Goal: Task Accomplishment & Management: Complete application form

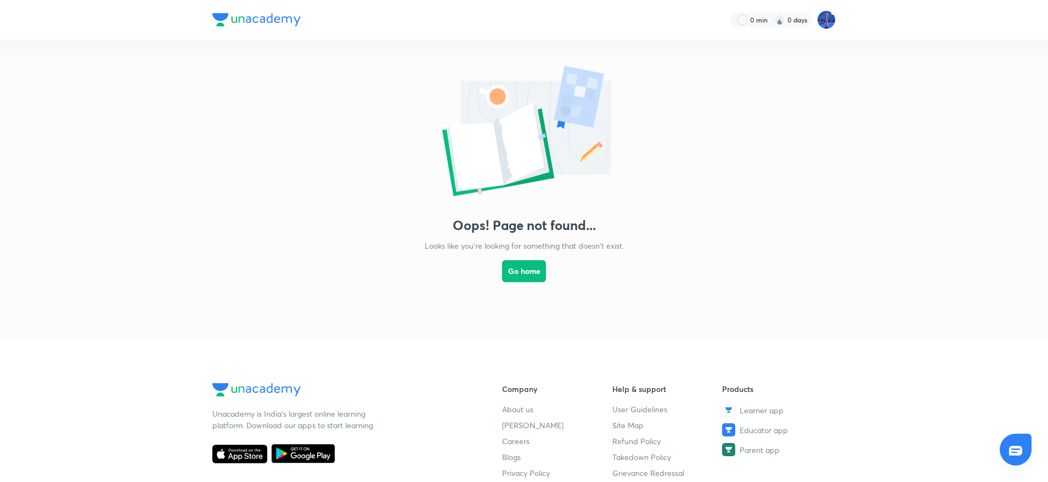
click at [684, 106] on div "Oops! Page not found... Looks like you're looking for something that doesn't ex…" at bounding box center [524, 178] width 1048 height 278
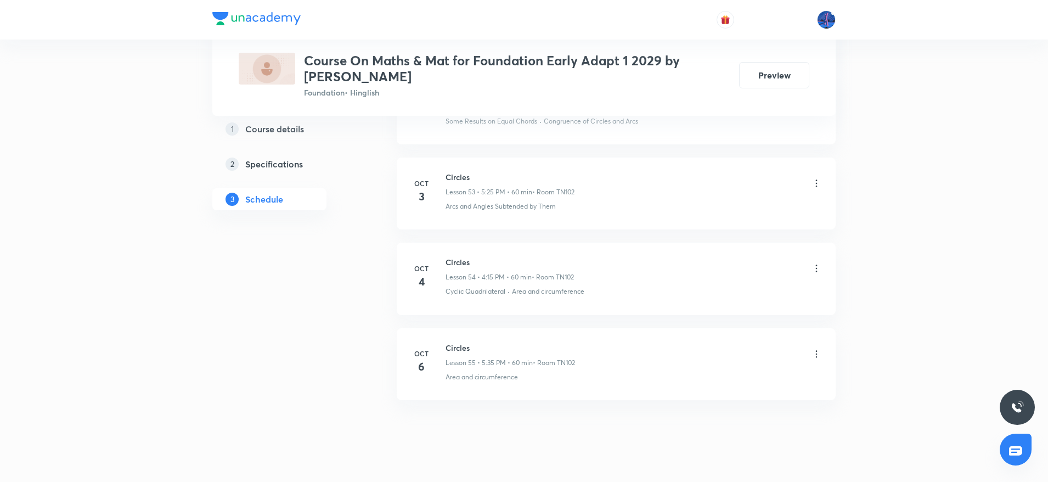
scroll to position [5163, 0]
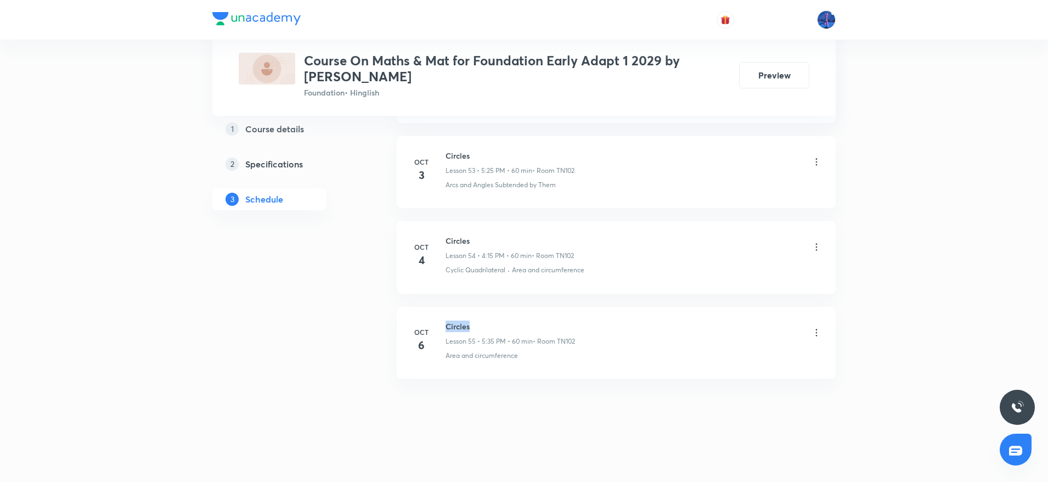
drag, startPoint x: 446, startPoint y: 325, endPoint x: 479, endPoint y: 327, distance: 32.9
click at [479, 327] on h6 "Circles" at bounding box center [509, 326] width 129 height 12
copy h6 "Circles"
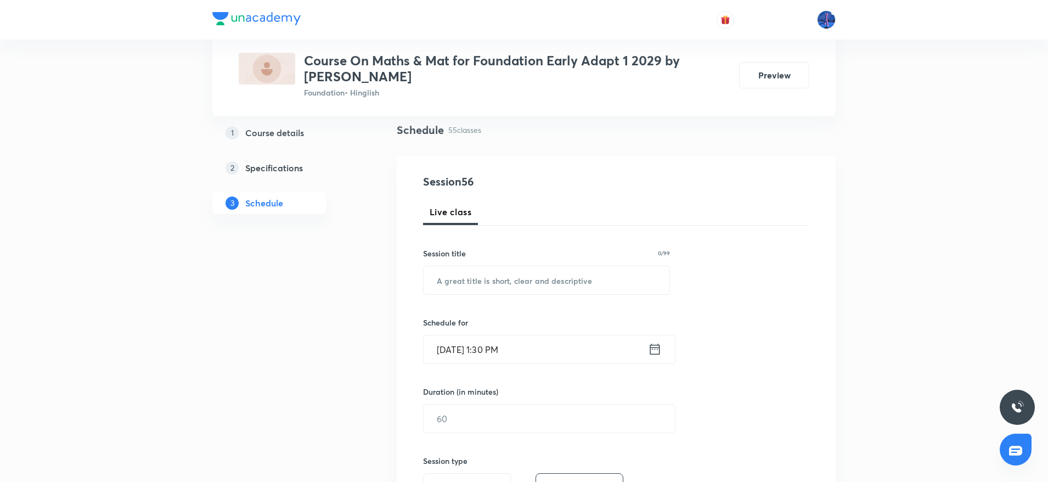
scroll to position [176, 0]
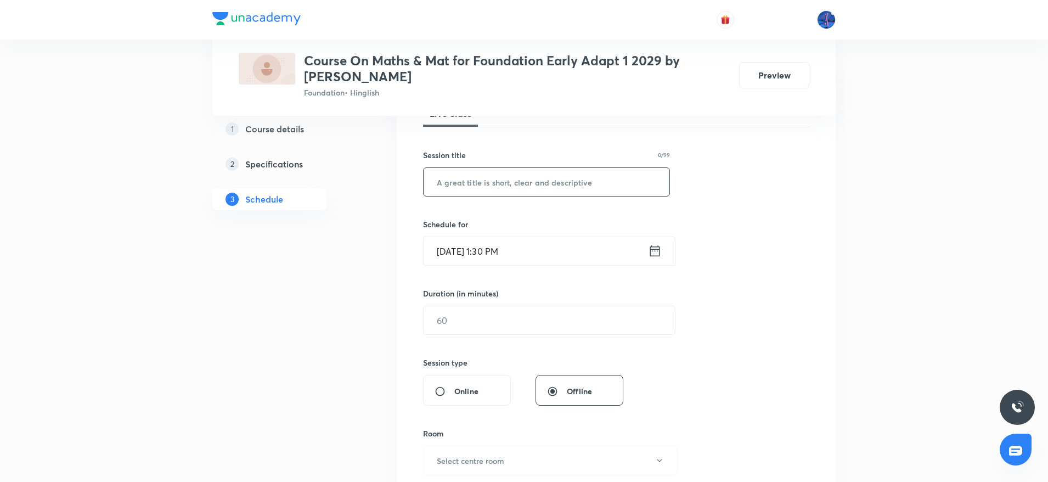
click at [508, 183] on input "text" at bounding box center [546, 182] width 246 height 28
paste input "Circles"
type input "Circles"
click at [573, 250] on input "Oct 7, 2025, 1:30 PM" at bounding box center [535, 251] width 224 height 28
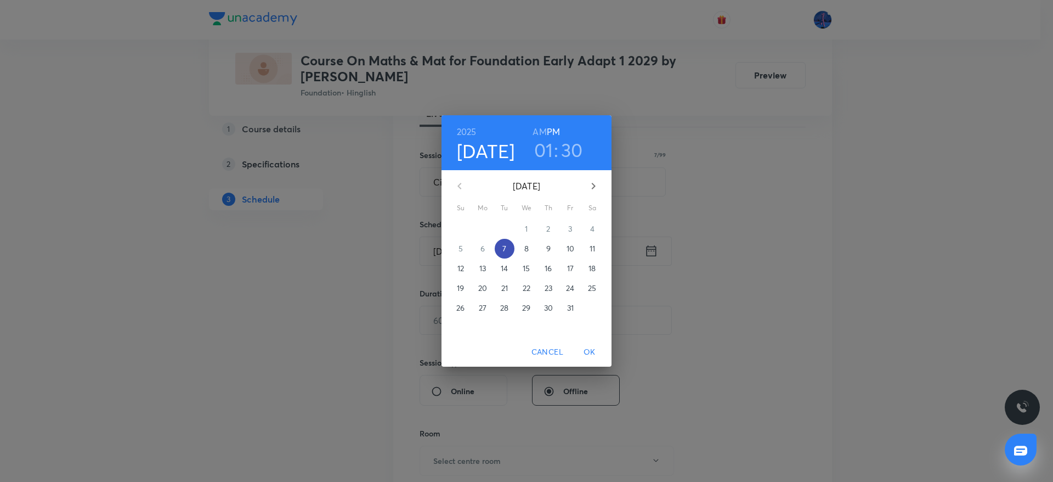
click at [505, 249] on p "7" at bounding box center [504, 248] width 4 height 11
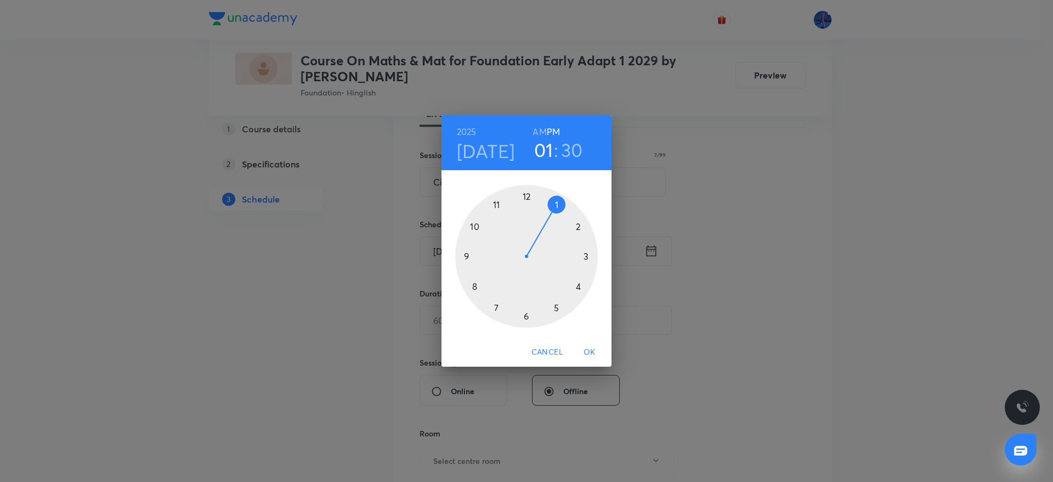
click at [578, 286] on div at bounding box center [526, 256] width 143 height 143
click at [528, 316] on div at bounding box center [526, 256] width 143 height 143
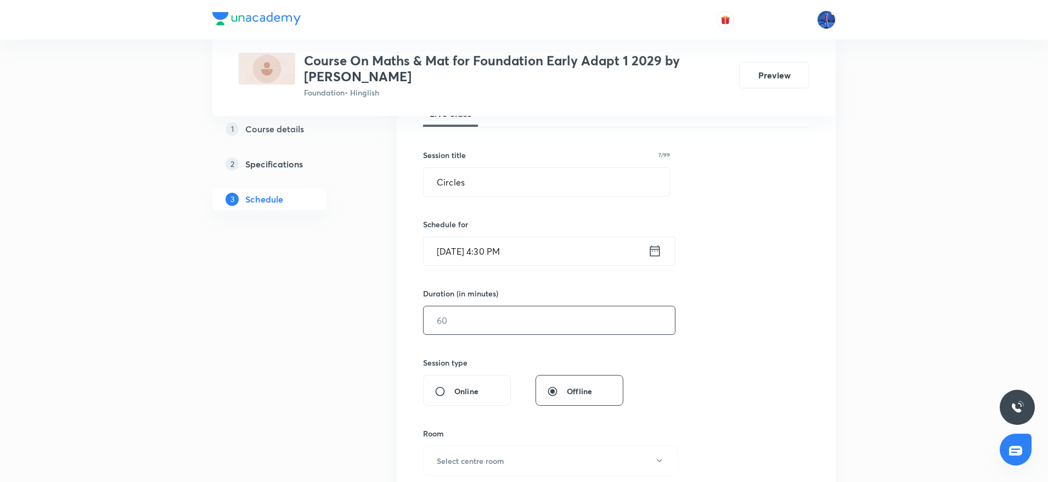
click at [528, 316] on input "text" at bounding box center [548, 320] width 251 height 28
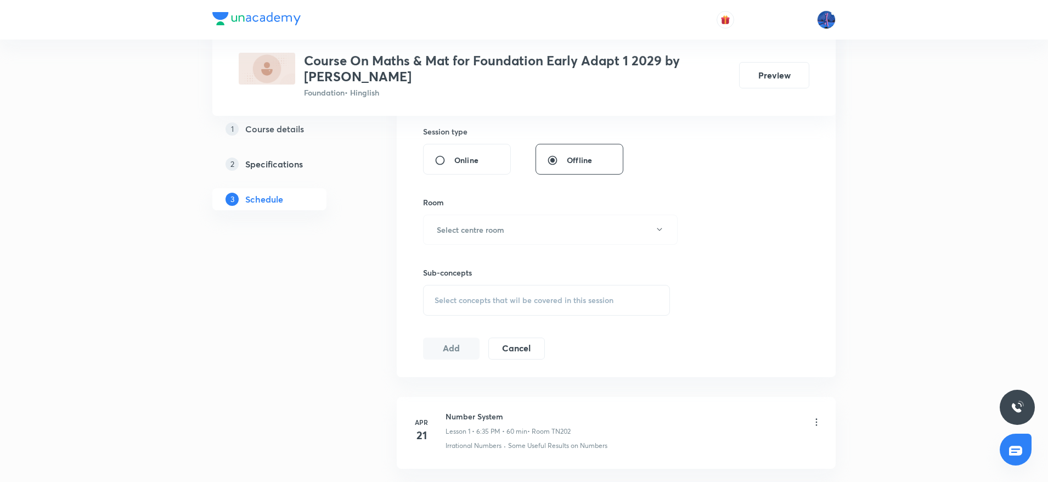
scroll to position [387, 0]
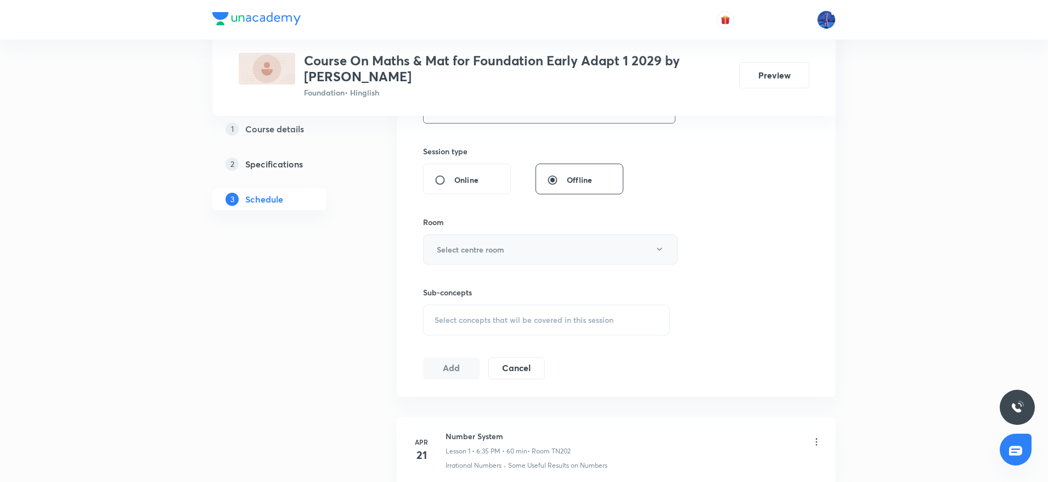
type input "90"
click at [598, 257] on button "Select centre room" at bounding box center [550, 249] width 254 height 30
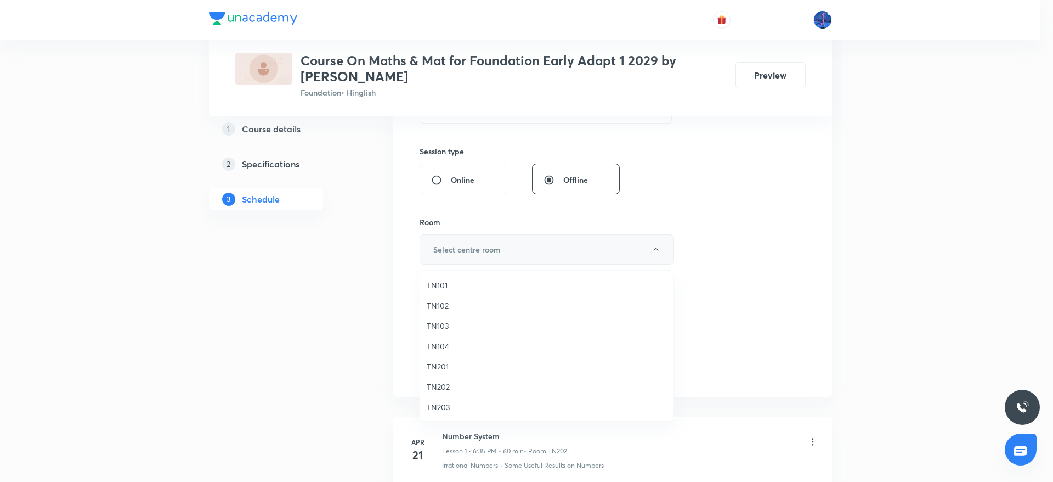
click at [598, 257] on div at bounding box center [526, 241] width 1053 height 482
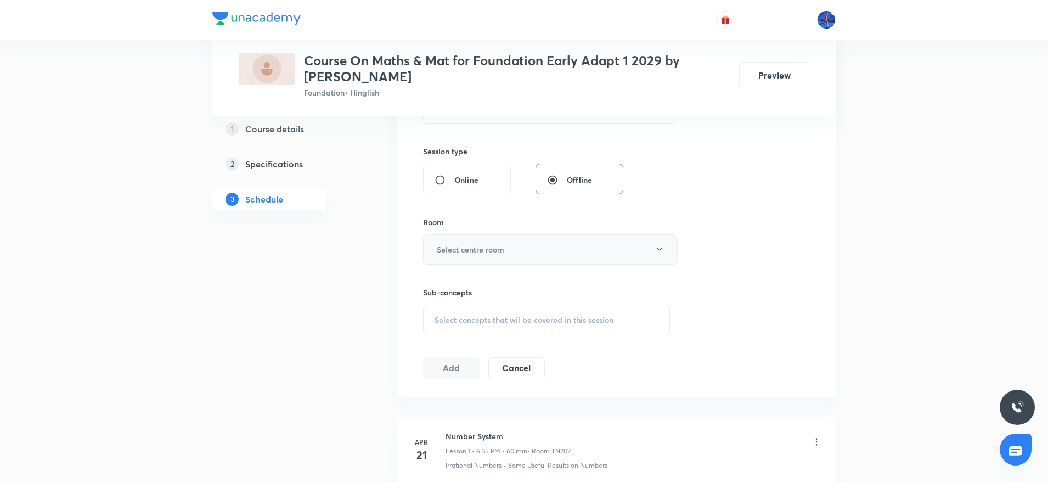
click at [657, 252] on icon "button" at bounding box center [659, 249] width 9 height 9
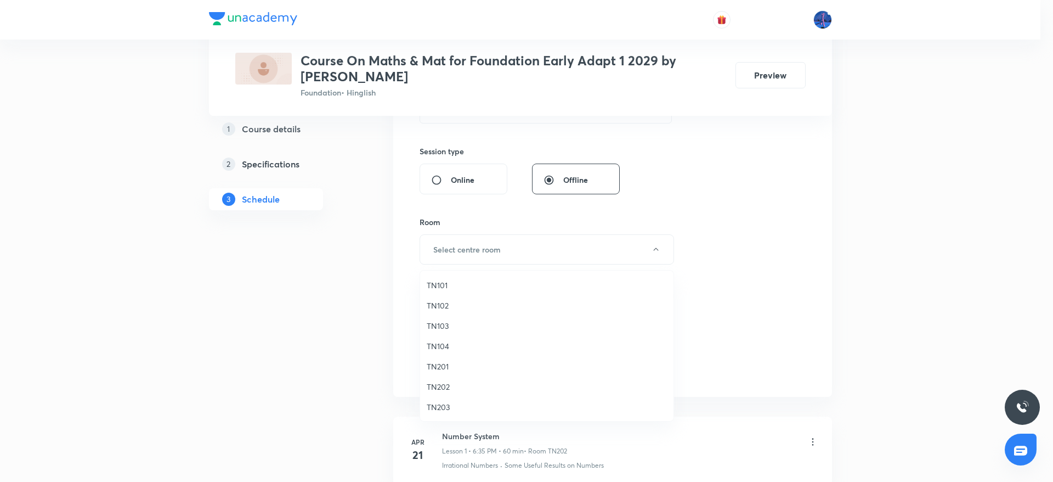
click at [484, 298] on li "TN102" at bounding box center [546, 305] width 253 height 20
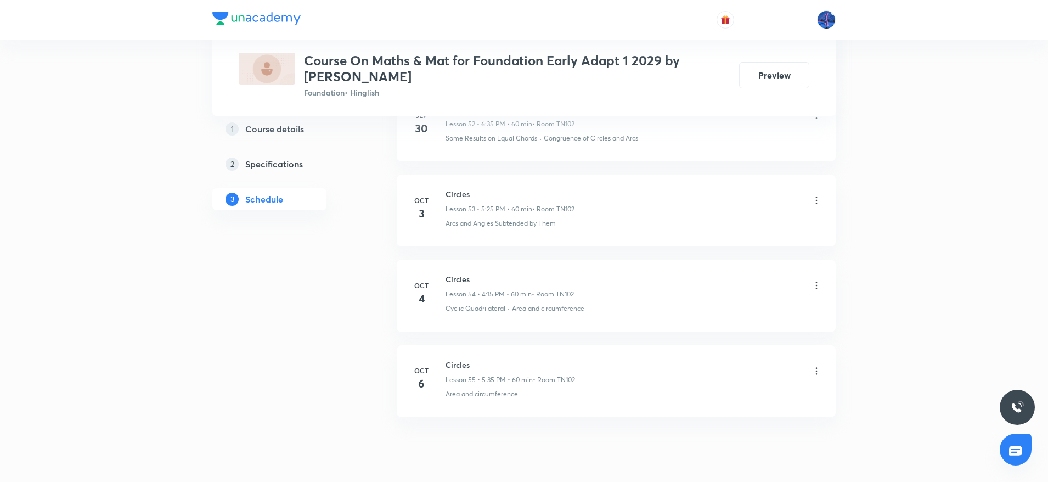
scroll to position [5163, 0]
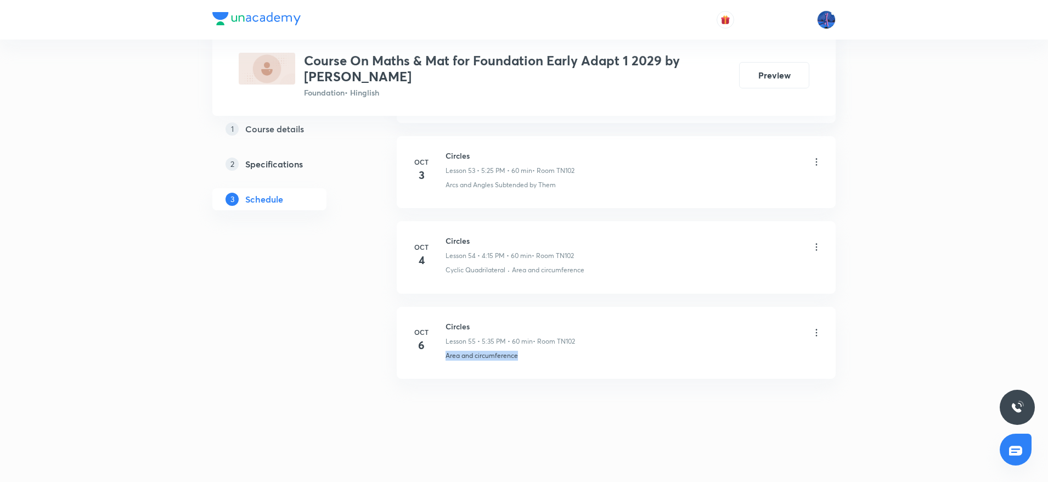
drag, startPoint x: 541, startPoint y: 362, endPoint x: 435, endPoint y: 376, distance: 107.4
click at [435, 376] on li "Oct 6 Circles Lesson 55 • 5:35 PM • 60 min • Room TN102 Area and circumference" at bounding box center [616, 343] width 439 height 72
copy p "Area and circumference"
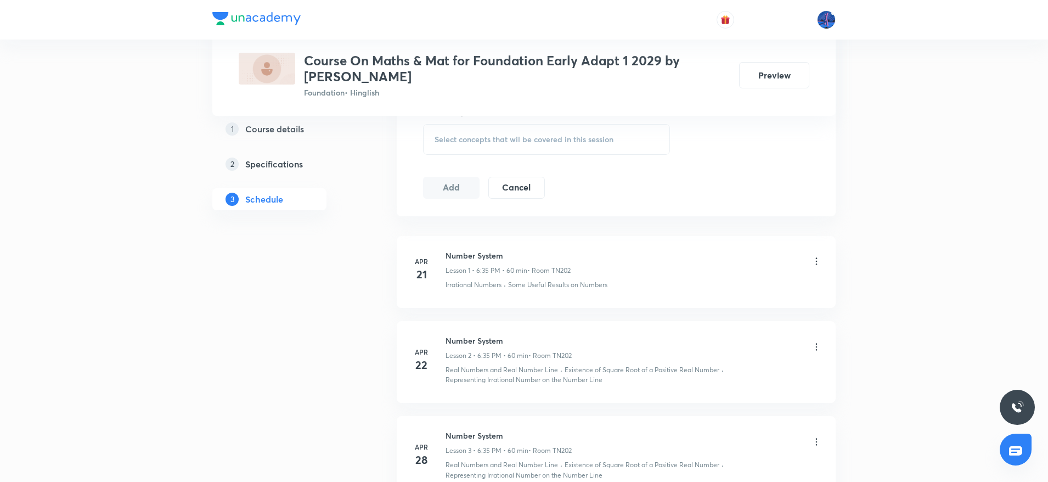
scroll to position [560, 0]
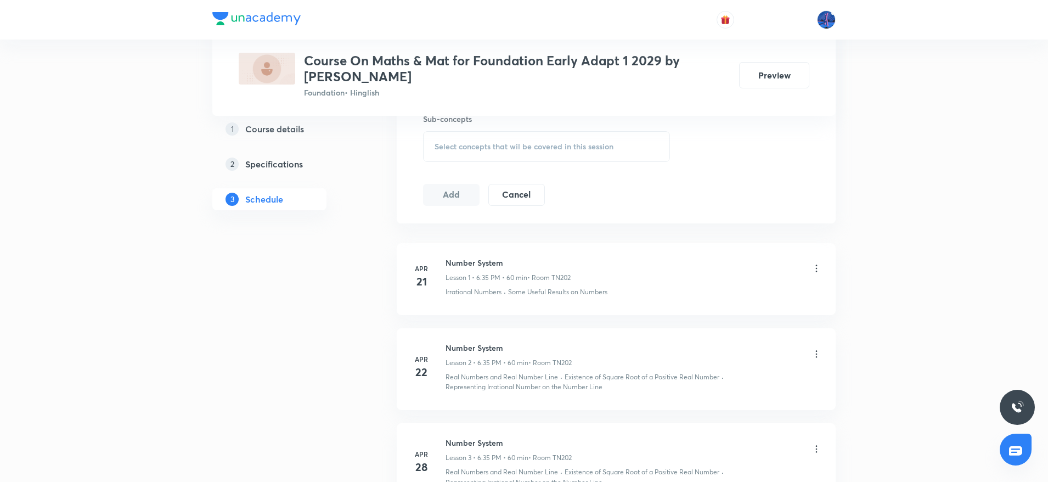
click at [551, 157] on div "Select concepts that wil be covered in this session" at bounding box center [546, 146] width 247 height 31
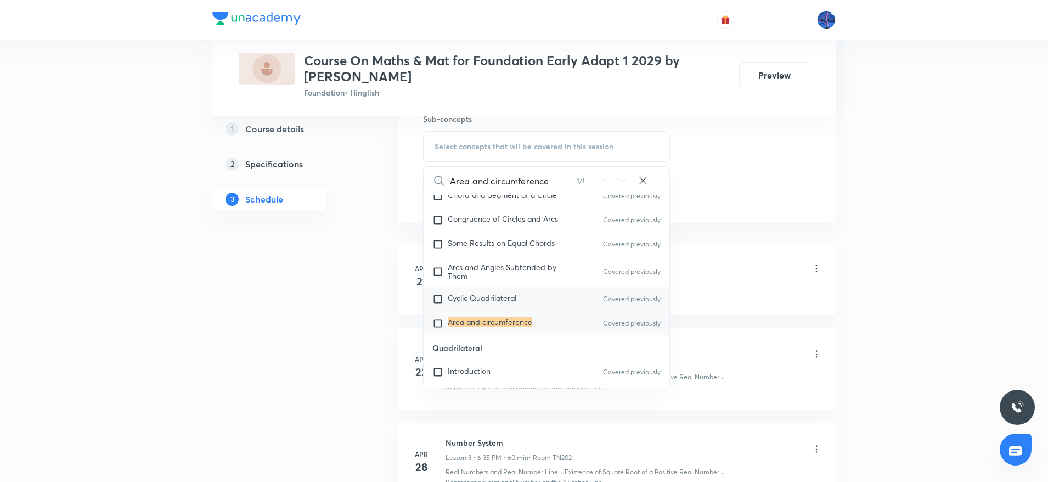
scroll to position [2399, 0]
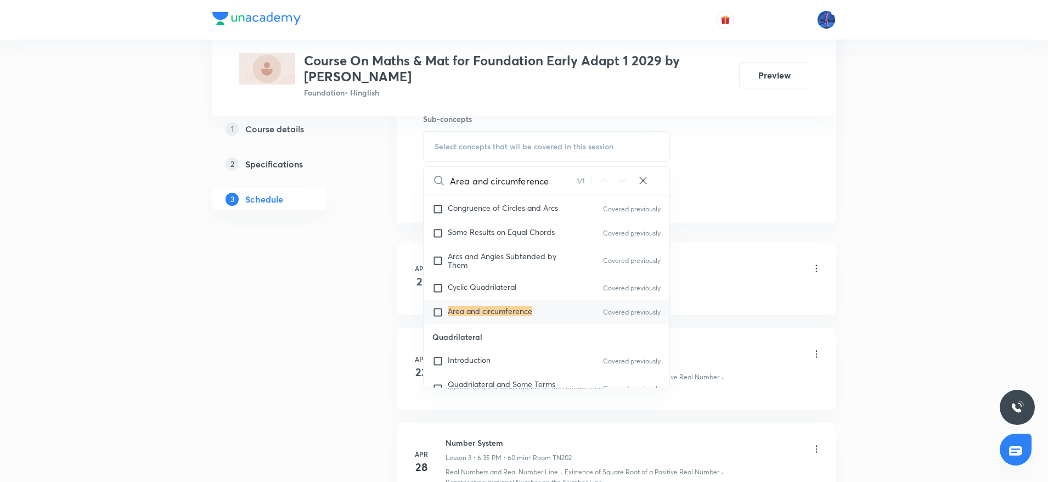
type input "Area and circumference"
click at [507, 316] on mark "Area and circumference" at bounding box center [490, 310] width 84 height 10
checkbox input "true"
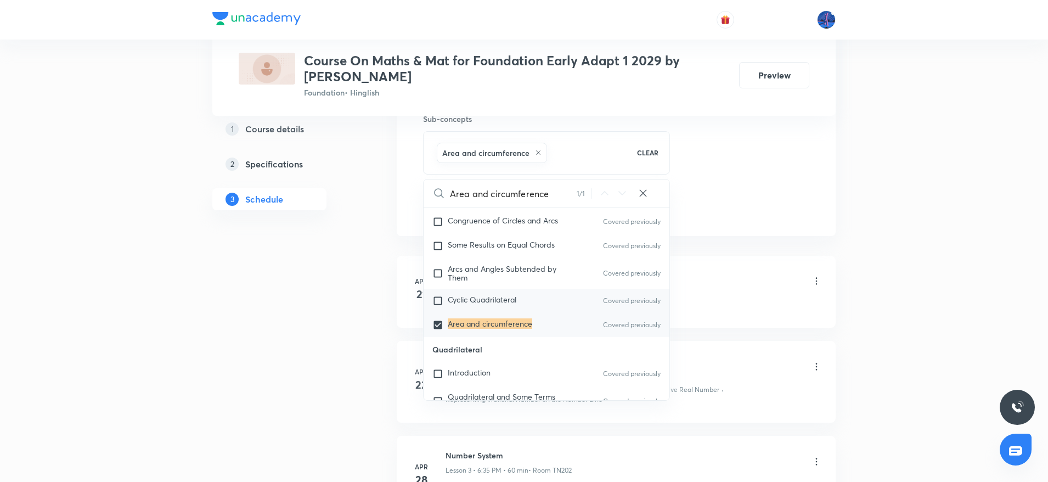
click at [503, 304] on span "Cyclic Quadrilateral" at bounding box center [482, 299] width 69 height 10
checkbox input "true"
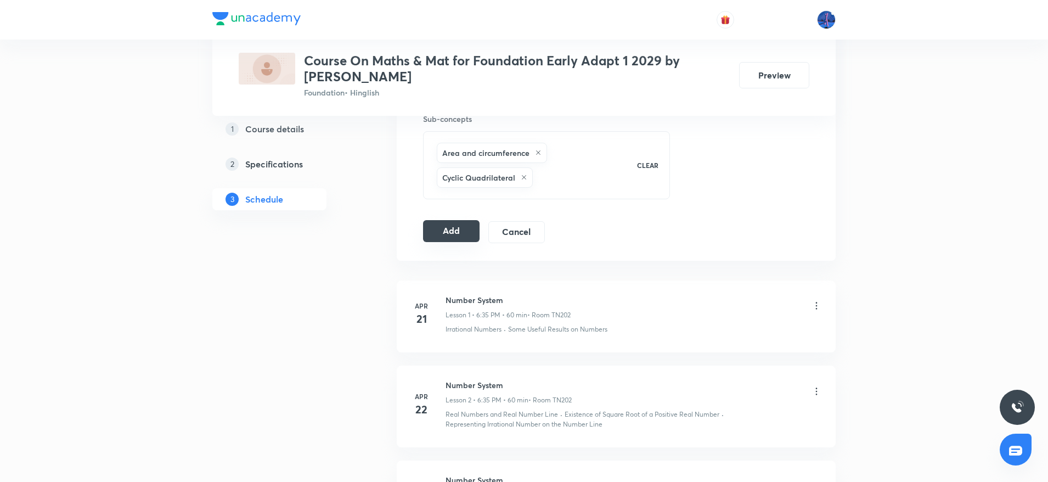
click at [460, 236] on button "Add" at bounding box center [451, 231] width 56 height 22
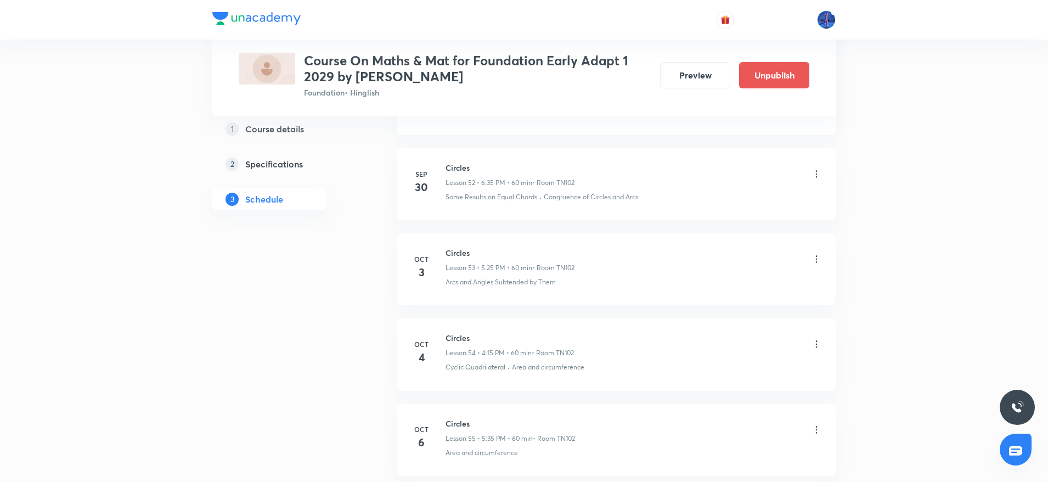
scroll to position [4744, 0]
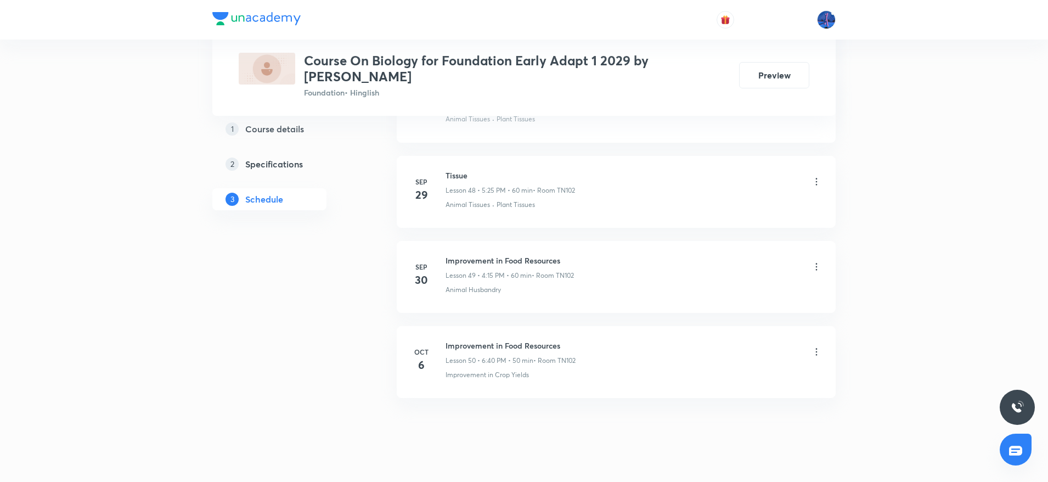
scroll to position [4665, 0]
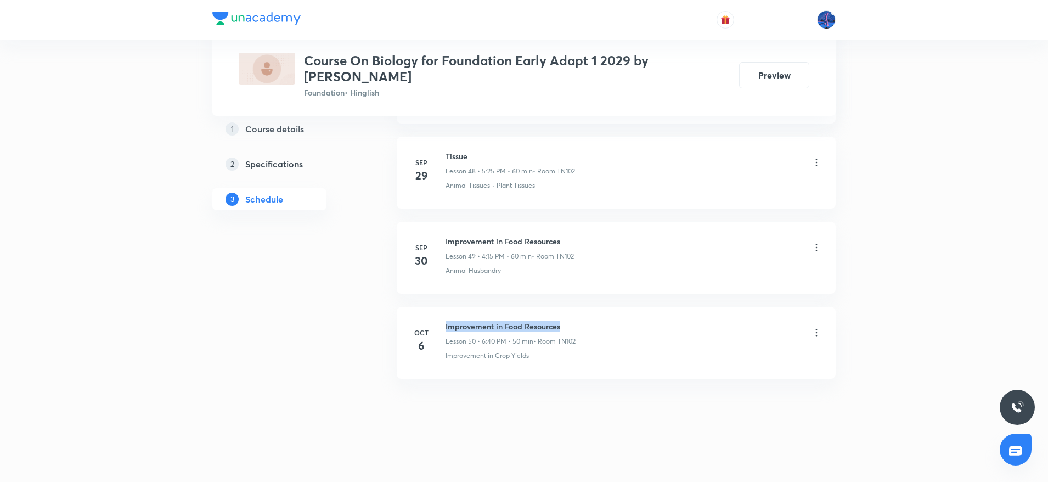
drag, startPoint x: 446, startPoint y: 325, endPoint x: 593, endPoint y: 315, distance: 147.8
click at [593, 315] on li "Oct 6 Improvement in Food Resources Lesson 50 • 6:40 PM • 50 min • Room TN102 I…" at bounding box center [616, 343] width 439 height 72
copy h6 "Improvement in Food Resources"
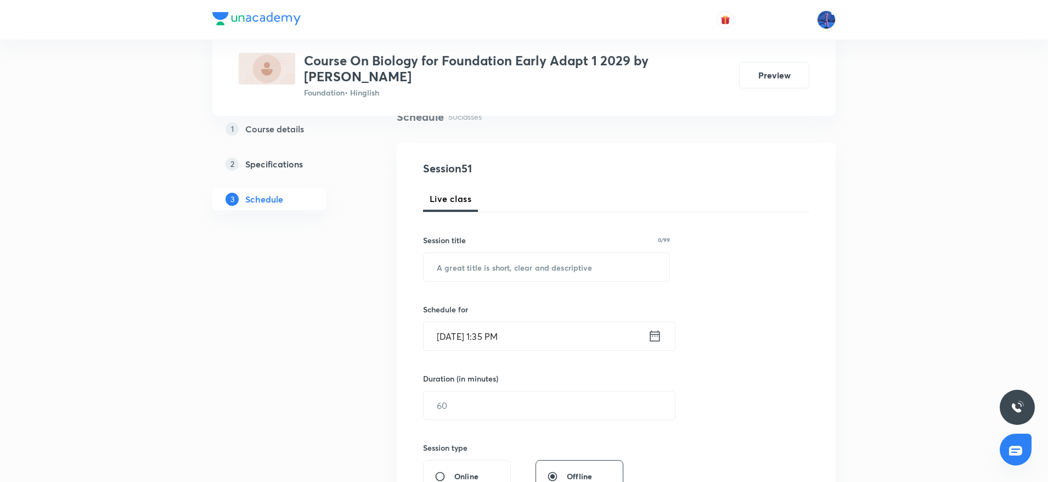
scroll to position [96, 0]
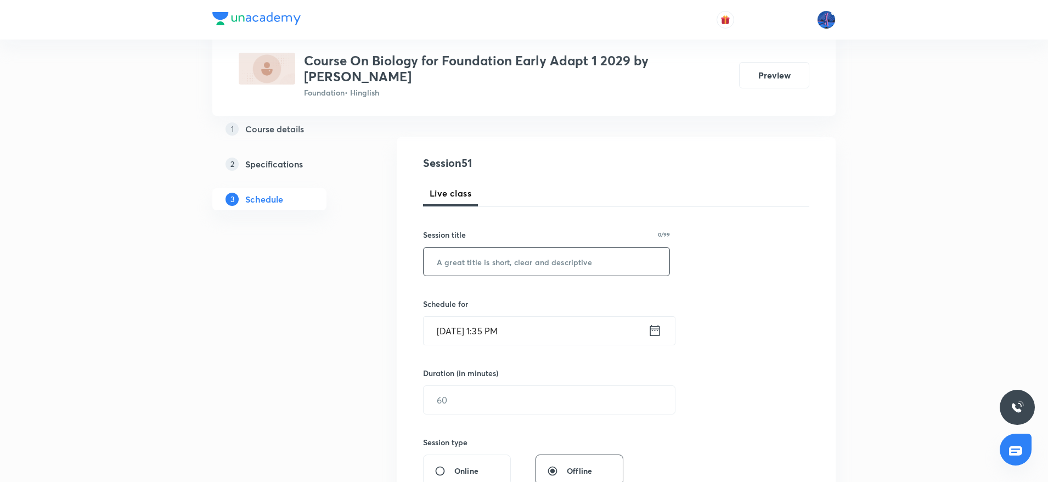
click at [535, 265] on input "text" at bounding box center [546, 261] width 246 height 28
paste input "Improvement in Food Resources"
type input "Improvement in Food Resources"
click at [547, 330] on input "Oct 7, 2025, 1:35 PM" at bounding box center [535, 330] width 224 height 28
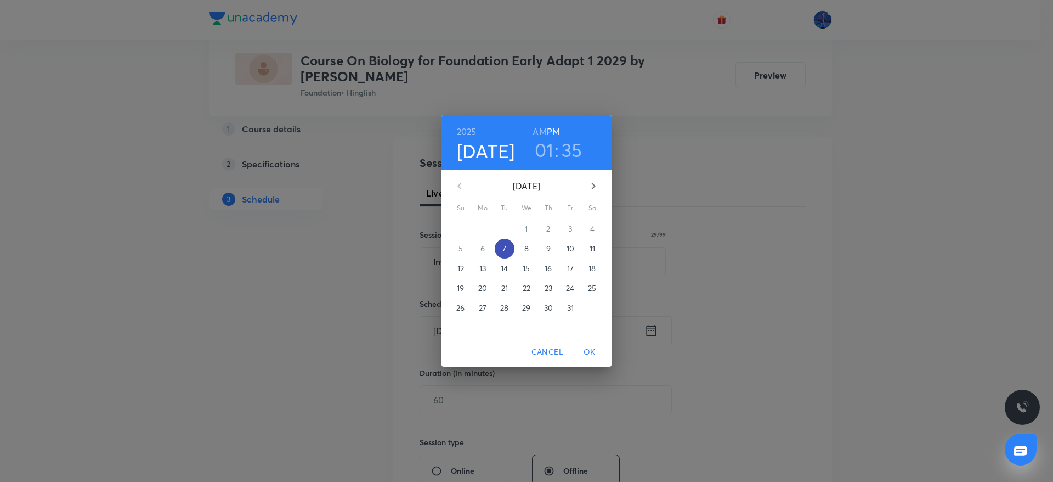
click at [506, 245] on p "7" at bounding box center [504, 248] width 4 height 11
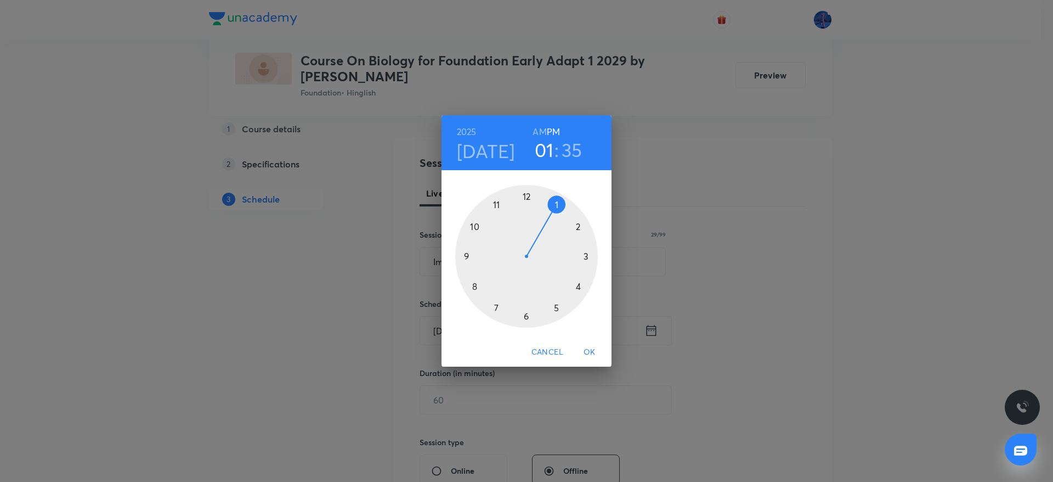
click at [525, 314] on div at bounding box center [526, 256] width 143 height 143
click at [587, 256] on div at bounding box center [526, 256] width 143 height 143
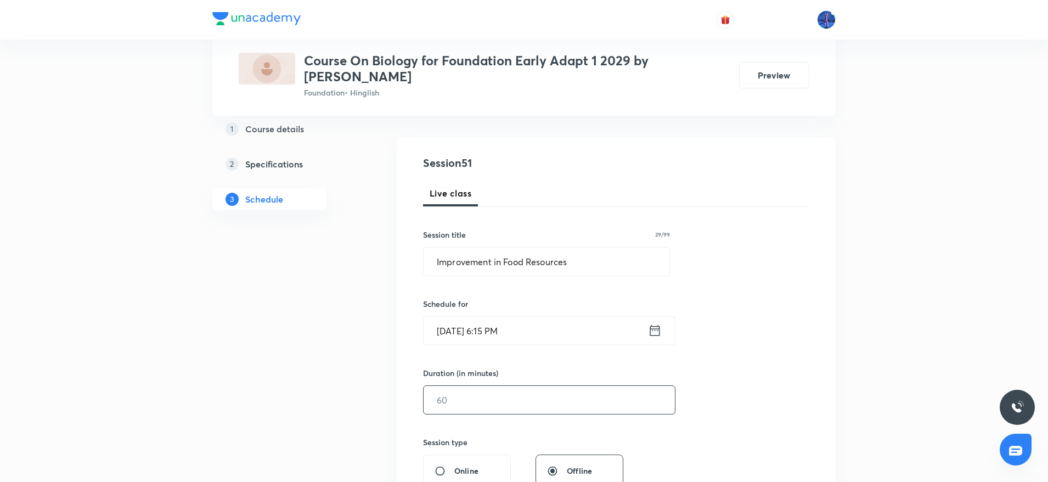
click at [547, 394] on input "text" at bounding box center [548, 400] width 251 height 28
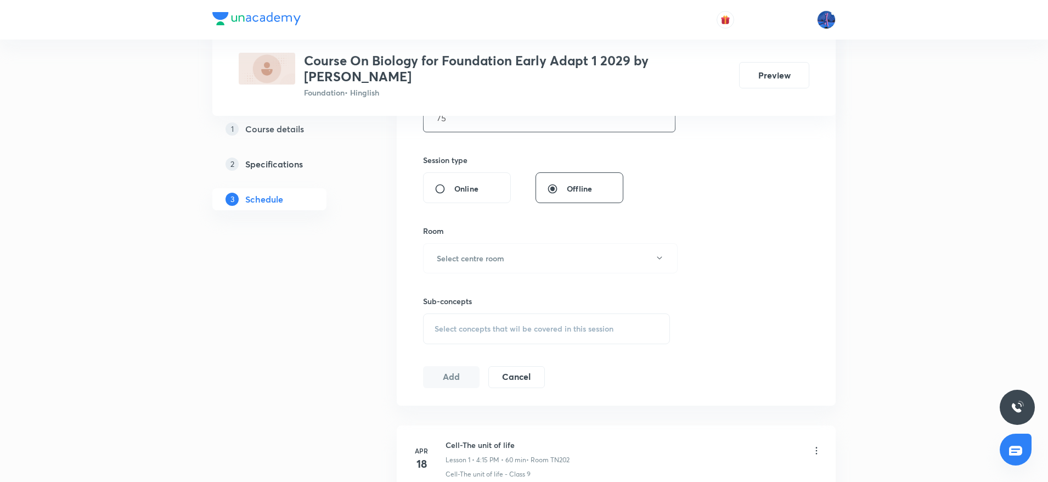
scroll to position [436, 0]
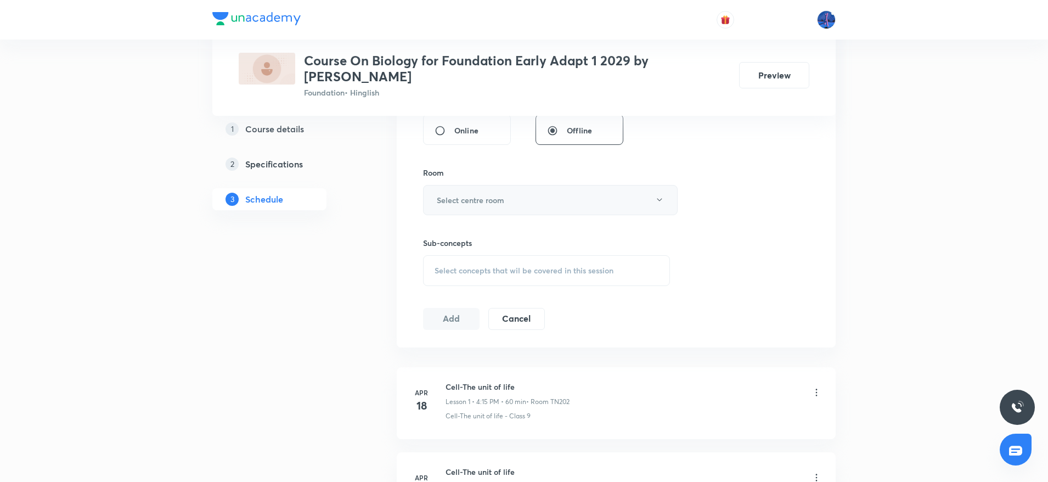
type input "75"
click at [604, 208] on button "Select centre room" at bounding box center [550, 200] width 254 height 30
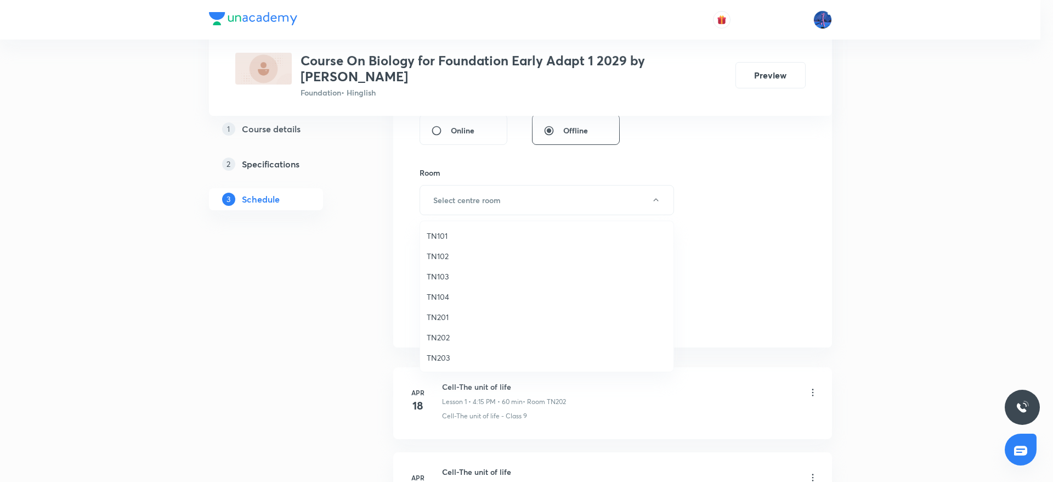
click at [449, 257] on span "TN102" at bounding box center [547, 256] width 240 height 12
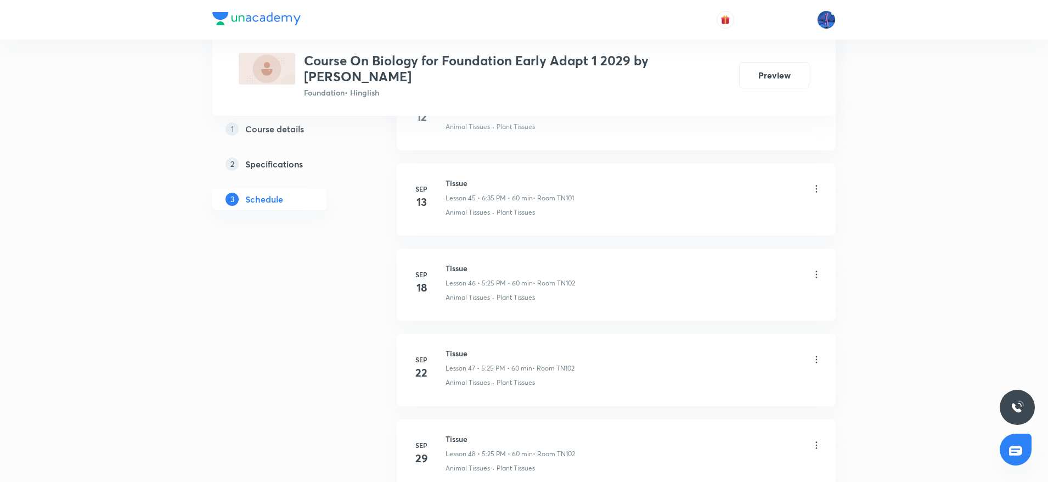
scroll to position [4665, 0]
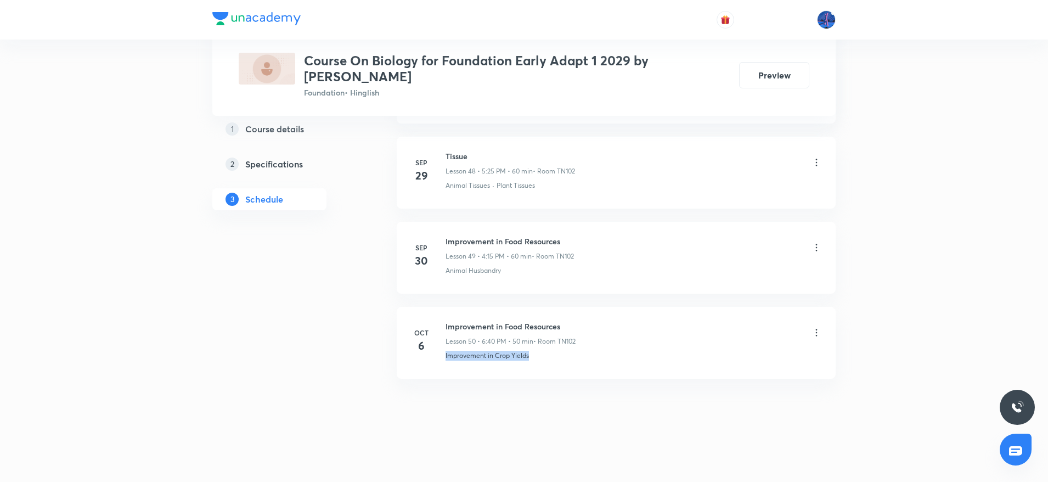
drag, startPoint x: 557, startPoint y: 359, endPoint x: 445, endPoint y: 375, distance: 112.9
click at [445, 375] on li "Oct 6 Improvement in Food Resources Lesson 50 • 6:40 PM • 50 min • Room TN102 I…" at bounding box center [616, 343] width 439 height 72
copy p "Improvement in Crop Yields"
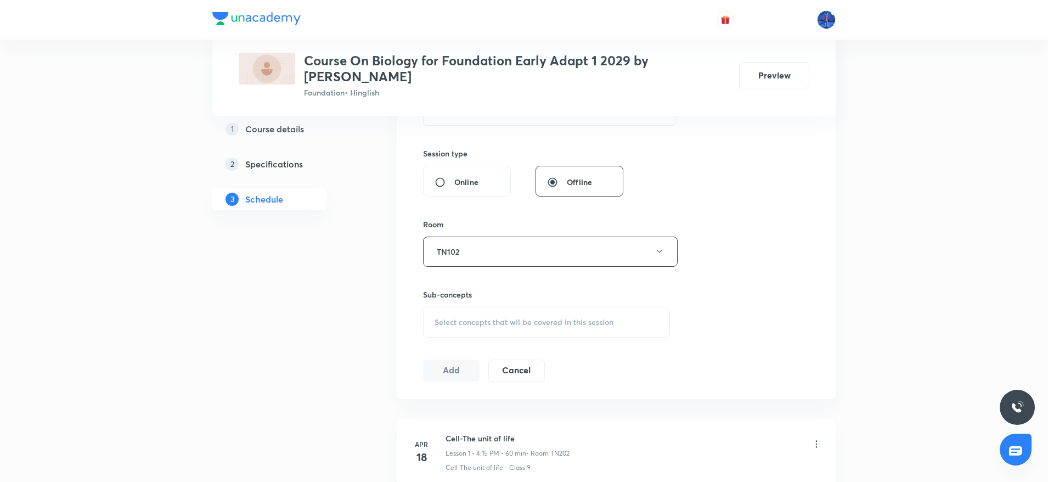
scroll to position [459, 0]
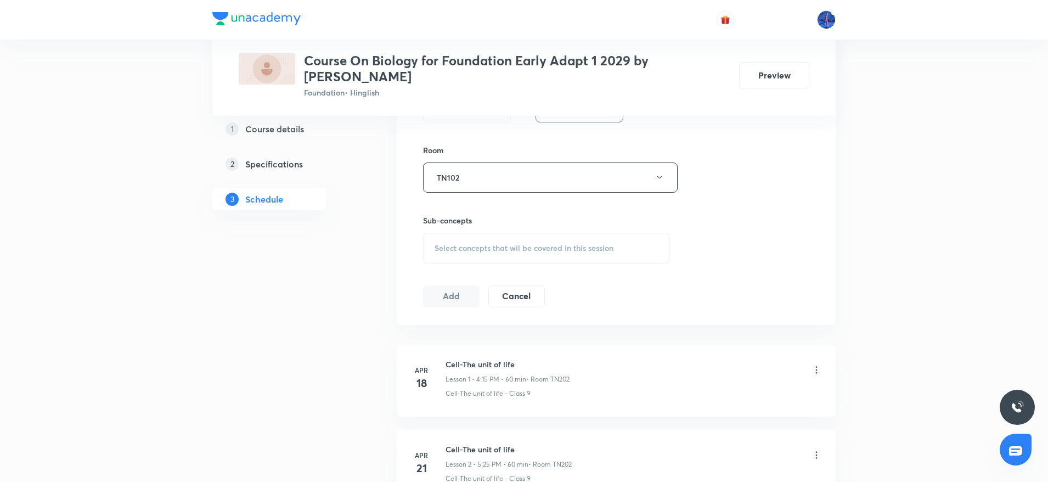
click at [549, 257] on div "Select concepts that wil be covered in this session" at bounding box center [546, 248] width 247 height 31
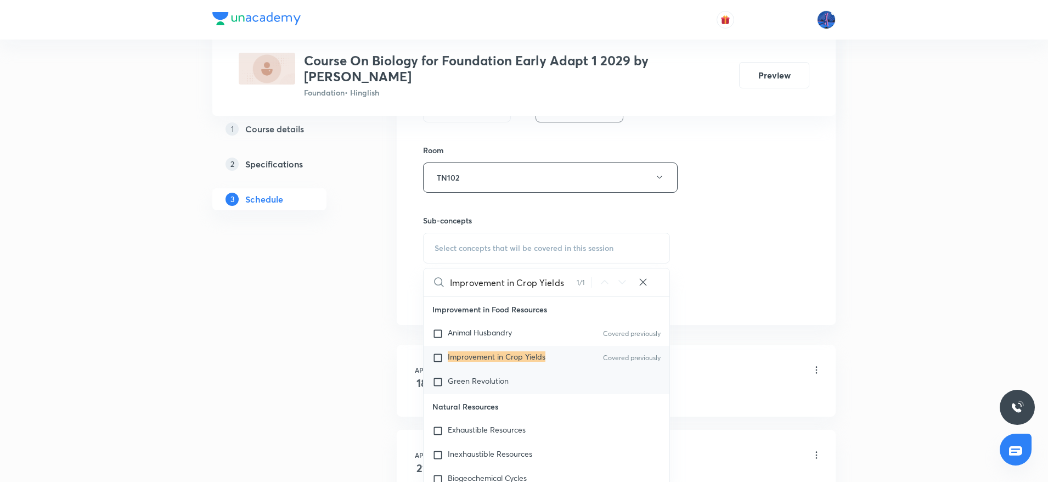
type input "Improvement in Crop Yields"
click at [507, 372] on div "Green Revolution" at bounding box center [546, 382] width 246 height 24
checkbox input "true"
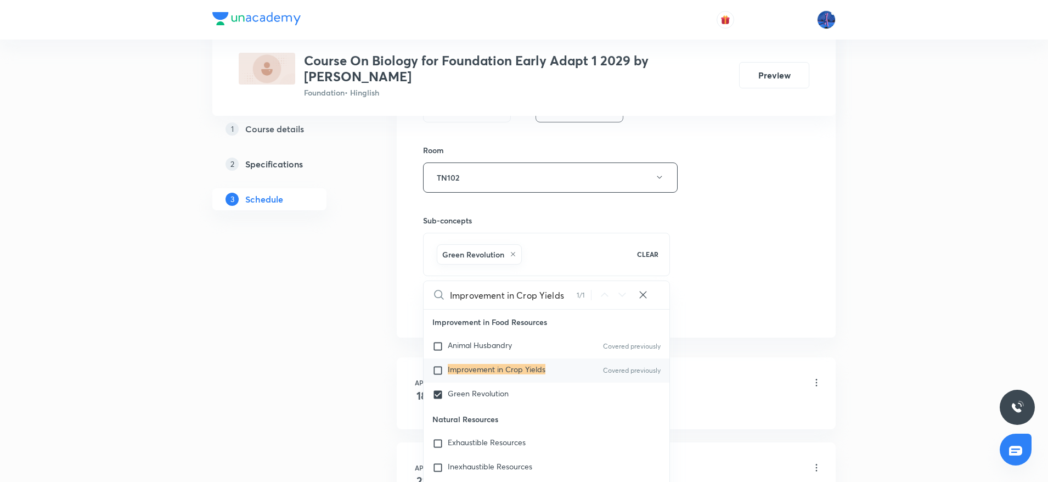
click at [796, 267] on div "Session 51 Live class Session title 29/99 Improvement in Food Resources ​ Sched…" at bounding box center [616, 56] width 386 height 528
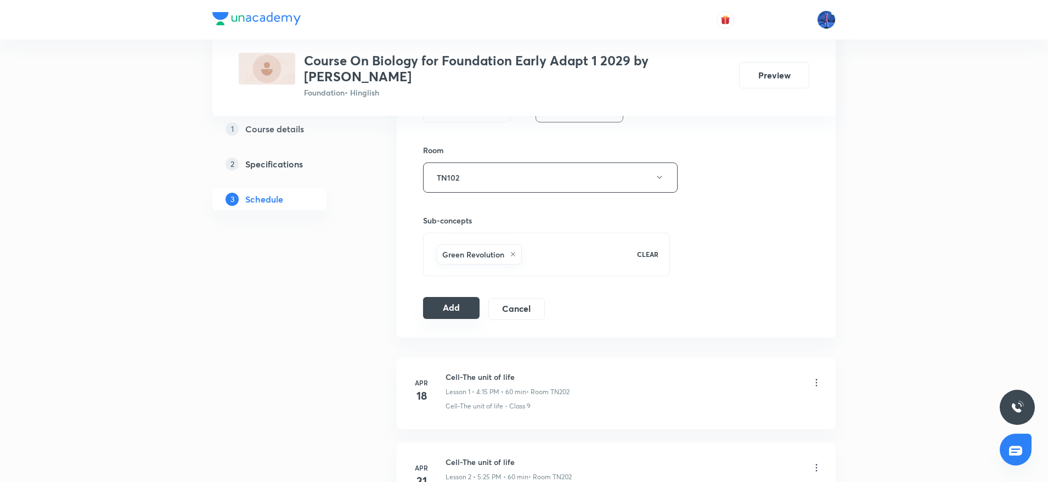
click at [452, 307] on button "Add" at bounding box center [451, 308] width 56 height 22
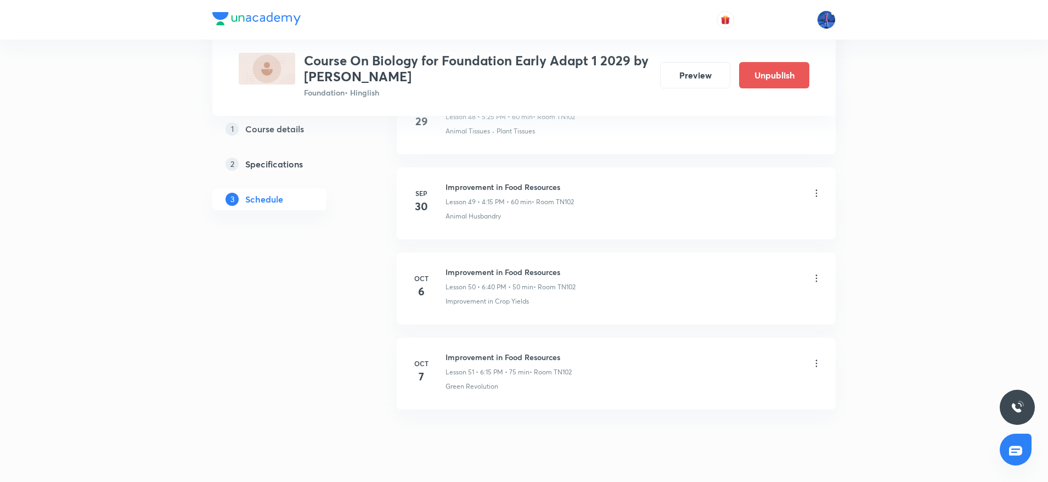
scroll to position [4246, 0]
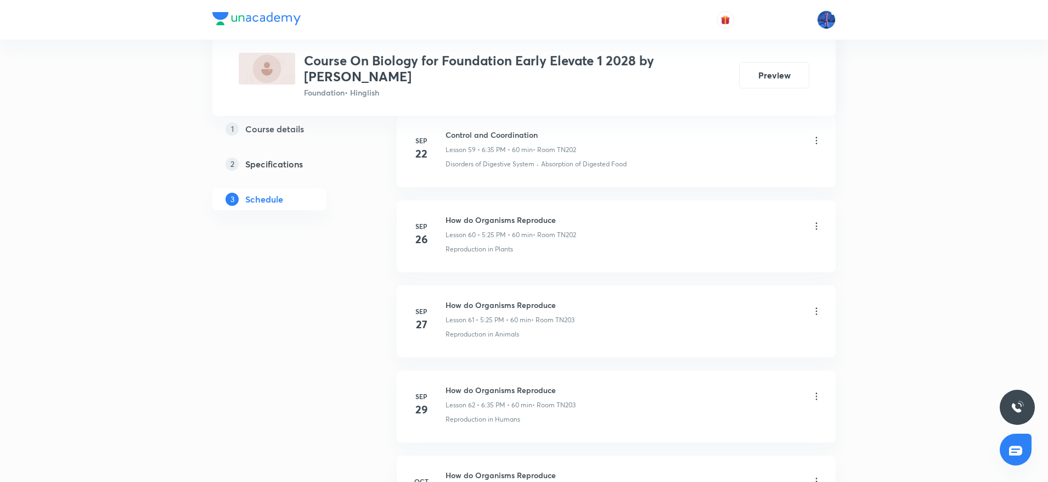
scroll to position [5770, 0]
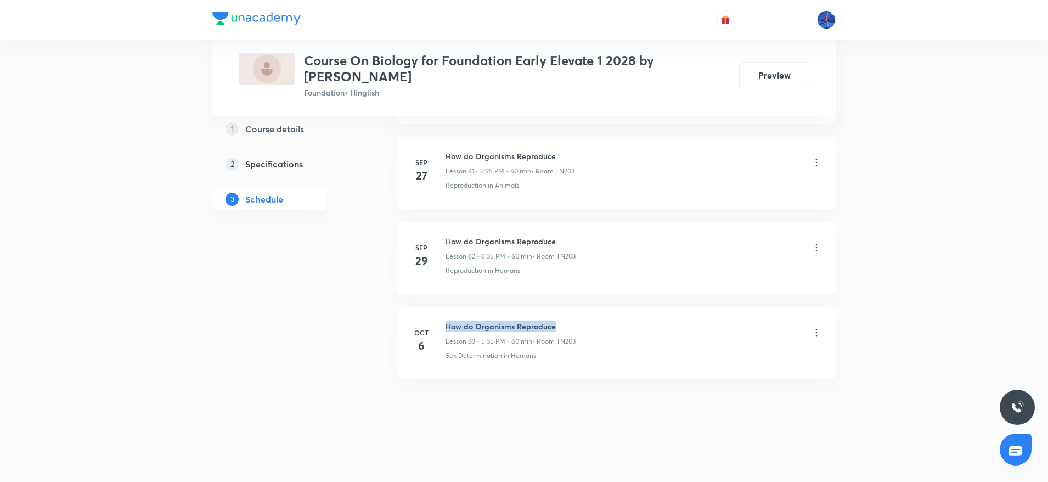
drag, startPoint x: 446, startPoint y: 326, endPoint x: 574, endPoint y: 324, distance: 127.3
click at [574, 324] on h6 "How do Organisms Reproduce" at bounding box center [510, 326] width 130 height 12
copy h6 "How do Organisms Reproduce"
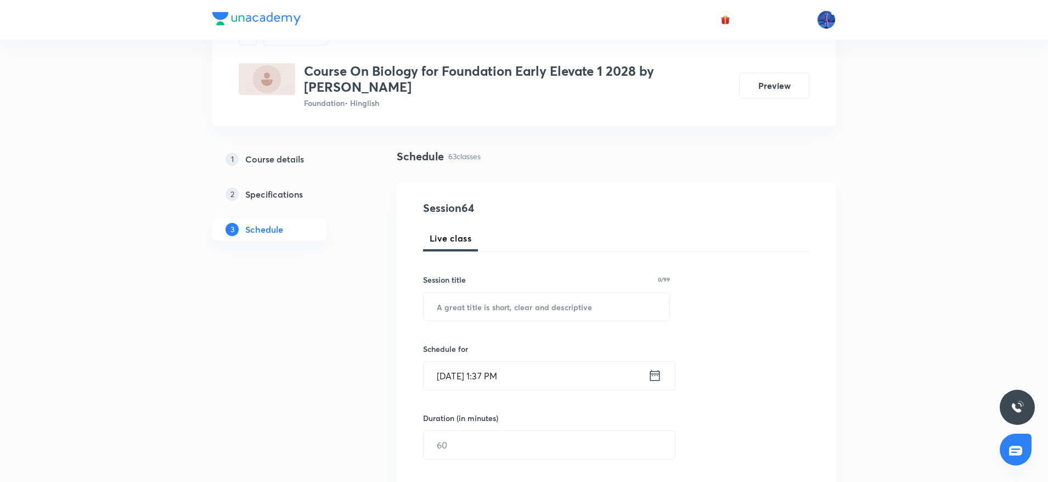
scroll to position [145, 0]
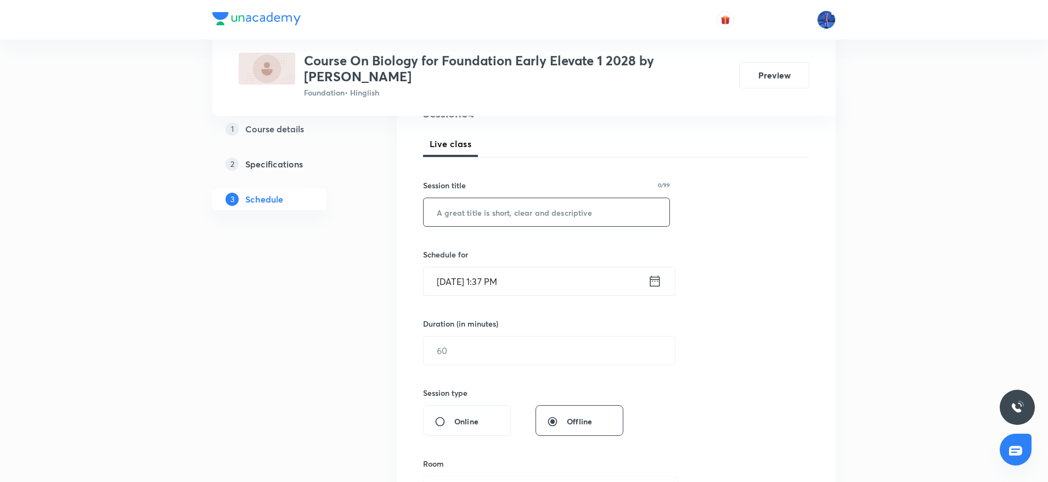
click at [506, 217] on input "text" at bounding box center [546, 212] width 246 height 28
paste input "How do Organisms Reproduce"
type input "How do Organisms Reproduce"
click at [576, 278] on input "Oct 7, 2025, 1:37 PM" at bounding box center [535, 281] width 224 height 28
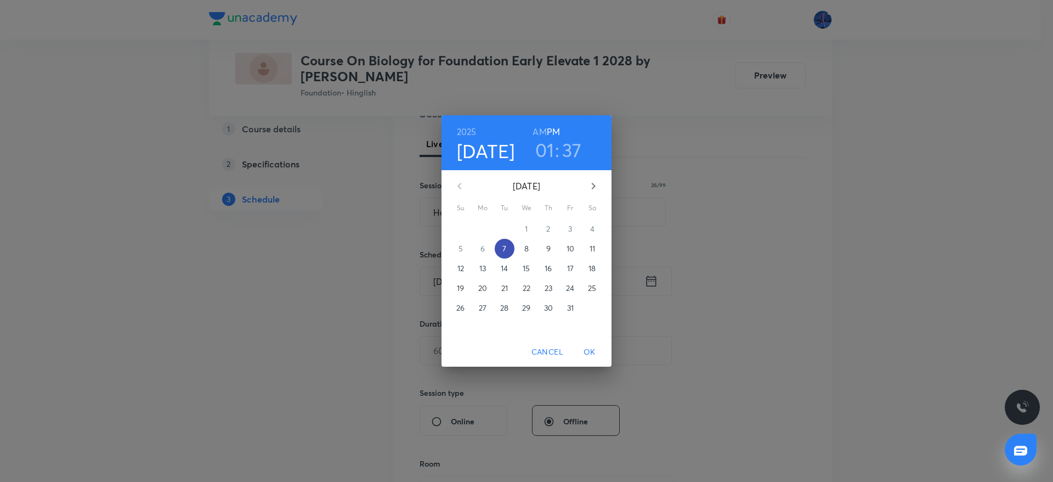
click at [502, 249] on p "7" at bounding box center [504, 248] width 4 height 11
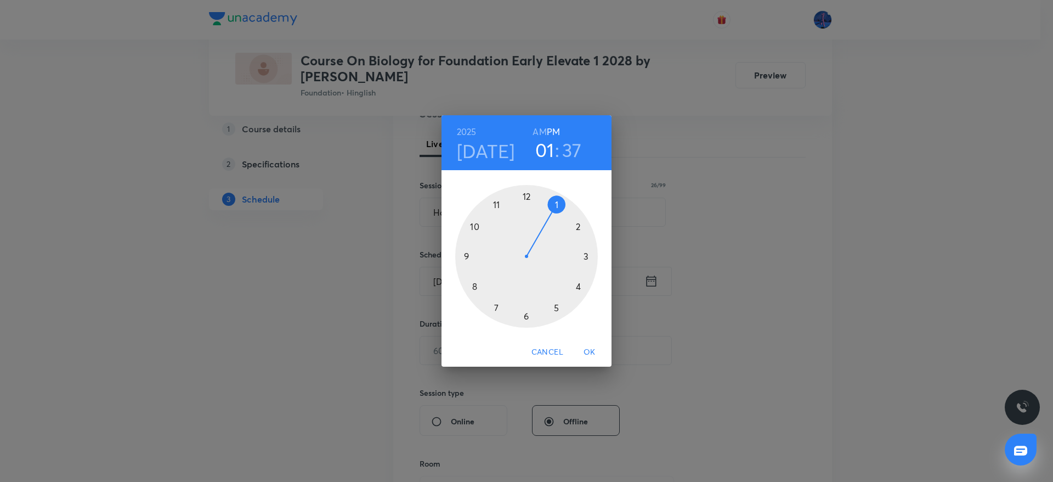
click at [578, 286] on div at bounding box center [526, 256] width 143 height 143
click at [525, 318] on div at bounding box center [526, 256] width 143 height 143
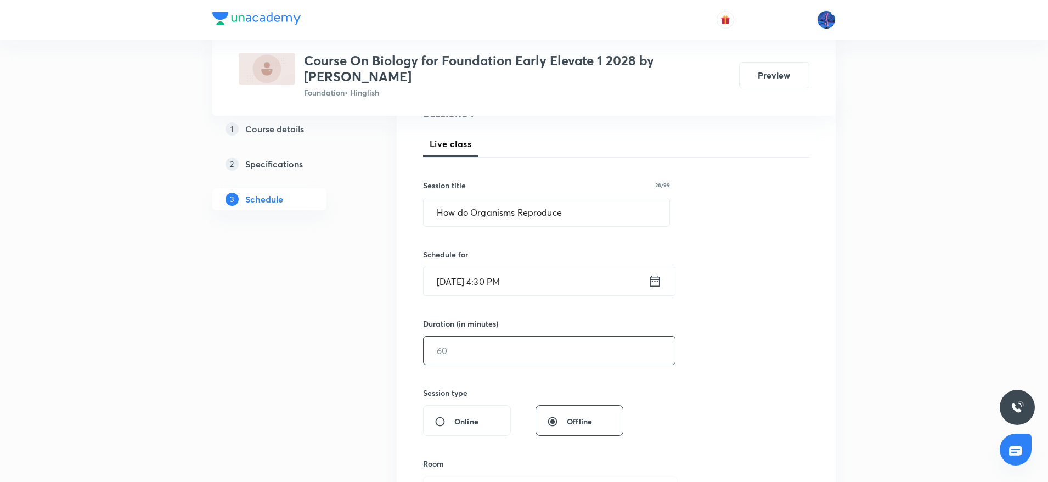
click at [511, 342] on input "text" at bounding box center [548, 350] width 251 height 28
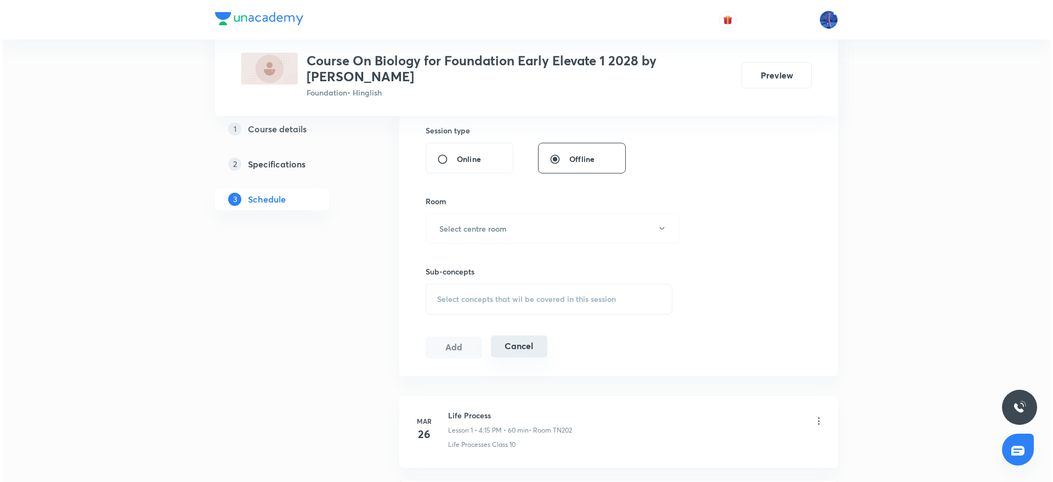
scroll to position [411, 0]
type input "90"
click at [540, 229] on button "Select centre room" at bounding box center [550, 225] width 254 height 30
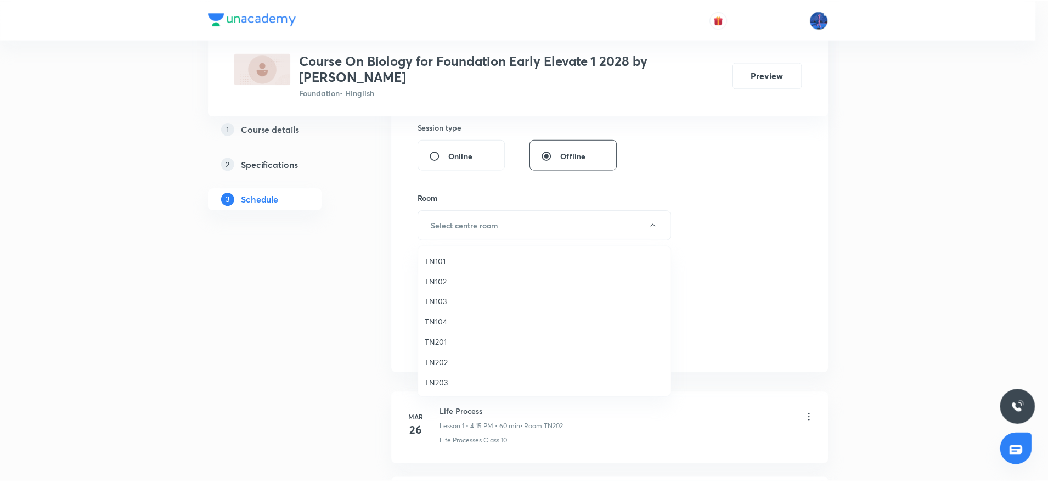
scroll to position [21, 0]
click at [446, 360] on span "TN203" at bounding box center [547, 362] width 240 height 12
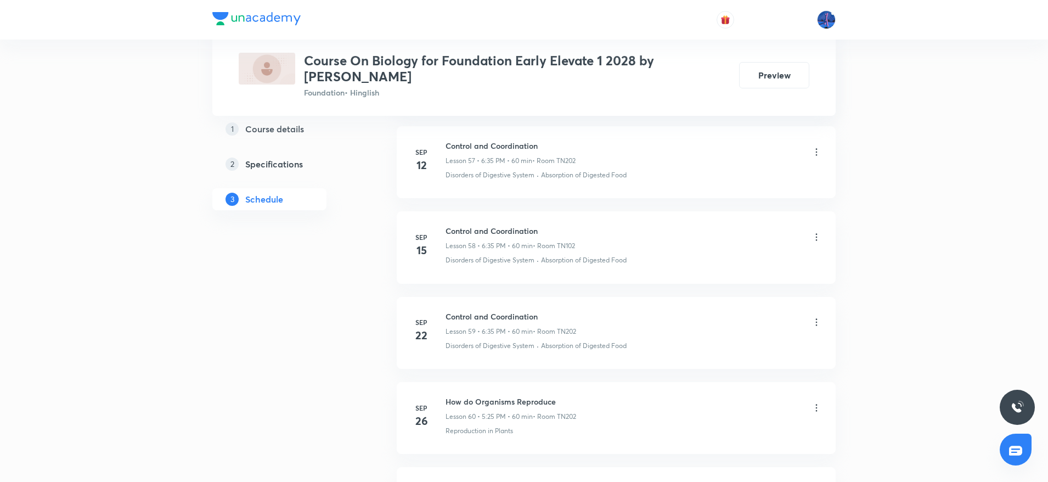
scroll to position [5770, 0]
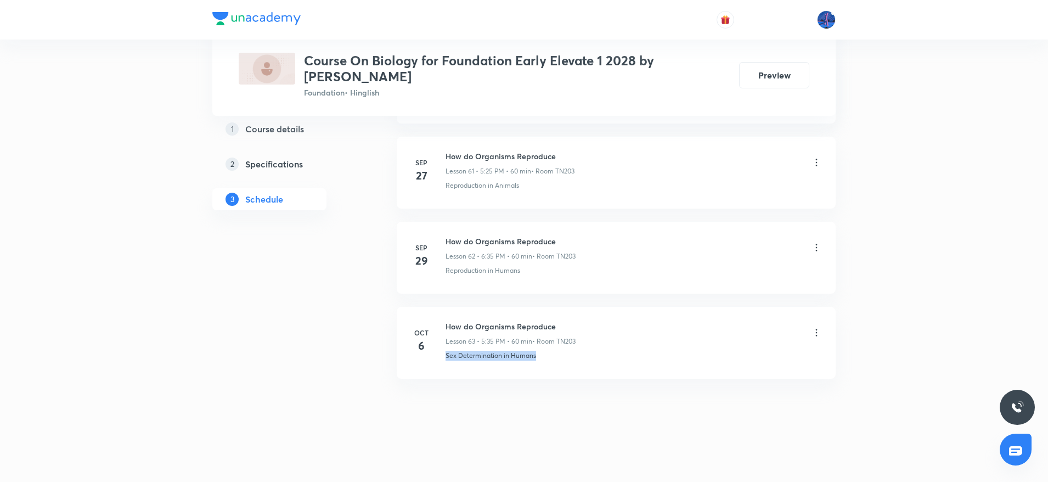
drag, startPoint x: 547, startPoint y: 364, endPoint x: 441, endPoint y: 378, distance: 107.3
click at [441, 378] on li "Oct 6 How do Organisms Reproduce Lesson 63 • 5:35 PM • 60 min • Room TN203 Sex …" at bounding box center [616, 343] width 439 height 72
copy p "Sex Determination in Humans"
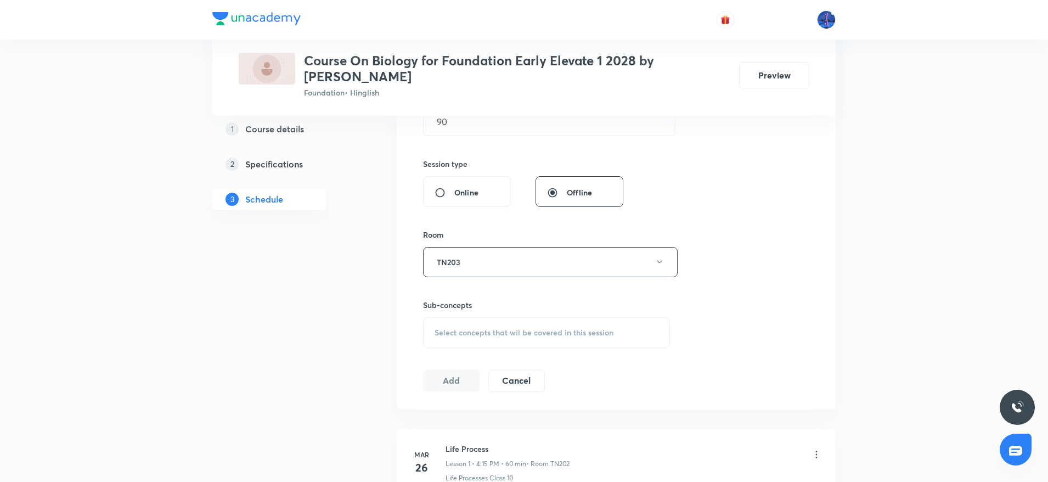
scroll to position [384, 0]
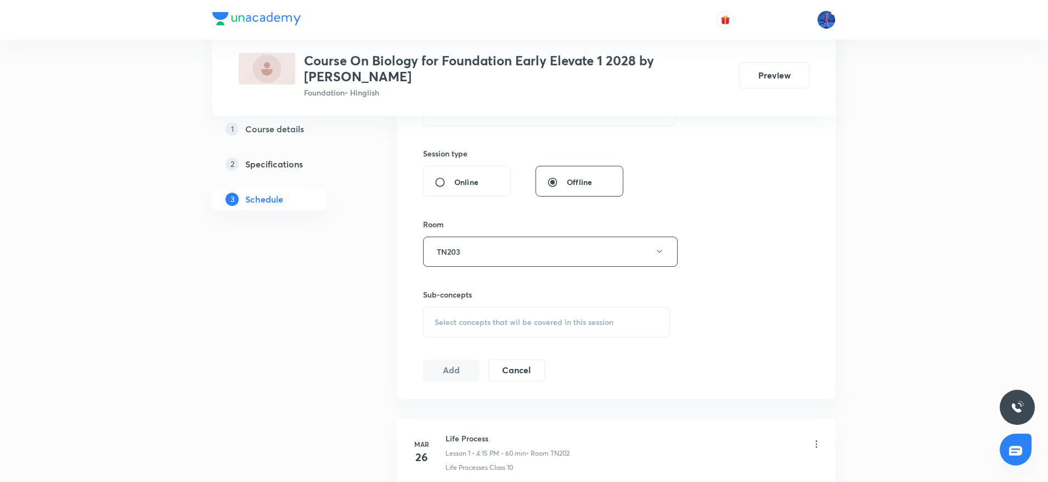
click at [576, 318] on span "Select concepts that wil be covered in this session" at bounding box center [523, 322] width 179 height 9
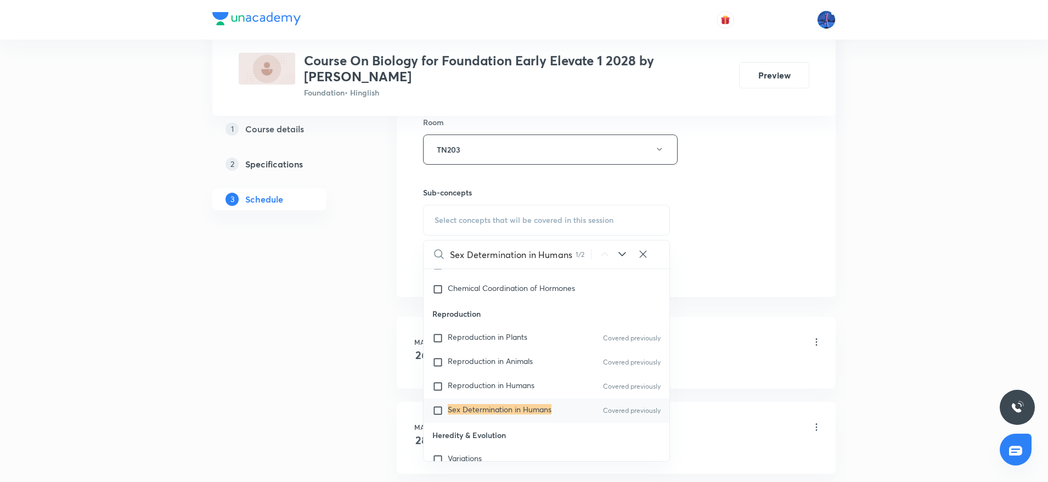
scroll to position [489, 0]
type input "Sex Determination in Humans"
click at [495, 408] on mark "Sex Determination in Humans" at bounding box center [500, 406] width 104 height 10
checkbox input "true"
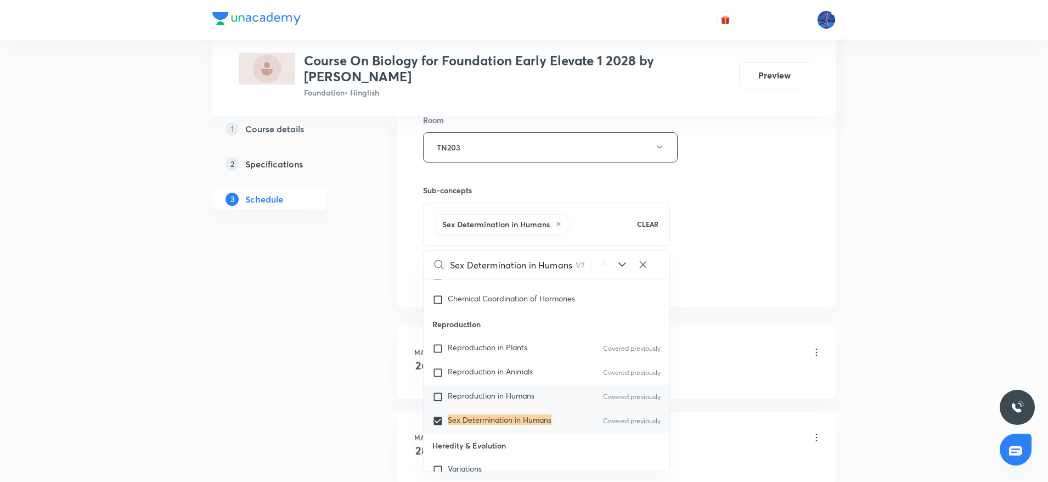
click at [484, 398] on span "Reproduction in Humans" at bounding box center [491, 395] width 87 height 10
checkbox input "true"
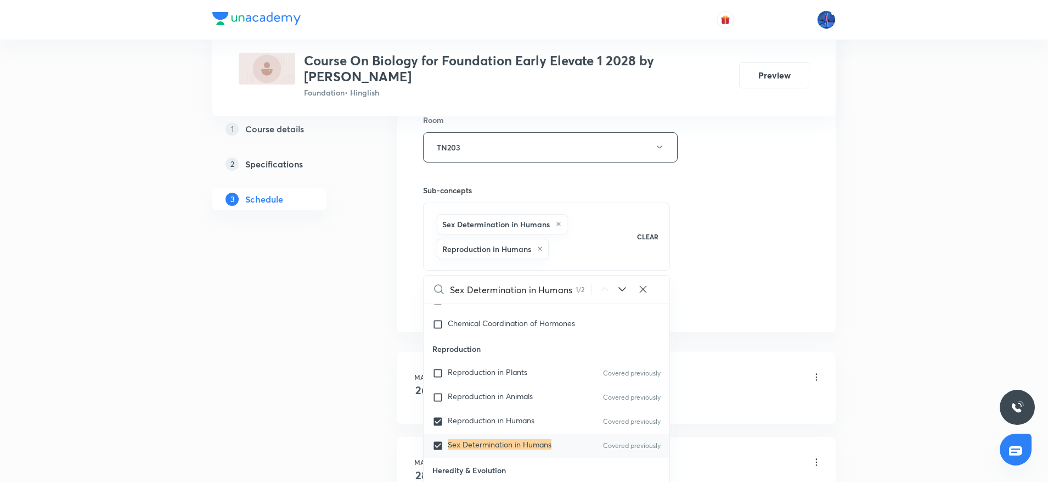
click at [698, 287] on div "Session 64 Live class Session title 26/99 How do Organisms Reproduce ​ Schedule…" at bounding box center [616, 38] width 386 height 552
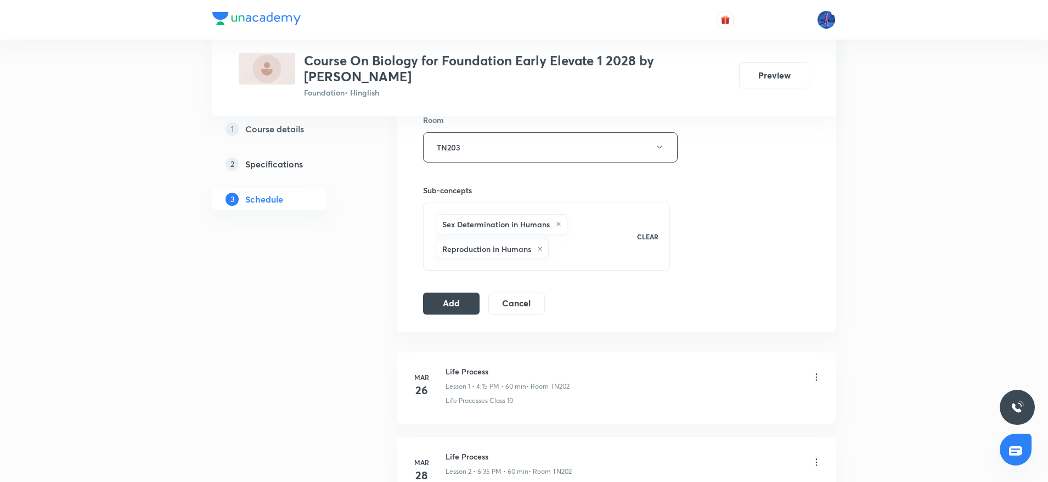
click at [447, 314] on div "Add Cancel" at bounding box center [488, 303] width 131 height 22
click at [455, 305] on button "Add" at bounding box center [451, 302] width 56 height 22
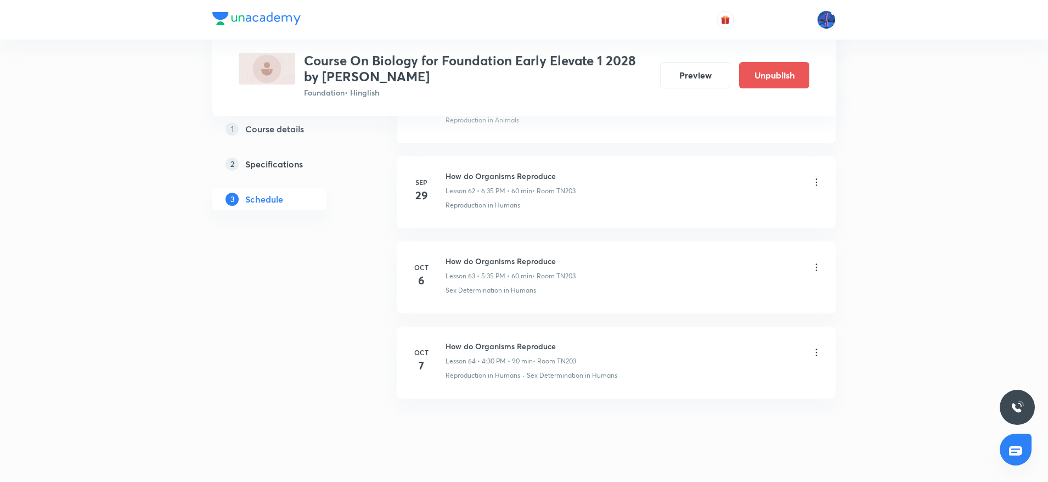
scroll to position [5351, 0]
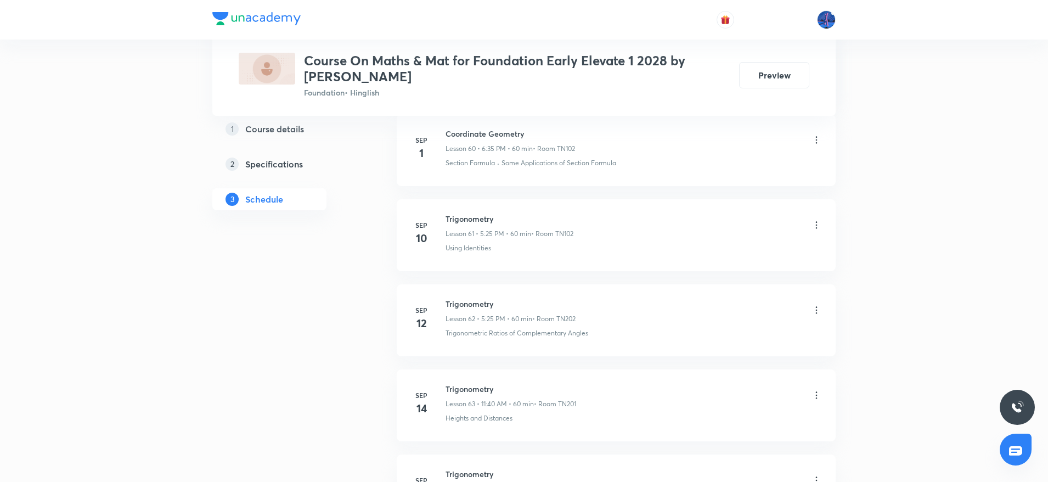
scroll to position [6314, 0]
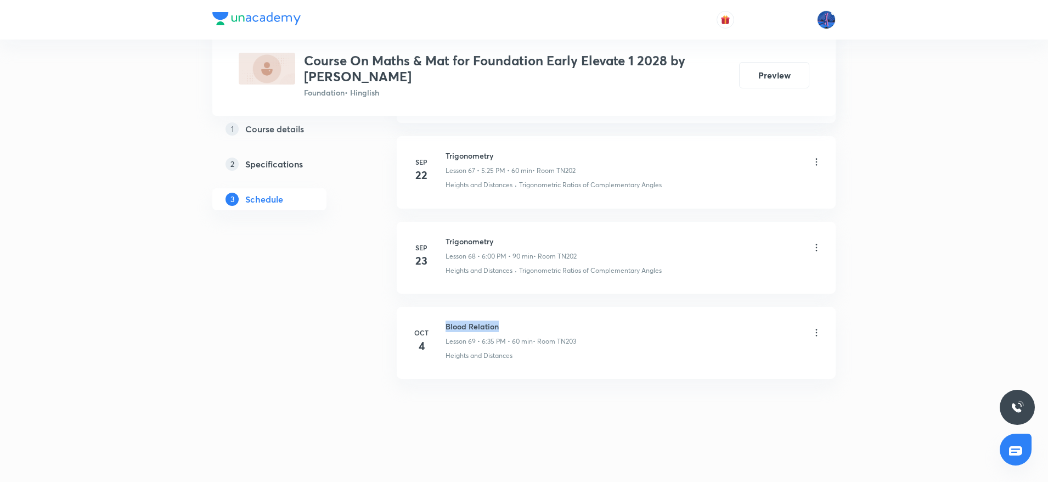
drag, startPoint x: 446, startPoint y: 327, endPoint x: 522, endPoint y: 324, distance: 76.3
click at [522, 324] on h6 "Blood Relation" at bounding box center [510, 326] width 131 height 12
copy h6 "Blood Relation"
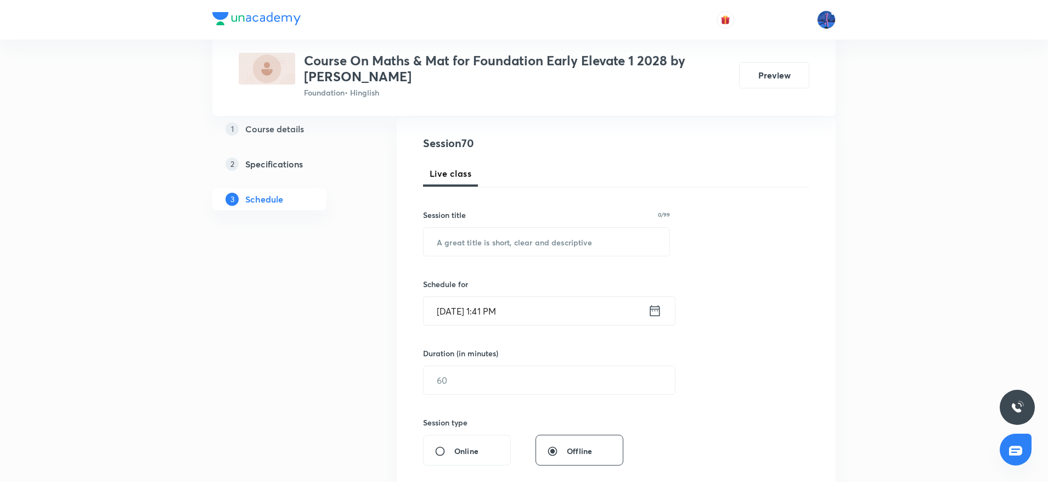
scroll to position [140, 0]
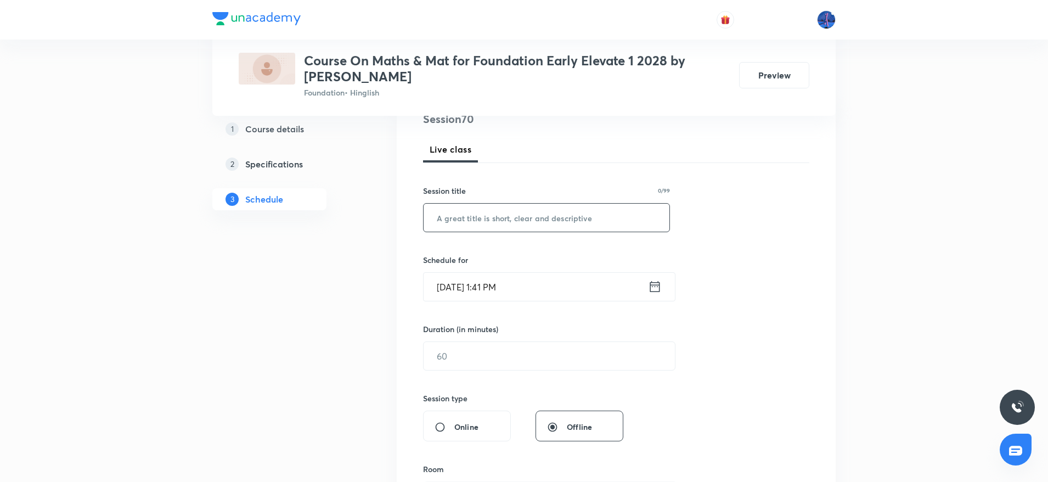
click at [483, 224] on input "text" at bounding box center [546, 217] width 246 height 28
paste input "Blood Relation"
type input "Blood Relation"
click at [570, 292] on input "[DATE] 1:41 PM" at bounding box center [535, 287] width 224 height 28
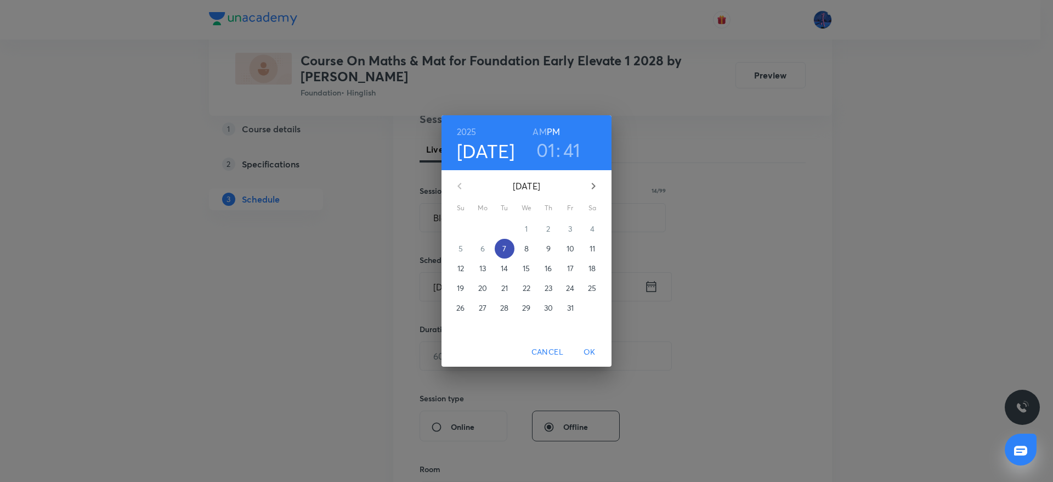
click at [503, 246] on p "7" at bounding box center [504, 248] width 4 height 11
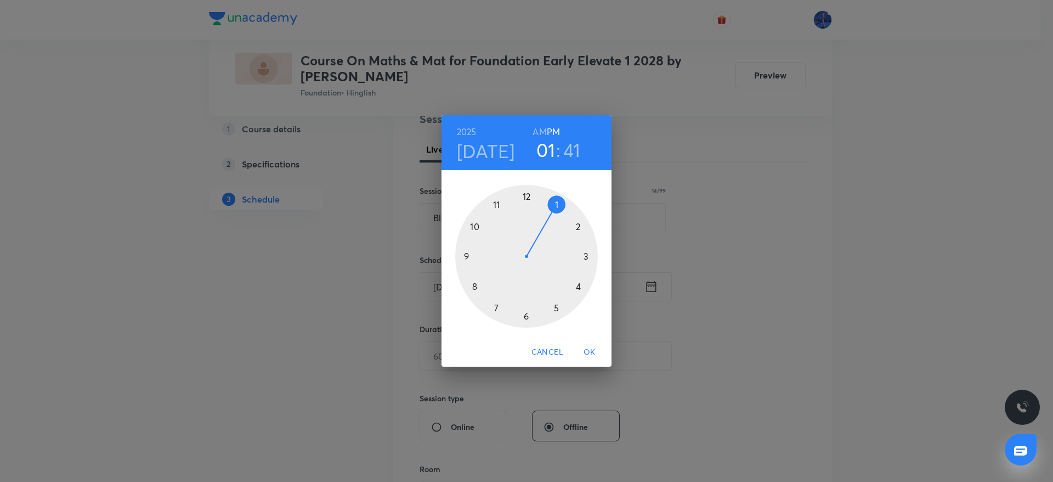
click at [526, 316] on div at bounding box center [526, 256] width 143 height 143
click at [586, 256] on div at bounding box center [526, 256] width 143 height 143
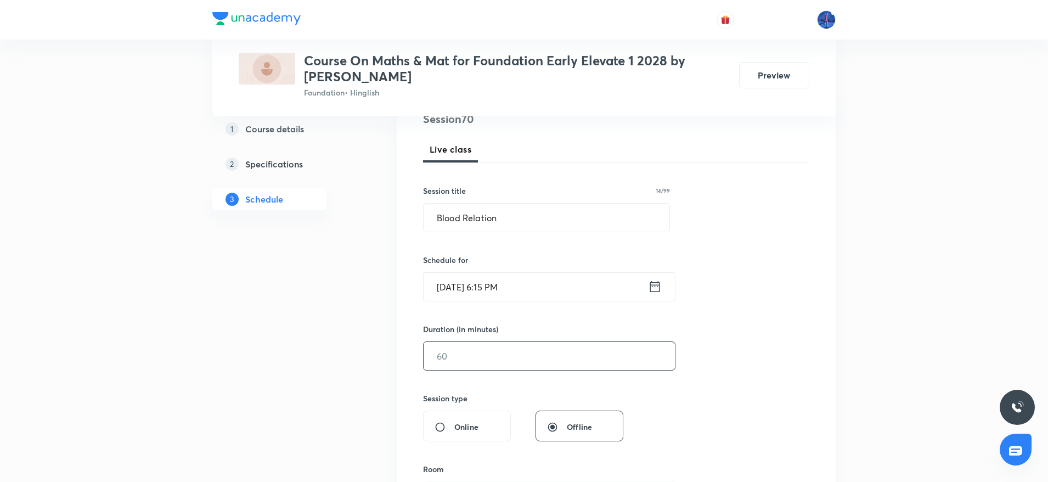
click at [524, 354] on input "text" at bounding box center [548, 356] width 251 height 28
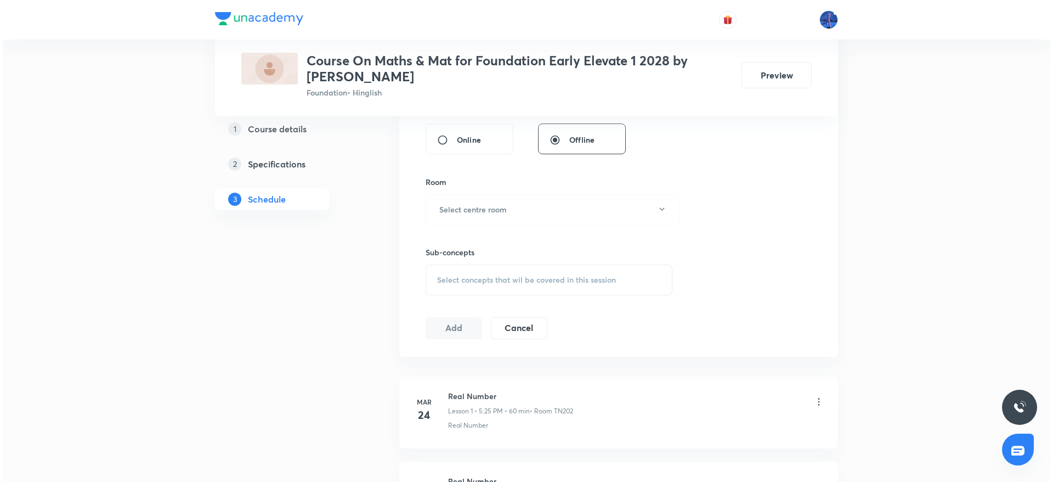
scroll to position [436, 0]
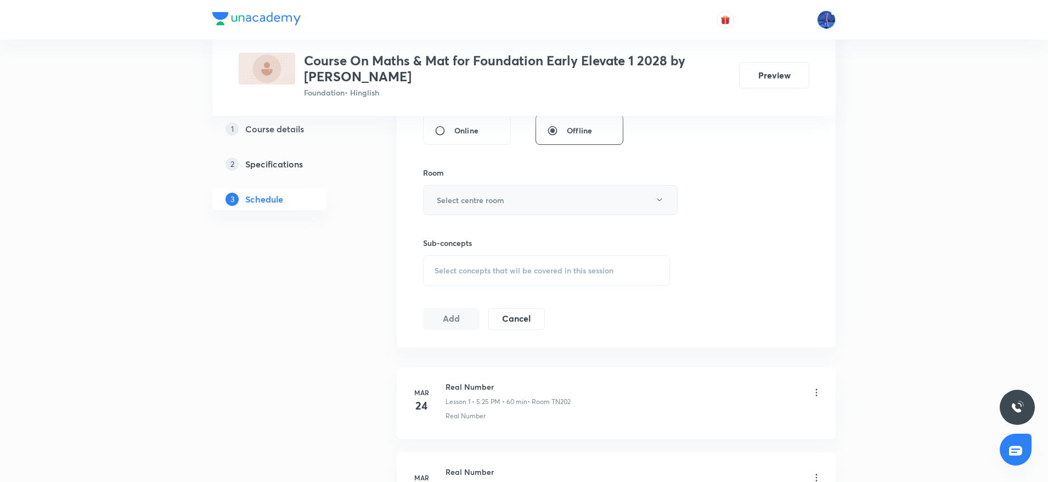
type input "75"
click at [603, 194] on button "Select centre room" at bounding box center [550, 200] width 254 height 30
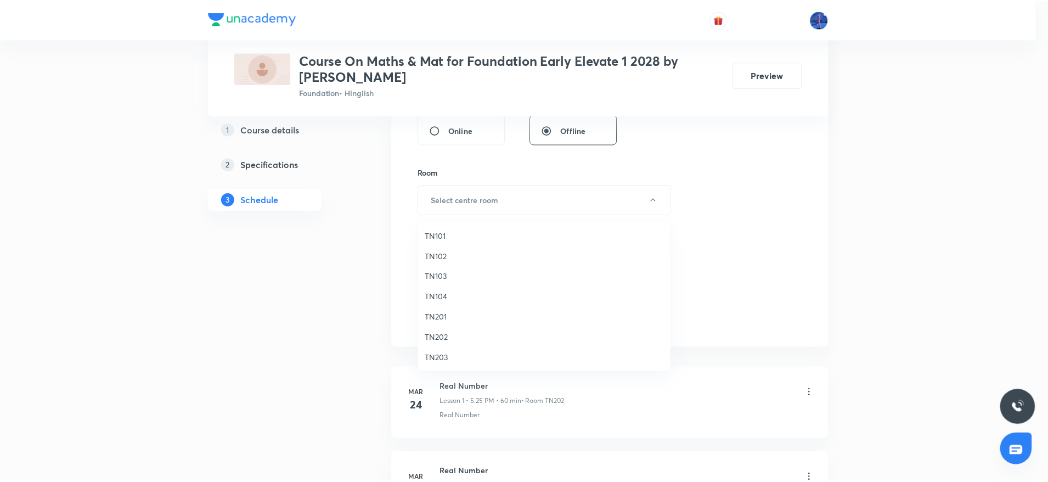
scroll to position [21, 0]
click at [444, 338] on span "TN203" at bounding box center [547, 337] width 240 height 12
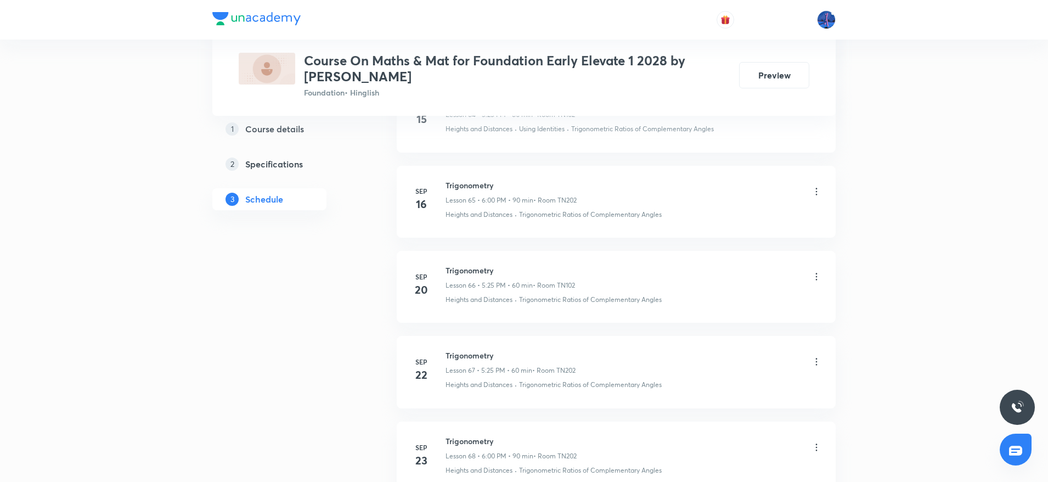
scroll to position [6314, 0]
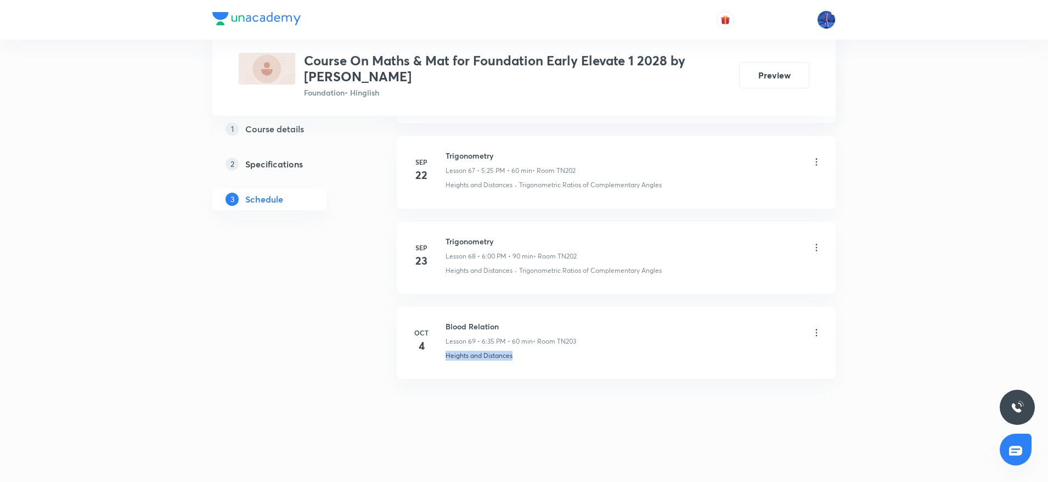
drag, startPoint x: 524, startPoint y: 365, endPoint x: 448, endPoint y: 366, distance: 76.2
click at [448, 366] on li "[DATE] Blood Relation Lesson 69 • 6:35 PM • 60 min • Room TN203 Heights and Dis…" at bounding box center [616, 343] width 439 height 72
copy p "Heights and Distances"
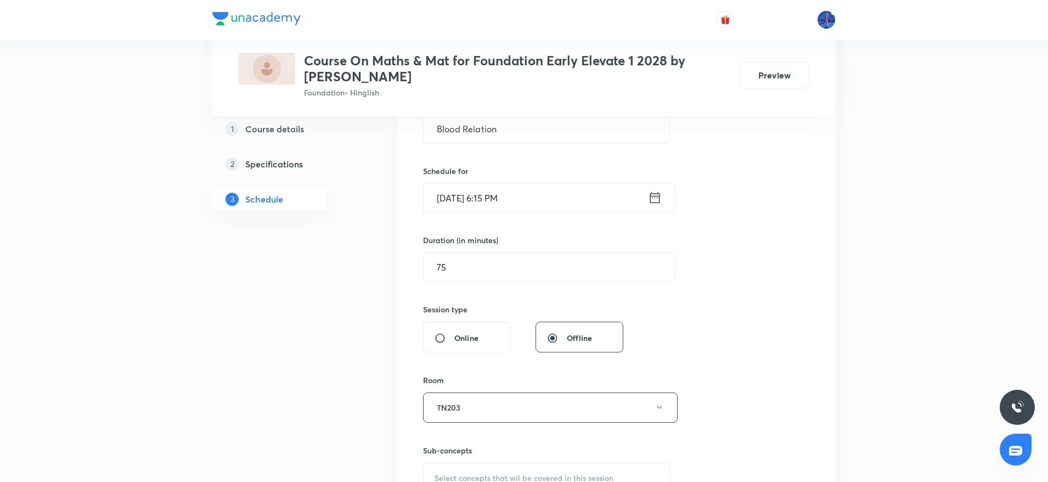
scroll to position [395, 0]
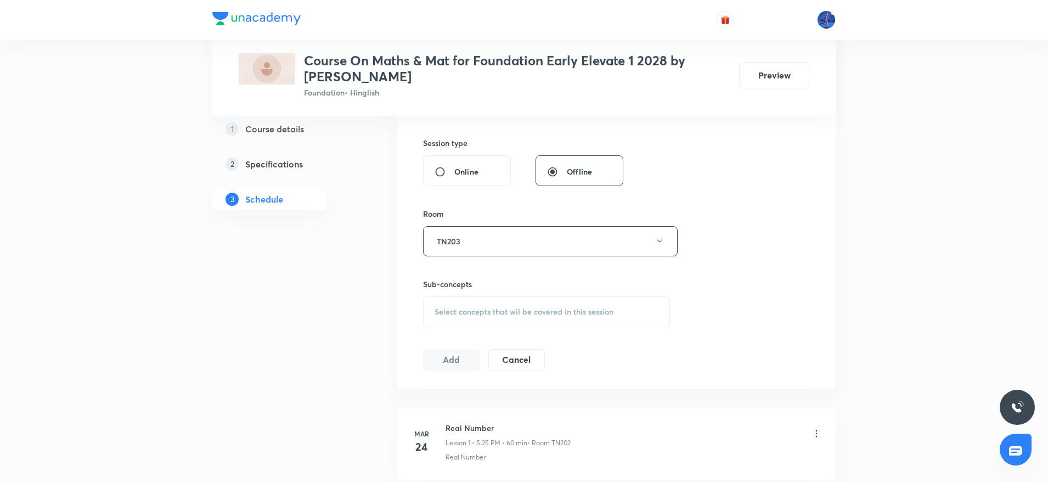
click at [525, 322] on div "Select concepts that wil be covered in this session" at bounding box center [546, 311] width 247 height 31
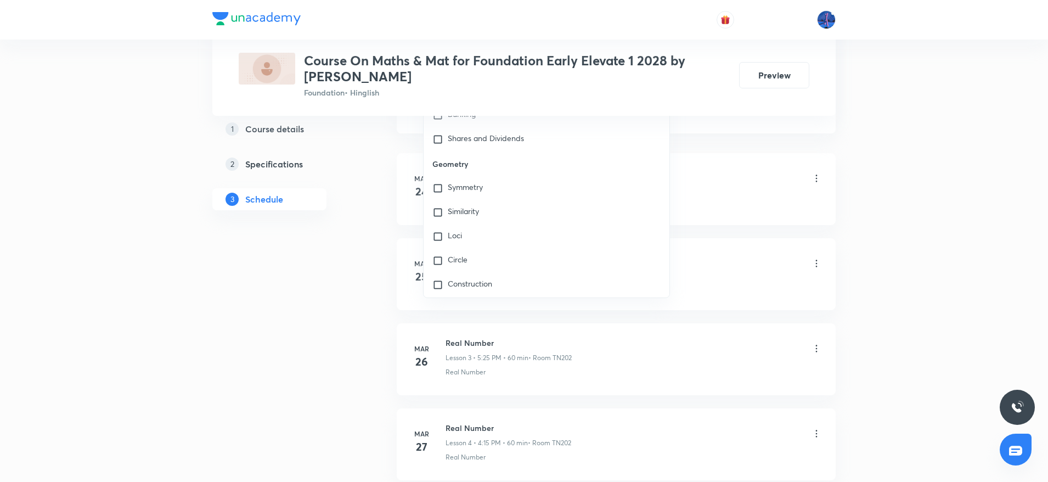
scroll to position [7298, 0]
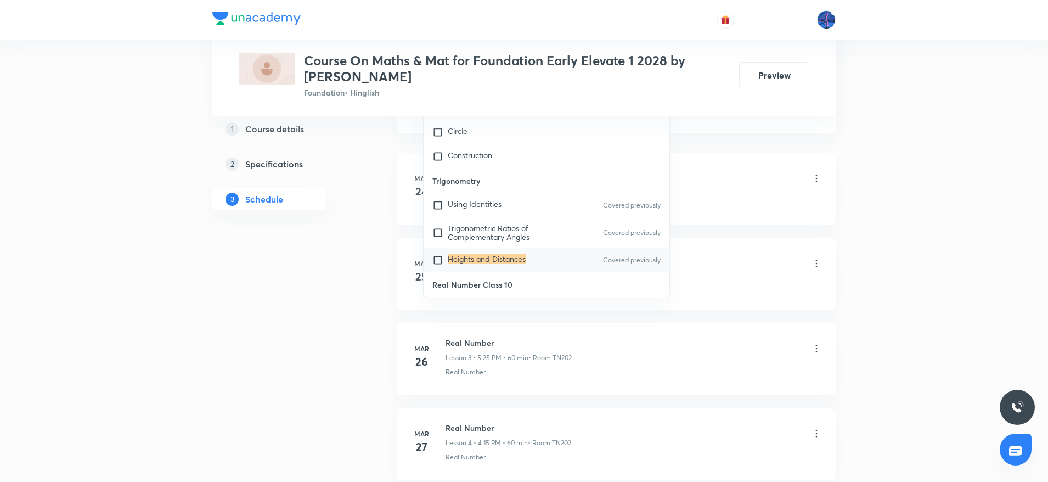
type input "Heights and Distances"
click at [510, 253] on mark "Heights and Distances" at bounding box center [487, 258] width 78 height 10
checkbox input "true"
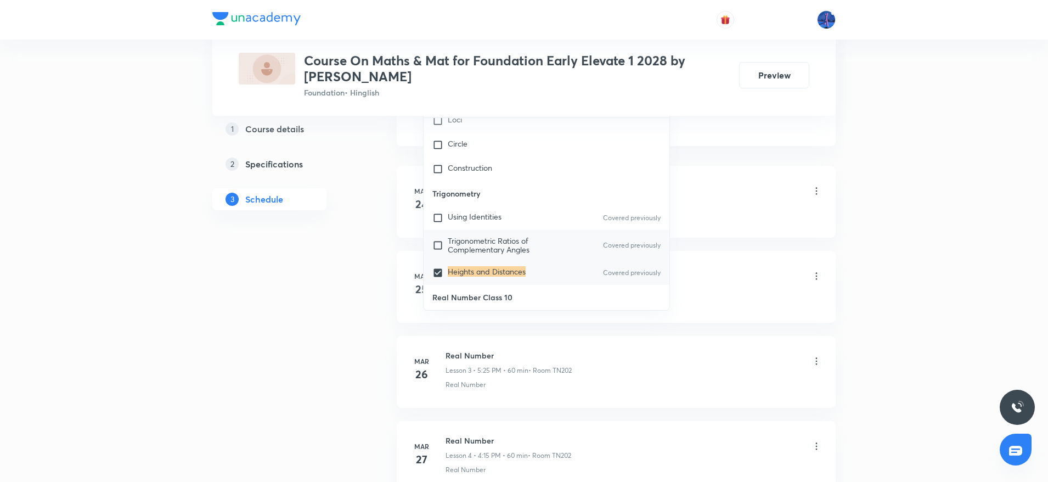
click at [490, 235] on span "Trigonometric Ratios of Complementary Angles" at bounding box center [489, 244] width 82 height 19
checkbox input "true"
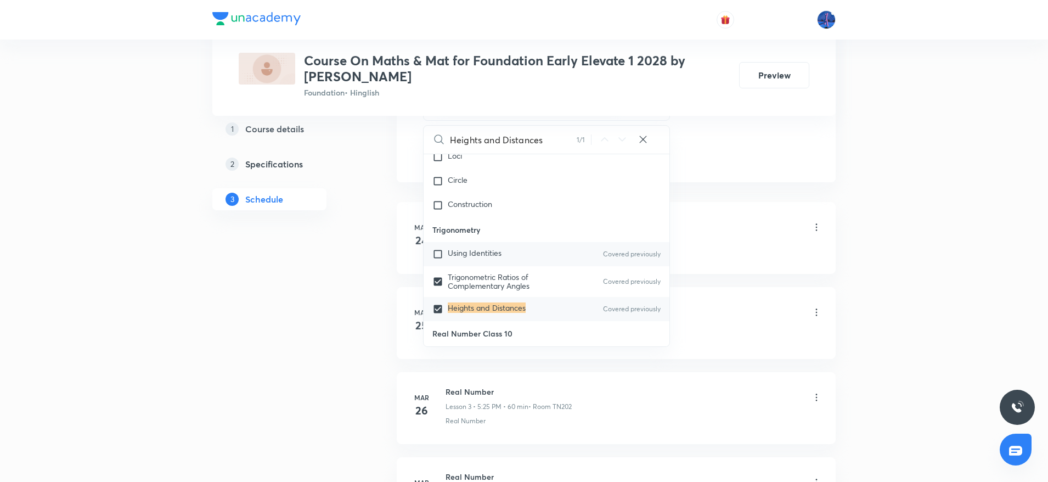
click at [472, 242] on div "Using Identities Covered previously" at bounding box center [546, 254] width 246 height 24
checkbox input "true"
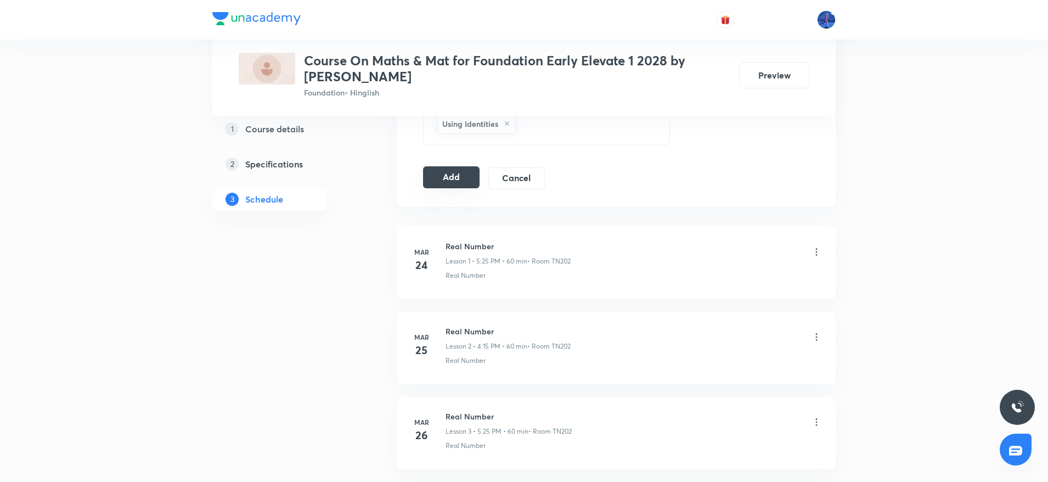
click at [460, 172] on button "Add" at bounding box center [451, 177] width 56 height 22
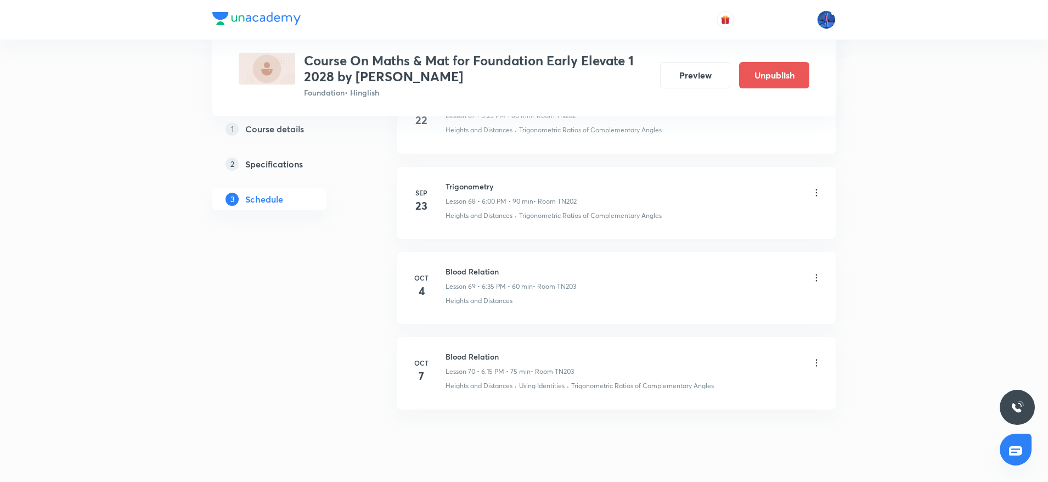
scroll to position [5895, 0]
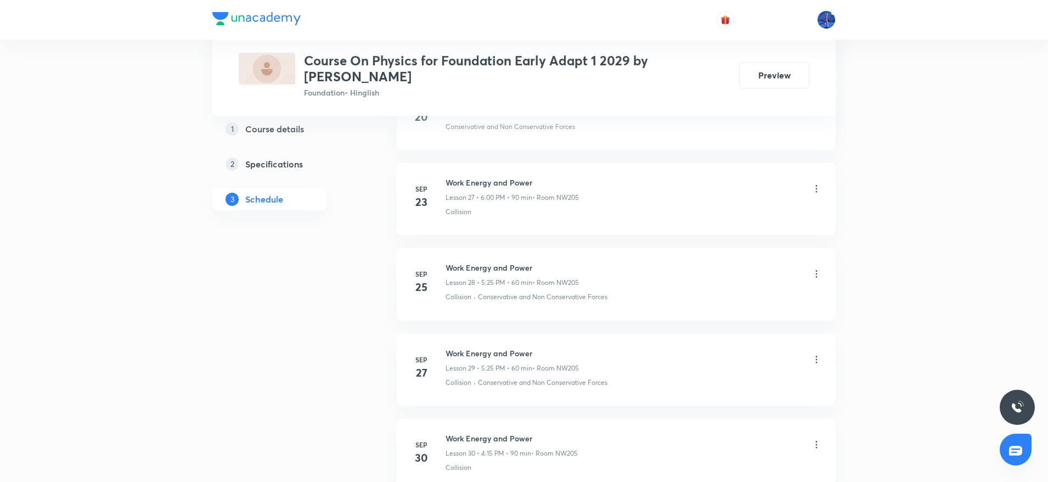
scroll to position [3051, 0]
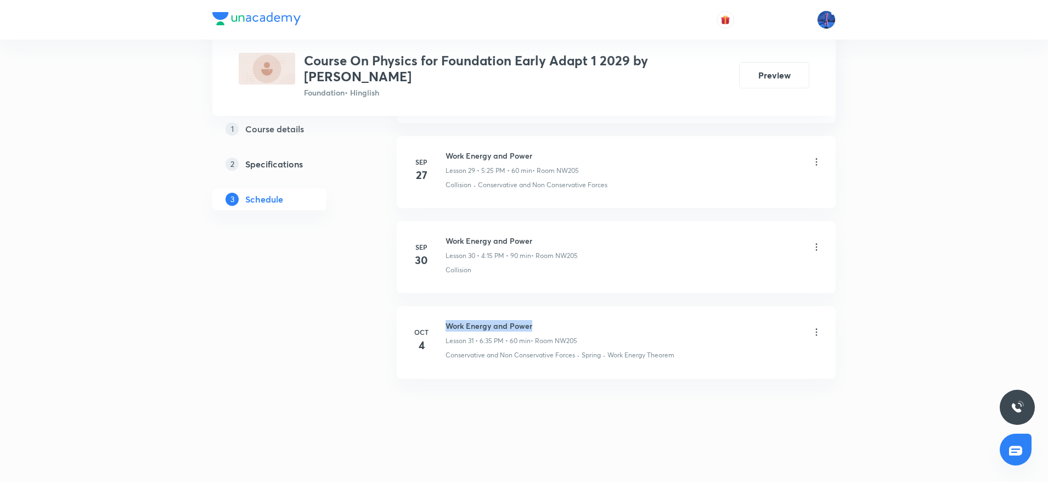
drag, startPoint x: 450, startPoint y: 325, endPoint x: 565, endPoint y: 321, distance: 115.2
click at [565, 321] on h6 "Work Energy and Power" at bounding box center [511, 326] width 132 height 12
copy h6 "Work Energy and Power"
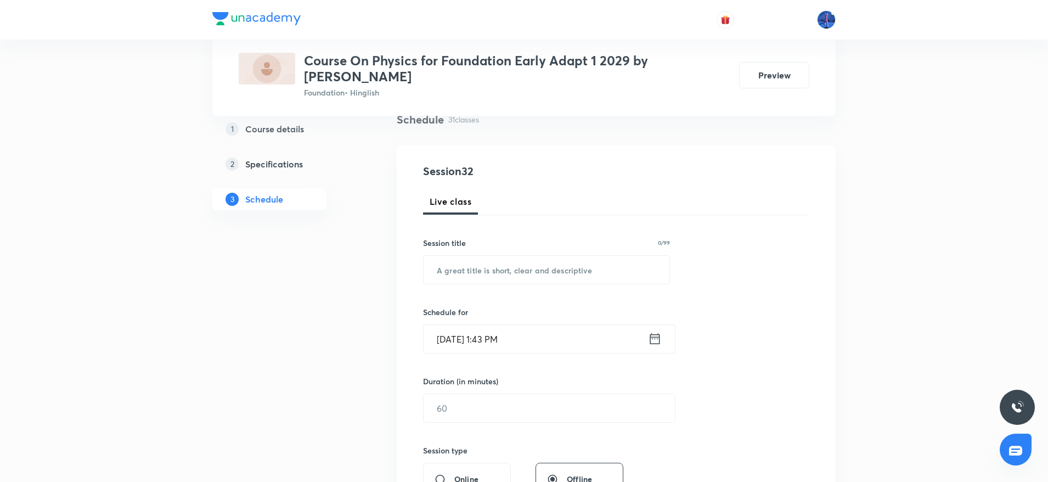
scroll to position [104, 0]
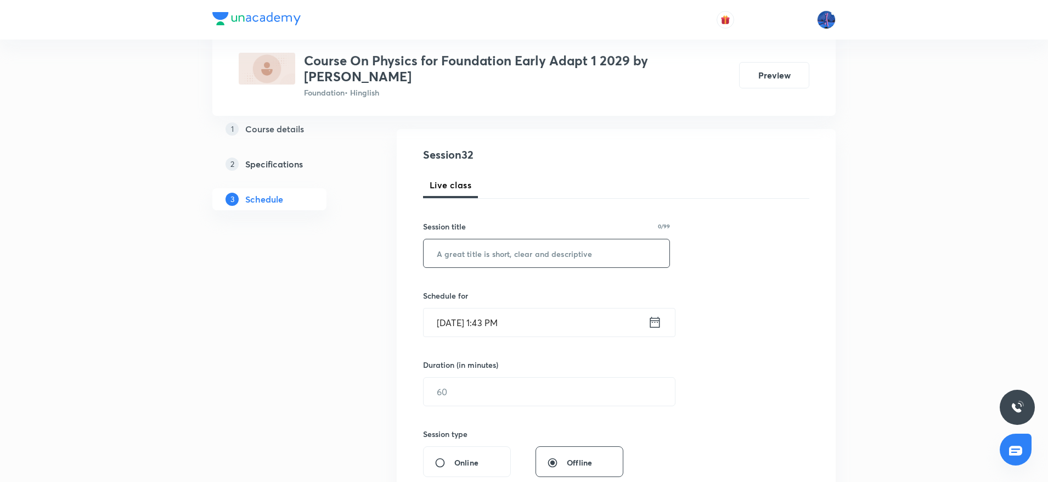
click at [525, 258] on input "text" at bounding box center [546, 253] width 246 height 28
paste input "Work Energy and Power"
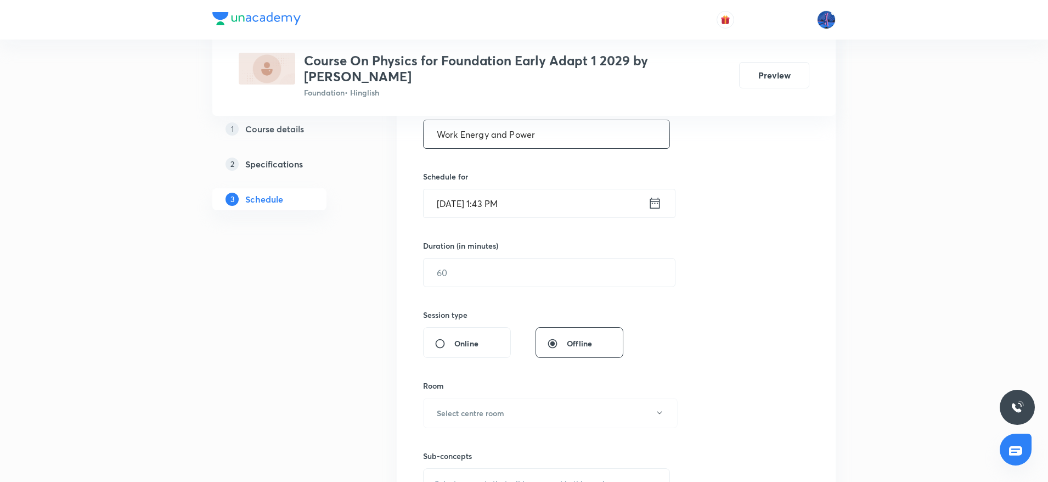
scroll to position [225, 0]
type input "Work Energy and Power"
click at [544, 207] on input "Oct 7, 2025, 1:43 PM" at bounding box center [535, 202] width 224 height 28
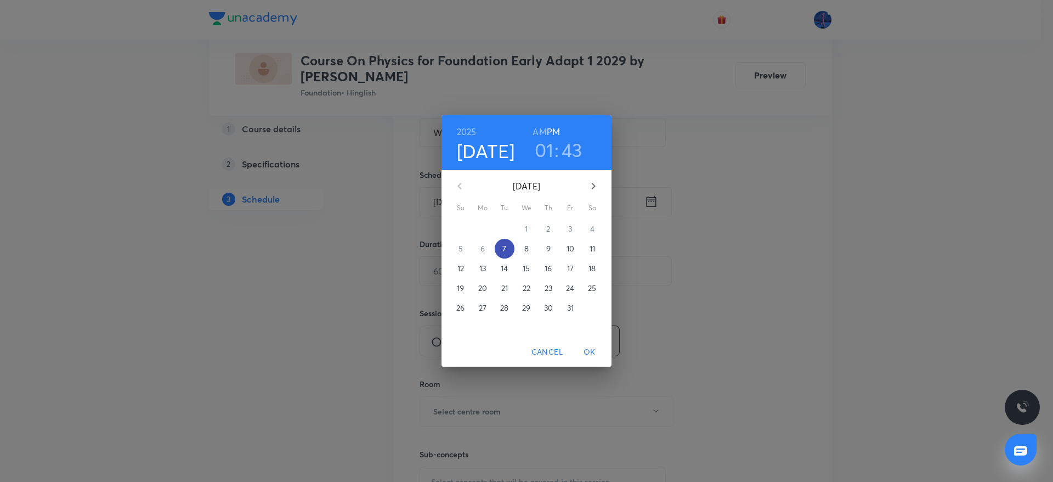
click at [506, 250] on p "7" at bounding box center [504, 248] width 4 height 11
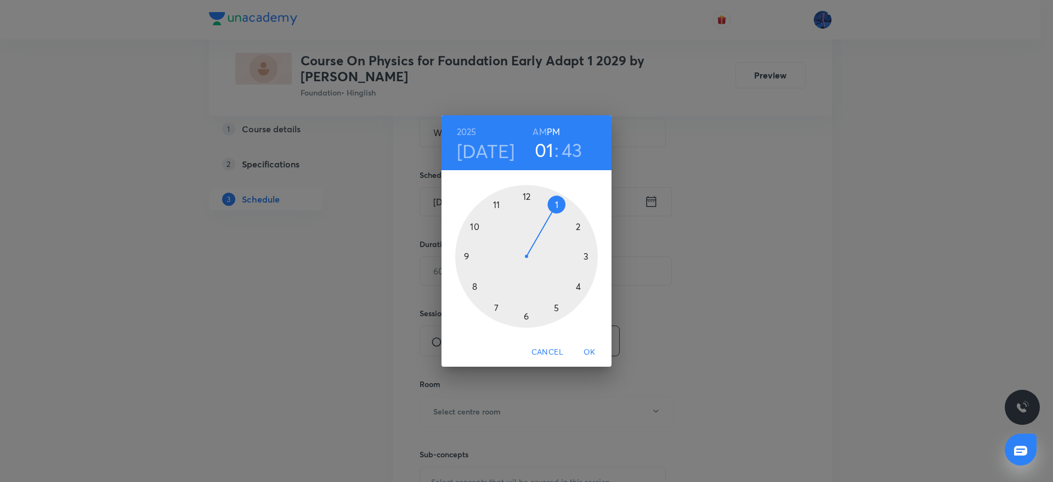
click at [579, 286] on div at bounding box center [526, 256] width 143 height 143
click at [527, 316] on div at bounding box center [526, 256] width 143 height 143
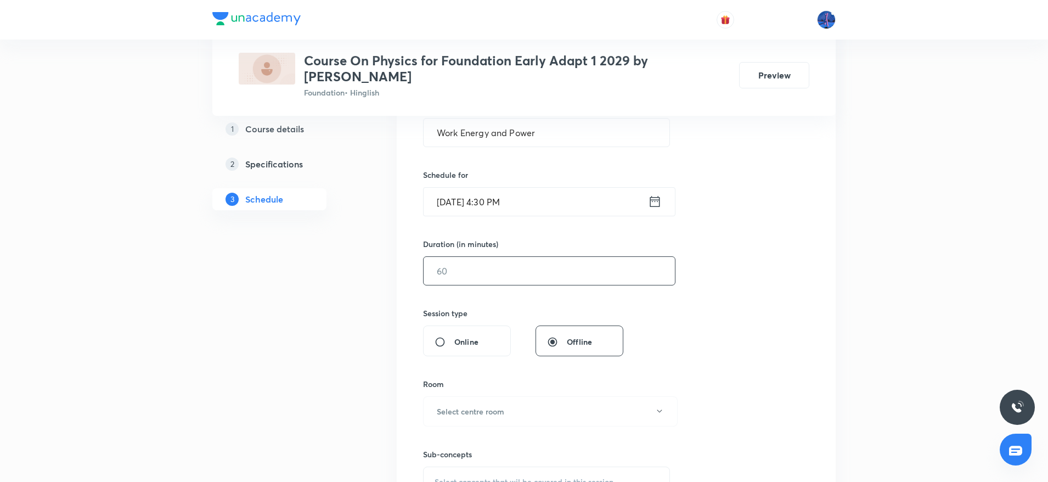
click at [502, 266] on input "text" at bounding box center [548, 271] width 251 height 28
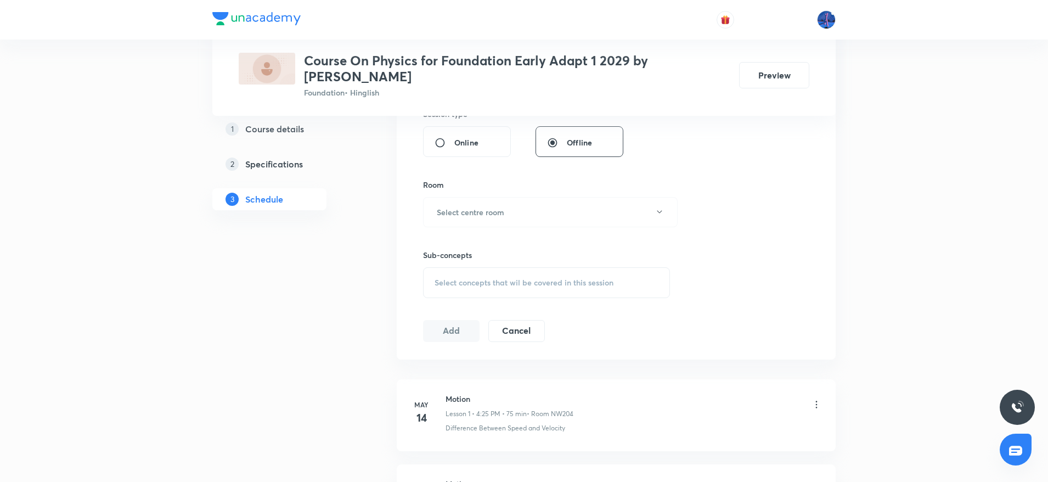
scroll to position [425, 0]
type input "90"
click at [558, 215] on button "Select centre room" at bounding box center [550, 211] width 254 height 30
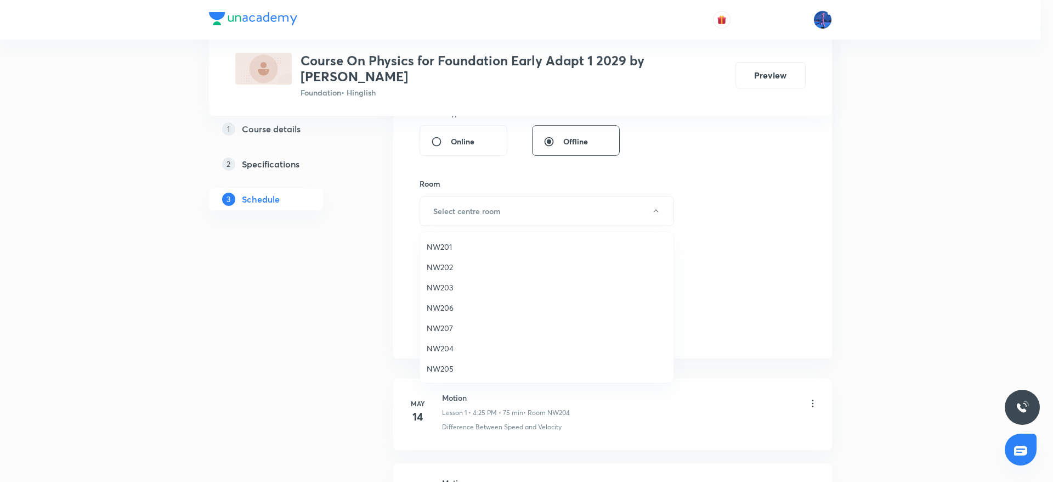
click at [443, 361] on li "NW205" at bounding box center [546, 368] width 253 height 20
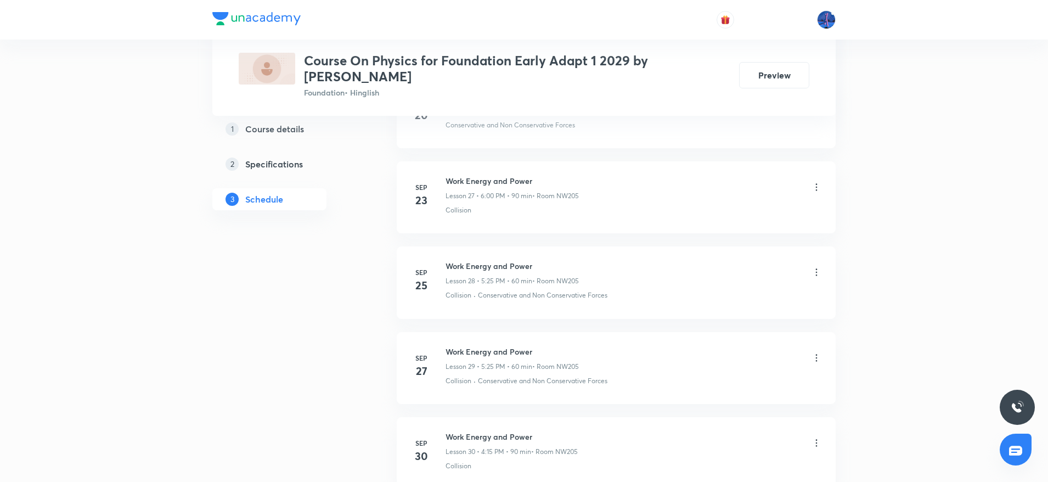
scroll to position [3051, 0]
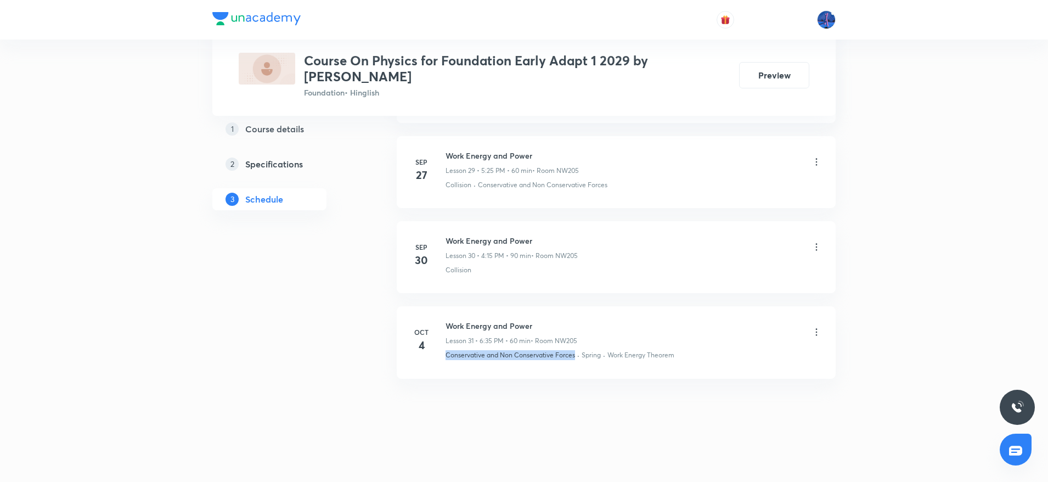
drag, startPoint x: 444, startPoint y: 360, endPoint x: 575, endPoint y: 376, distance: 132.6
click at [575, 376] on li "Oct 4 Work Energy and Power Lesson 31 • 6:35 PM • 60 min • Room NW205 Conservat…" at bounding box center [616, 342] width 439 height 72
copy p "Conservative and Non Conservative Forces"
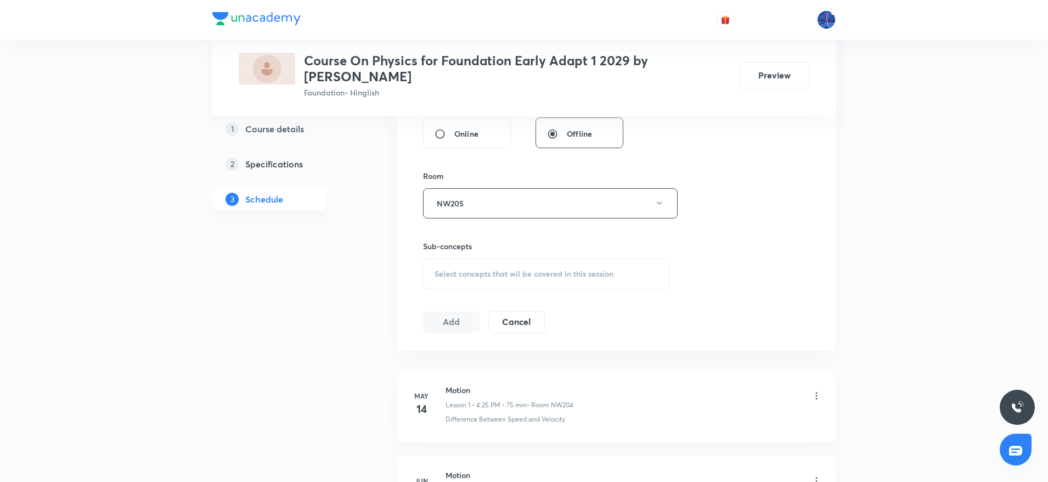
scroll to position [433, 0]
click at [502, 269] on span "Select concepts that wil be covered in this session" at bounding box center [523, 273] width 179 height 9
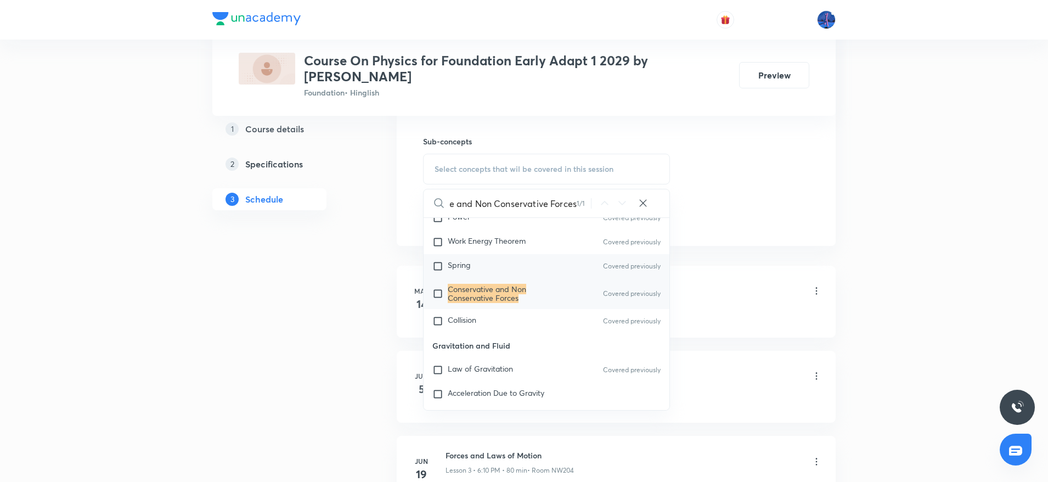
scroll to position [881, 0]
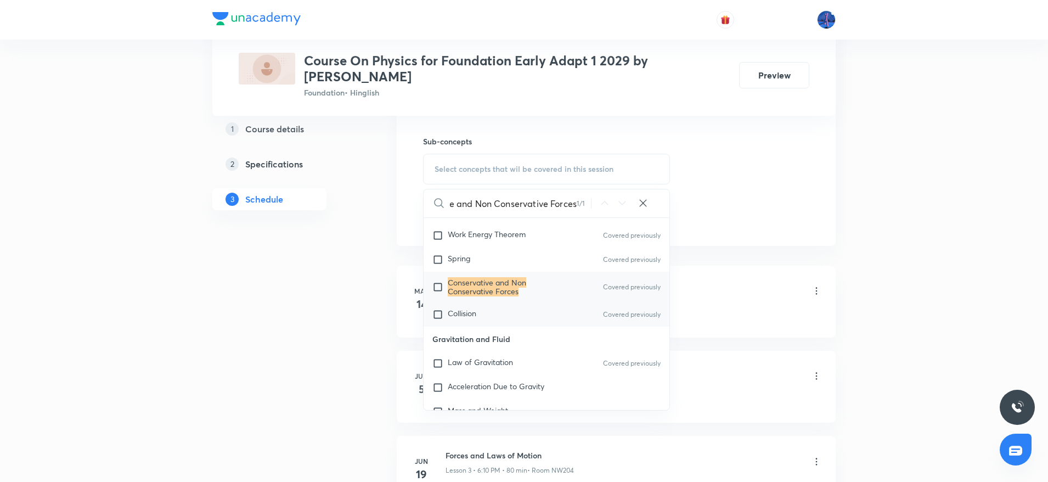
type input "Conservative and Non Conservative Forces"
click at [486, 312] on div "Collision Covered previously" at bounding box center [546, 314] width 246 height 24
checkbox input "true"
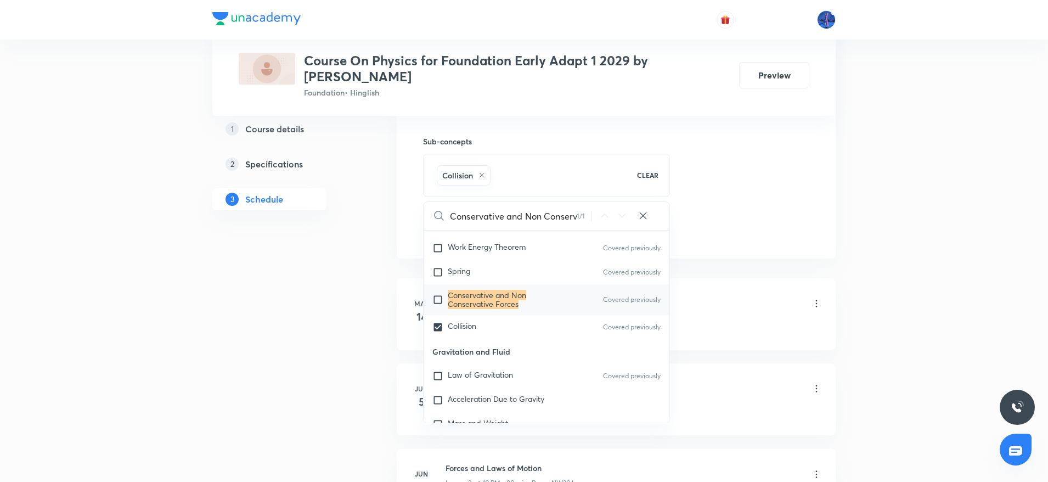
click at [467, 302] on div "Conservative and Non Conservative Forces Covered previously" at bounding box center [546, 299] width 246 height 31
checkbox input "true"
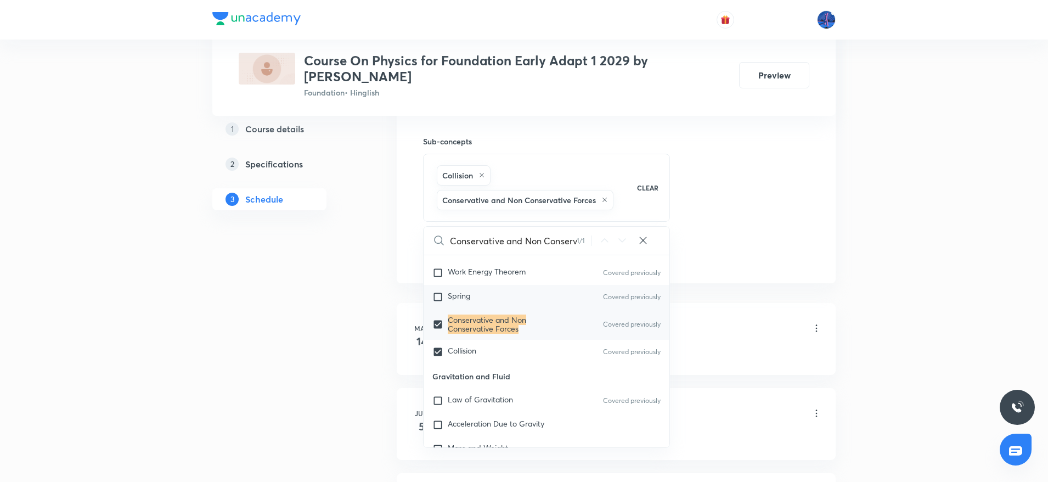
click at [455, 290] on span "Spring" at bounding box center [459, 295] width 22 height 10
checkbox input "true"
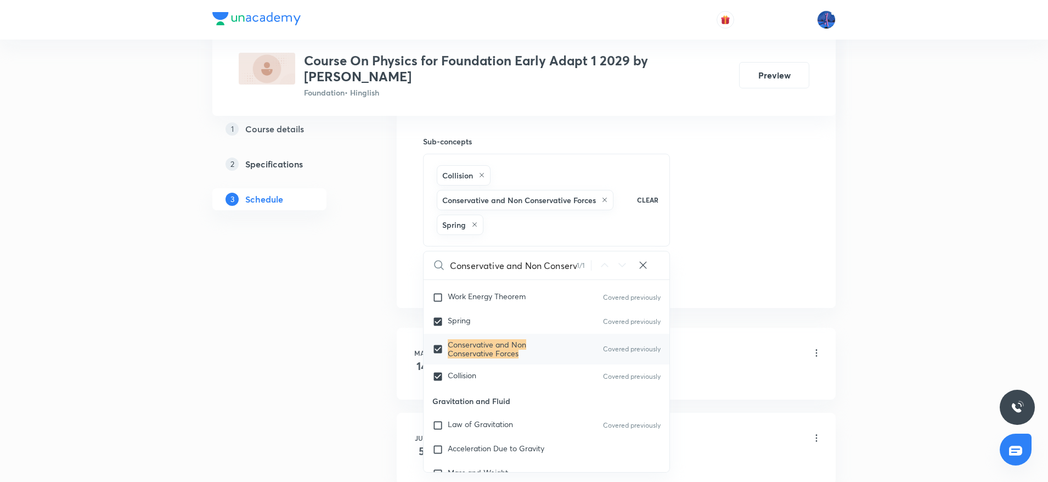
click at [740, 236] on div "Session 32 Live class Session title 21/99 Work Energy and Power ​ Schedule for …" at bounding box center [616, 1] width 386 height 577
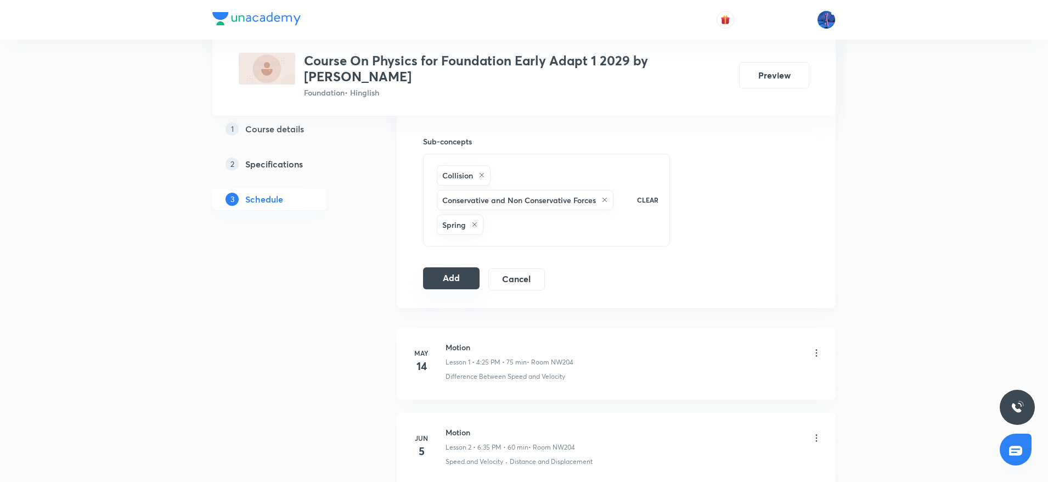
click at [451, 277] on button "Add" at bounding box center [451, 278] width 56 height 22
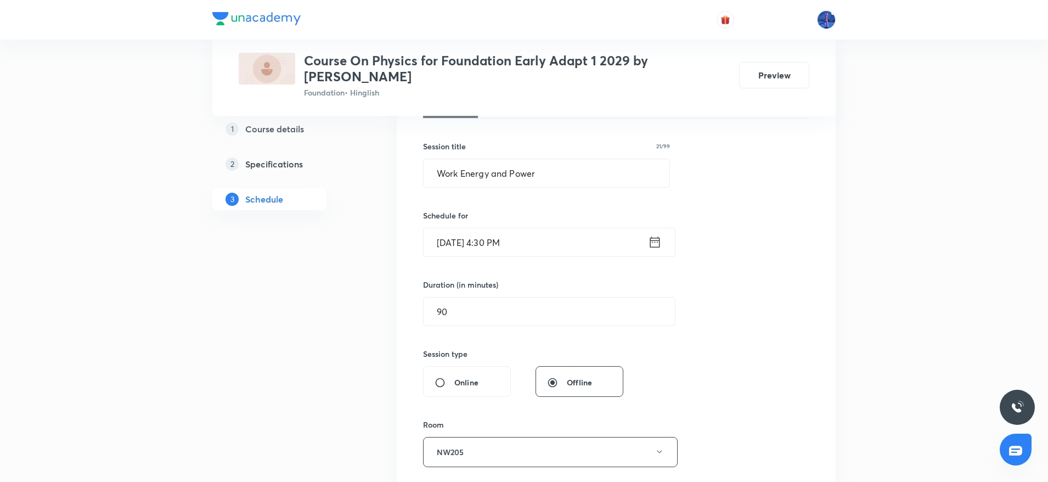
scroll to position [186, 0]
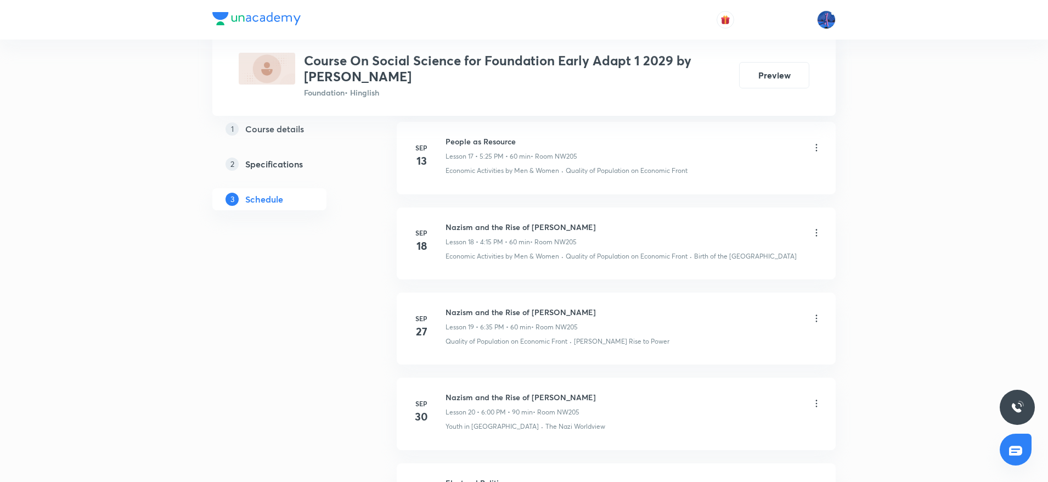
scroll to position [2199, 0]
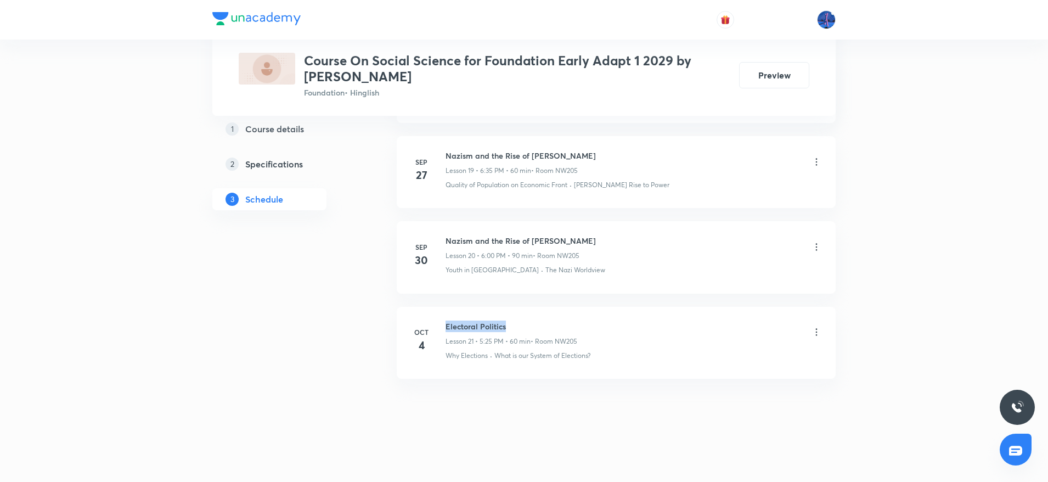
drag, startPoint x: 446, startPoint y: 326, endPoint x: 524, endPoint y: 325, distance: 77.9
click at [524, 325] on h6 "Electoral Politics" at bounding box center [511, 326] width 132 height 12
copy h6 "Electoral Politics"
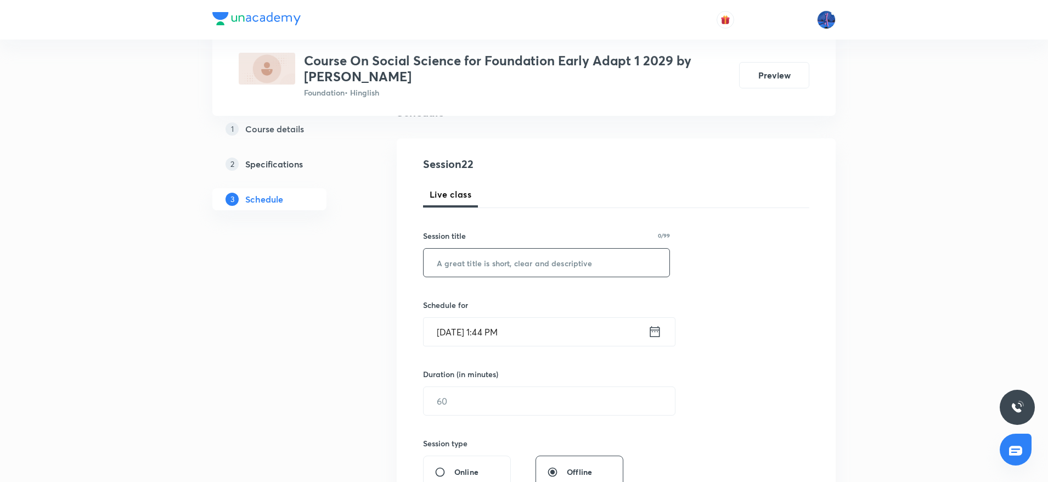
scroll to position [99, 0]
click at [526, 267] on input "text" at bounding box center [546, 259] width 246 height 28
paste input "Electoral Politics"
type input "Electoral Politics"
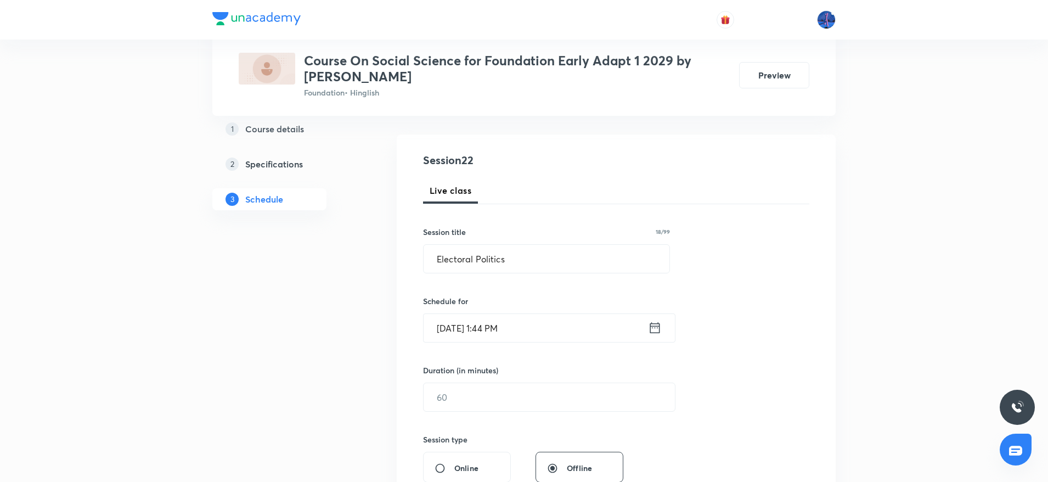
click at [595, 324] on input "[DATE] 1:44 PM" at bounding box center [535, 328] width 224 height 28
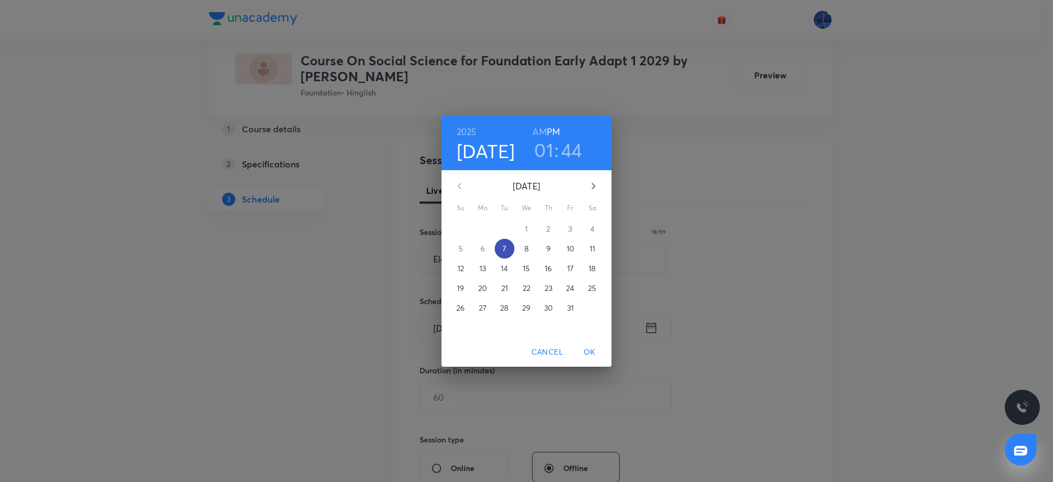
click at [502, 251] on span "7" at bounding box center [505, 248] width 20 height 11
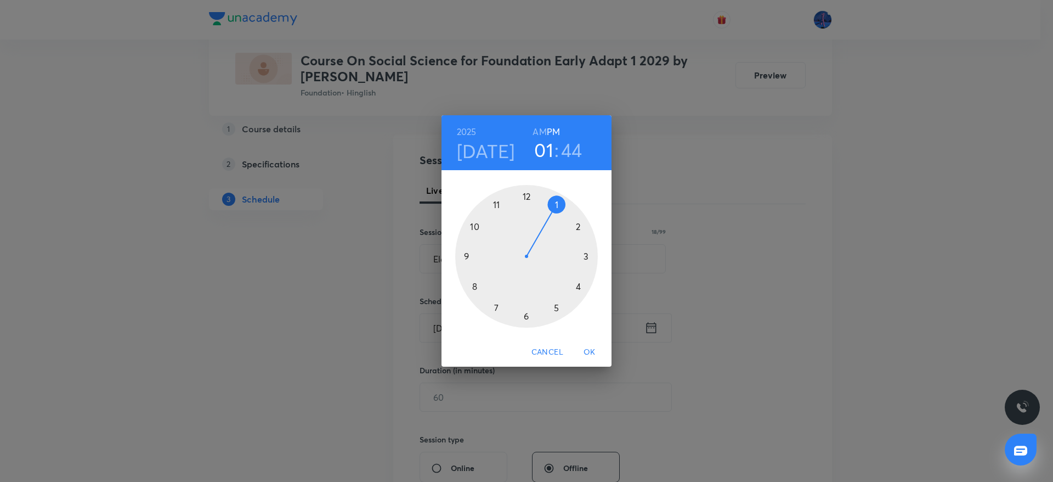
click at [527, 317] on div at bounding box center [526, 256] width 143 height 143
click at [587, 256] on div at bounding box center [526, 256] width 143 height 143
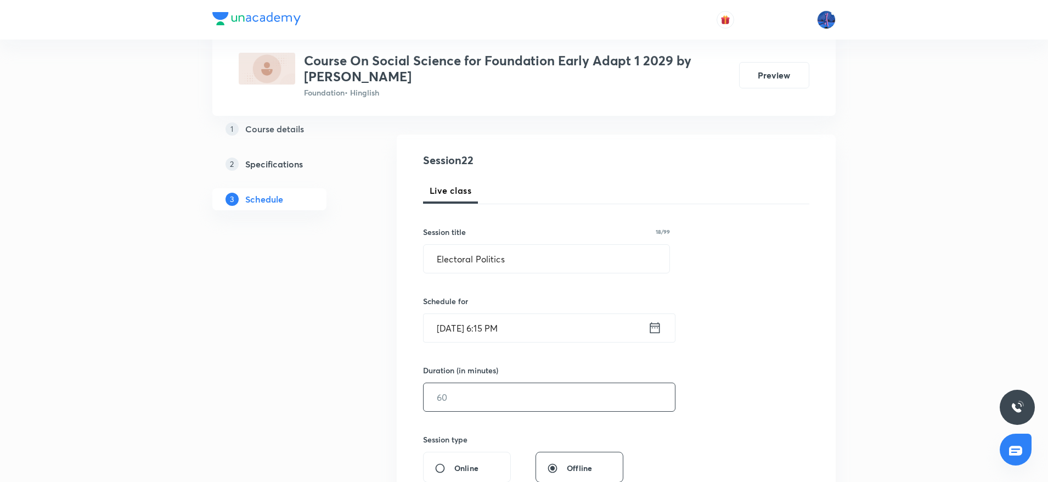
click at [552, 398] on input "text" at bounding box center [548, 397] width 251 height 28
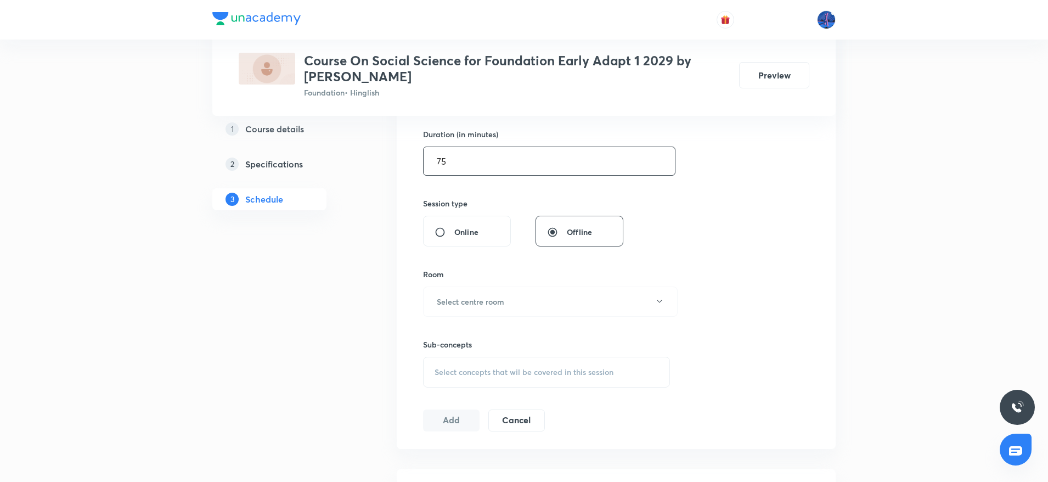
scroll to position [365, 0]
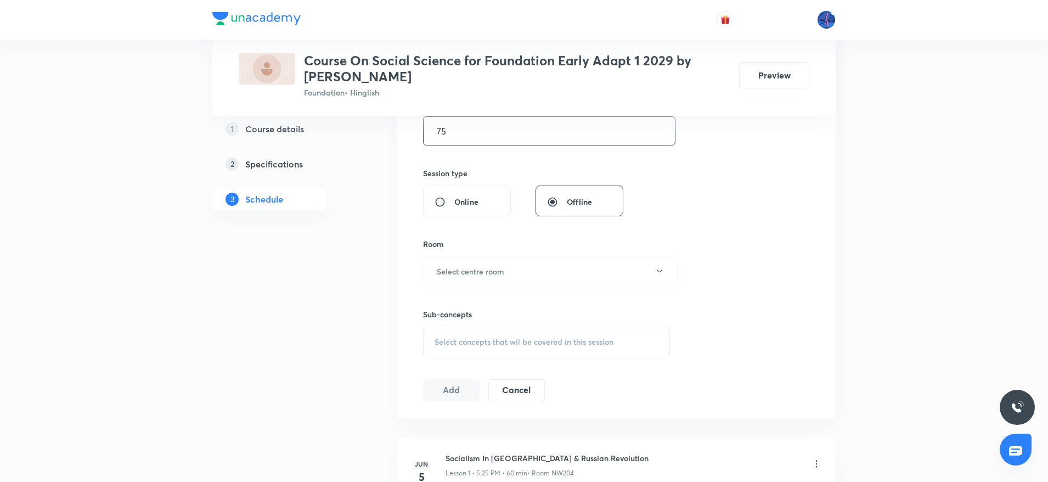
type input "75"
click at [586, 286] on div "Sub-concepts Select concepts that wil be covered in this session" at bounding box center [546, 321] width 247 height 71
click at [544, 268] on button "Select centre room" at bounding box center [550, 271] width 254 height 30
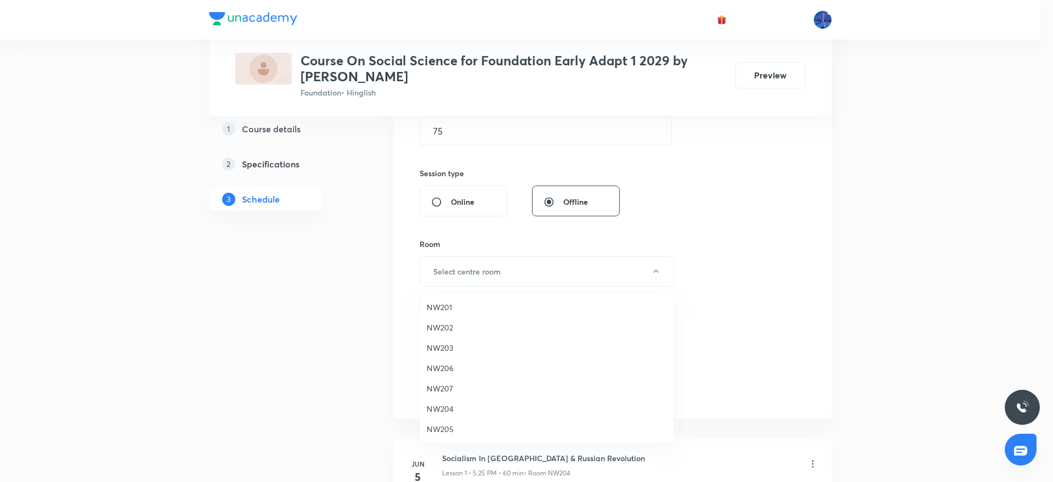
click at [442, 427] on span "NW205" at bounding box center [547, 429] width 240 height 12
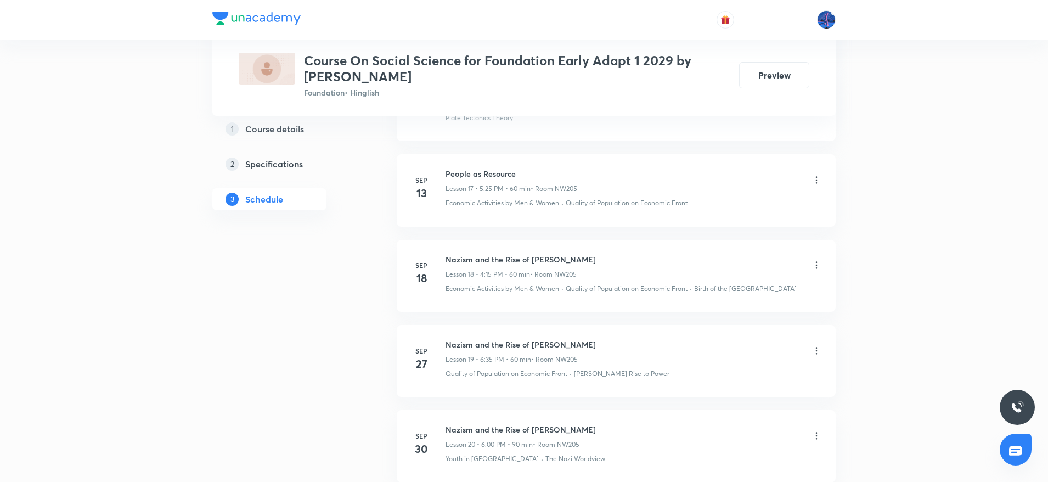
scroll to position [2199, 0]
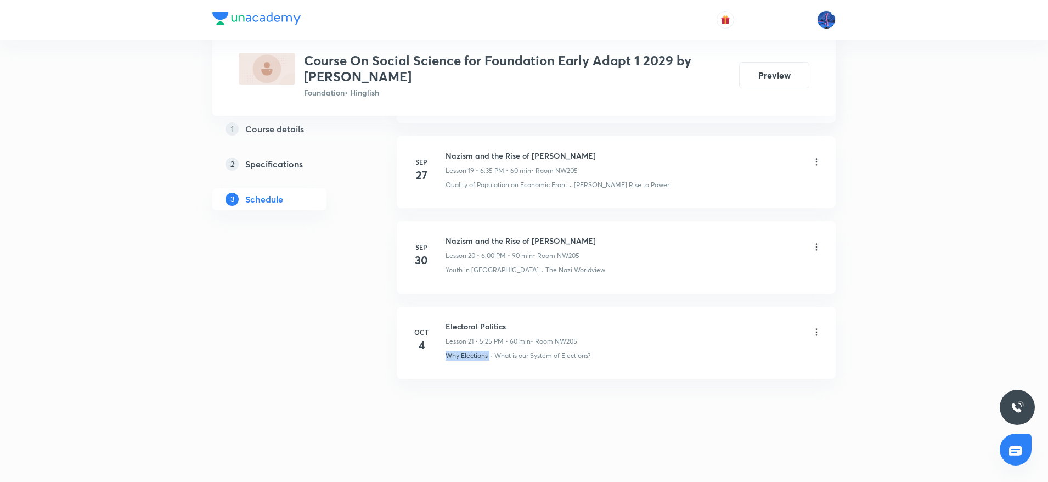
drag, startPoint x: 445, startPoint y: 364, endPoint x: 489, endPoint y: 366, distance: 43.9
click at [489, 366] on li "Oct 4 Electoral Politics Lesson 21 • 5:25 PM • 60 min • Room NW205 Why Election…" at bounding box center [616, 343] width 439 height 72
copy p "Why Elections"
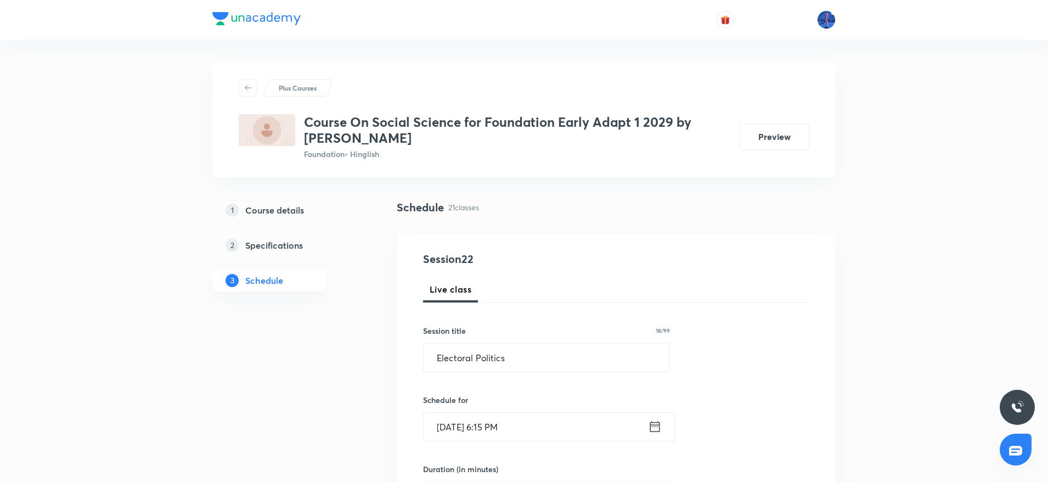
scroll to position [579, 0]
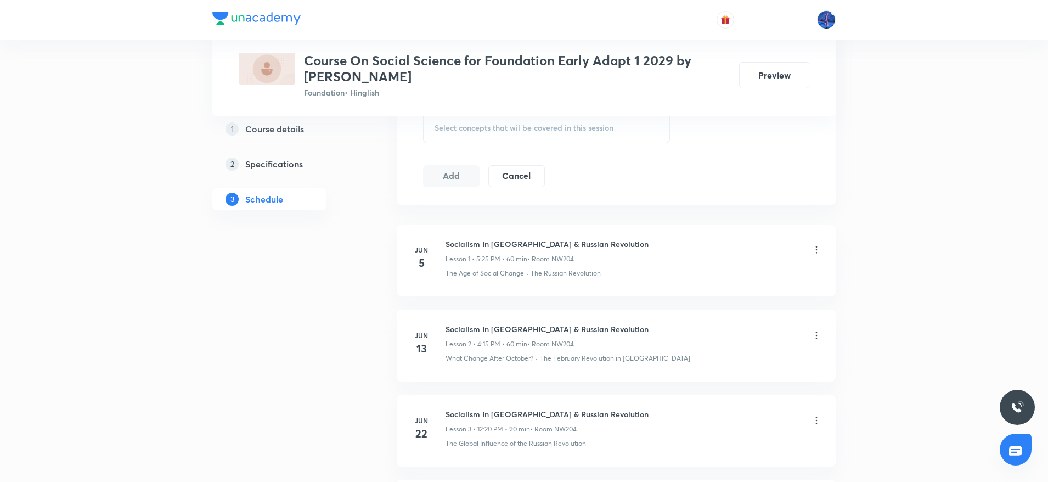
click at [576, 131] on span "Select concepts that wil be covered in this session" at bounding box center [523, 127] width 179 height 9
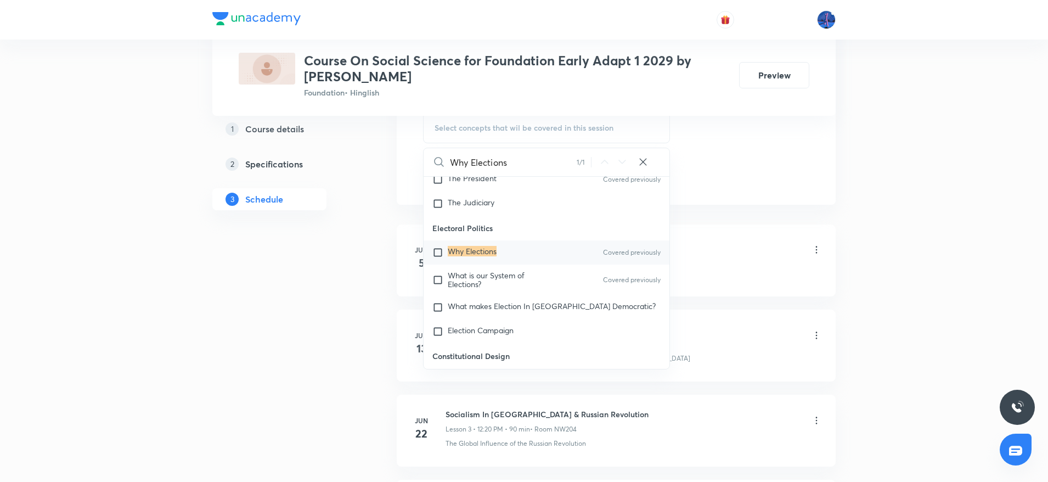
scroll to position [814, 0]
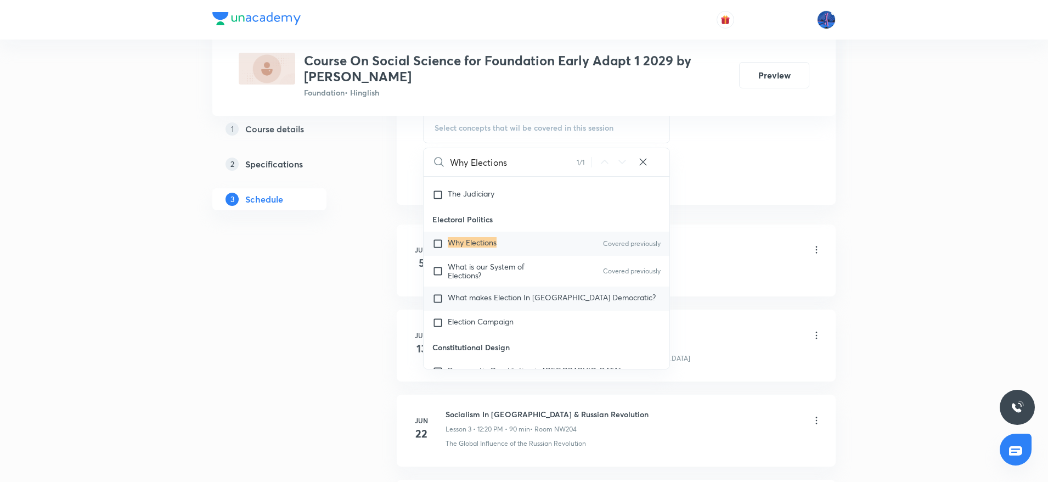
type input "Why Elections"
click at [463, 296] on span "What makes Election In India Democratic?" at bounding box center [552, 297] width 208 height 10
checkbox input "true"
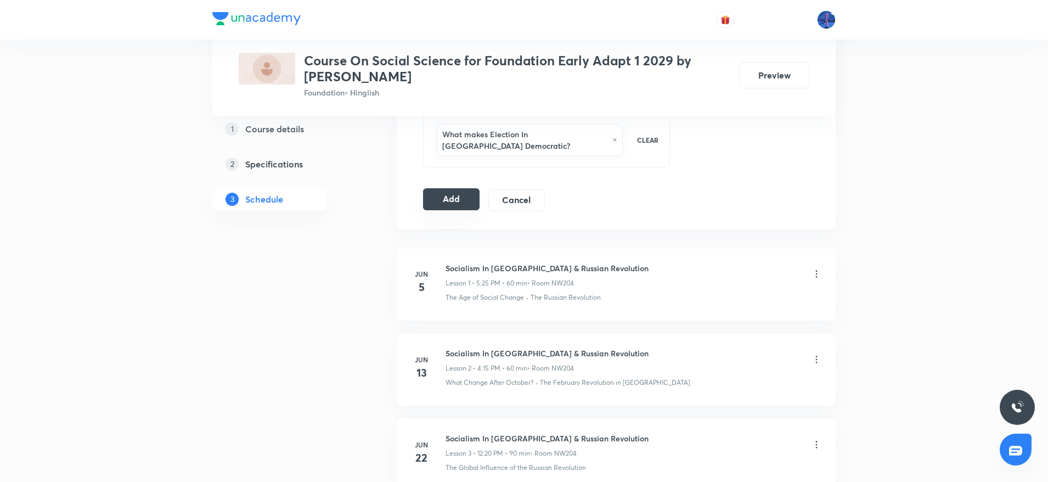
click at [442, 188] on button "Add" at bounding box center [451, 199] width 56 height 22
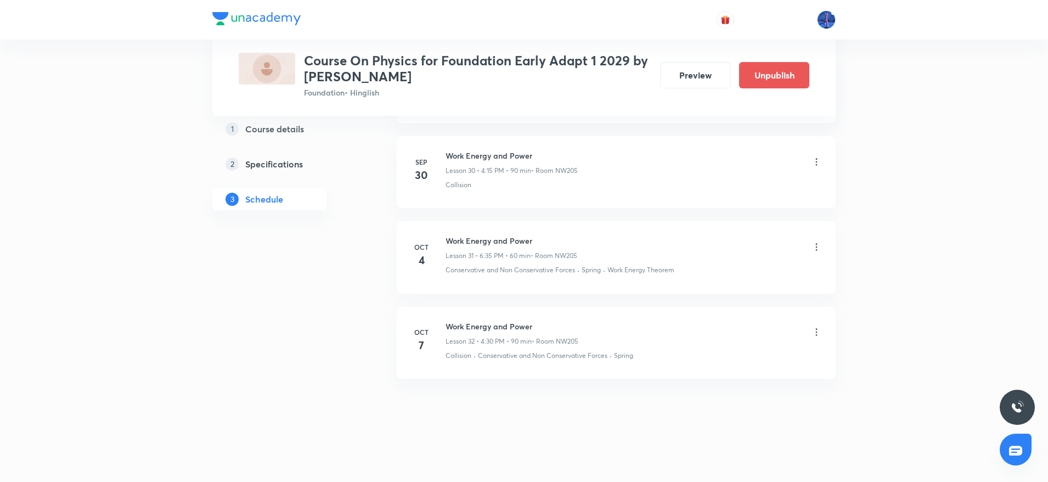
click at [819, 335] on icon at bounding box center [816, 331] width 11 height 11
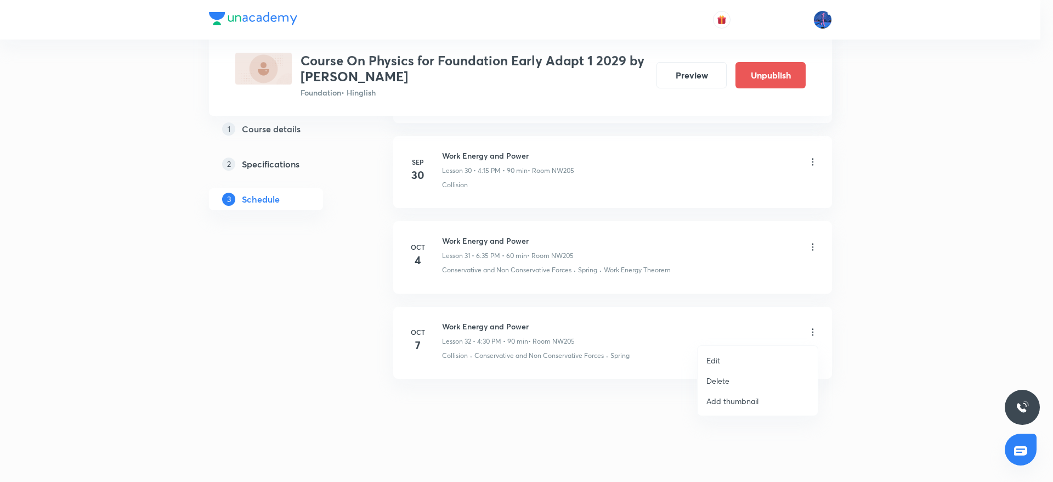
click at [749, 356] on li "Edit" at bounding box center [758, 360] width 120 height 20
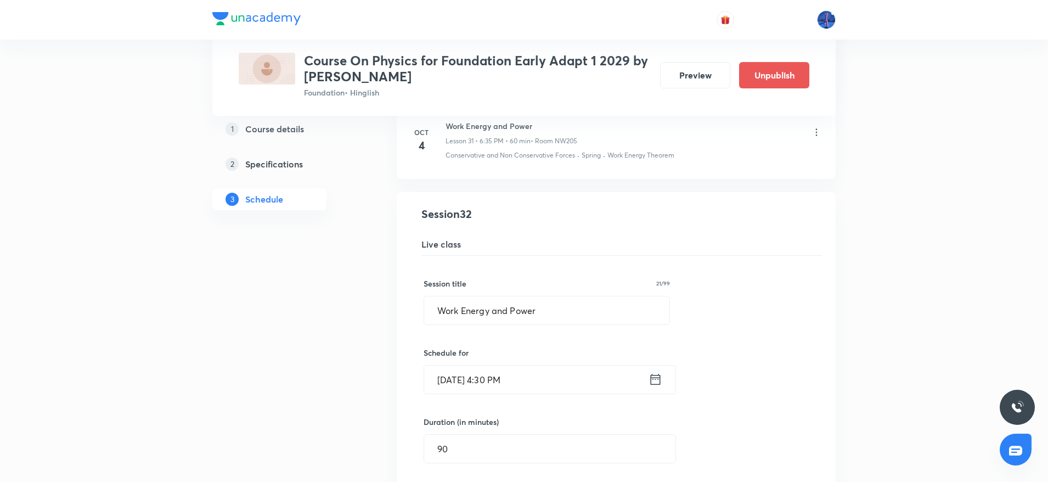
scroll to position [2684, 0]
click at [577, 302] on input "Work Energy and Power" at bounding box center [546, 311] width 245 height 28
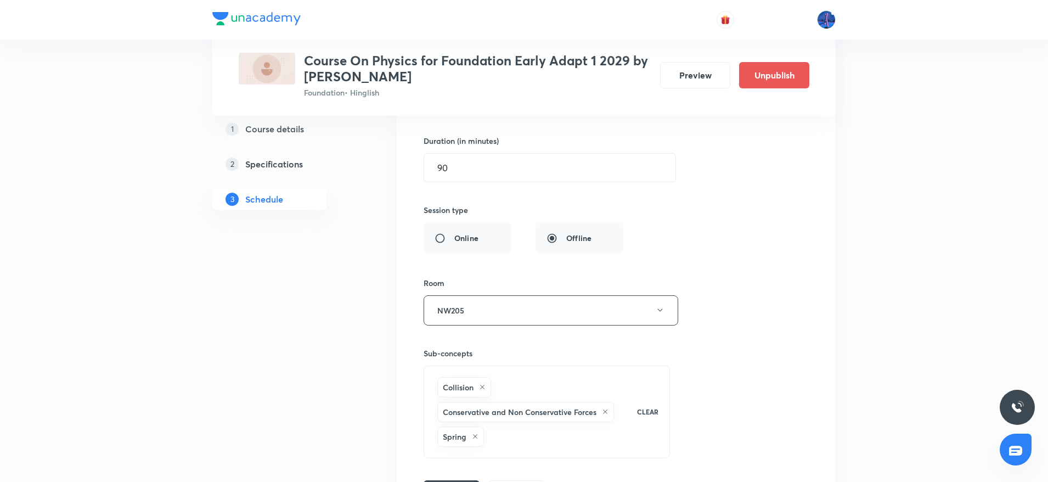
scroll to position [3103, 0]
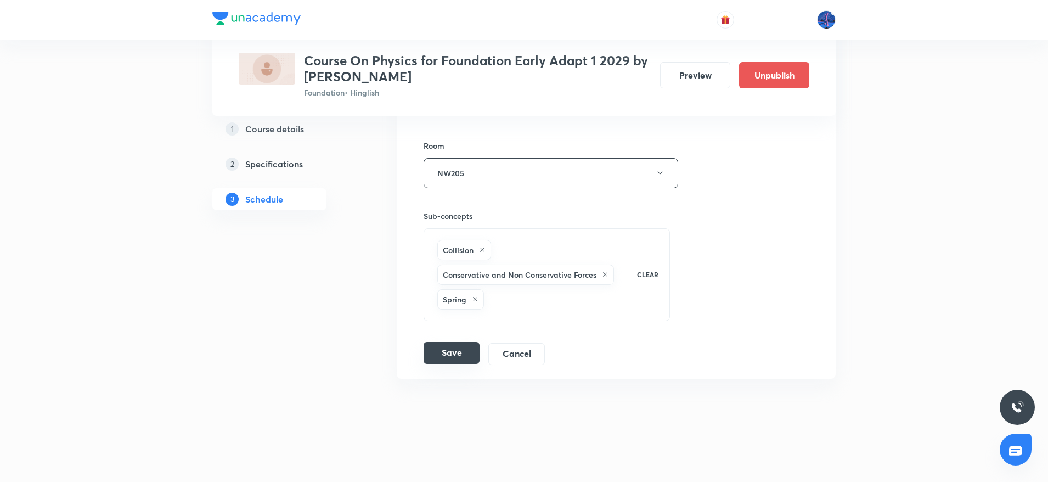
type input "Sound"
click at [443, 354] on button "Save" at bounding box center [451, 353] width 56 height 22
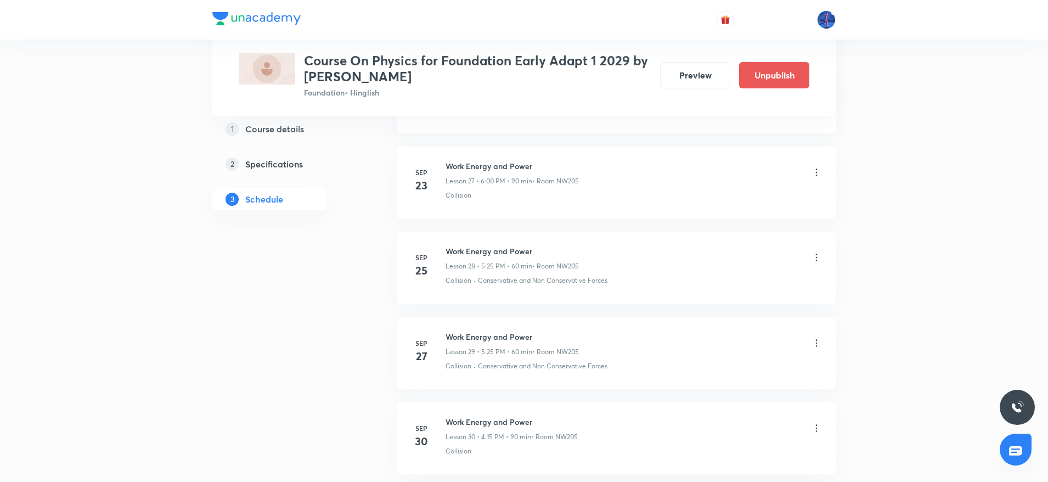
scroll to position [2631, 0]
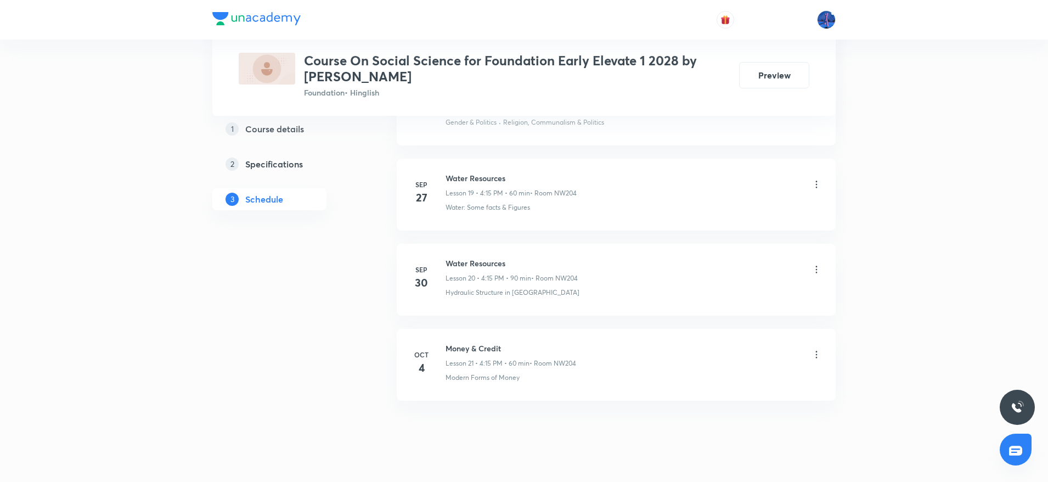
scroll to position [2198, 0]
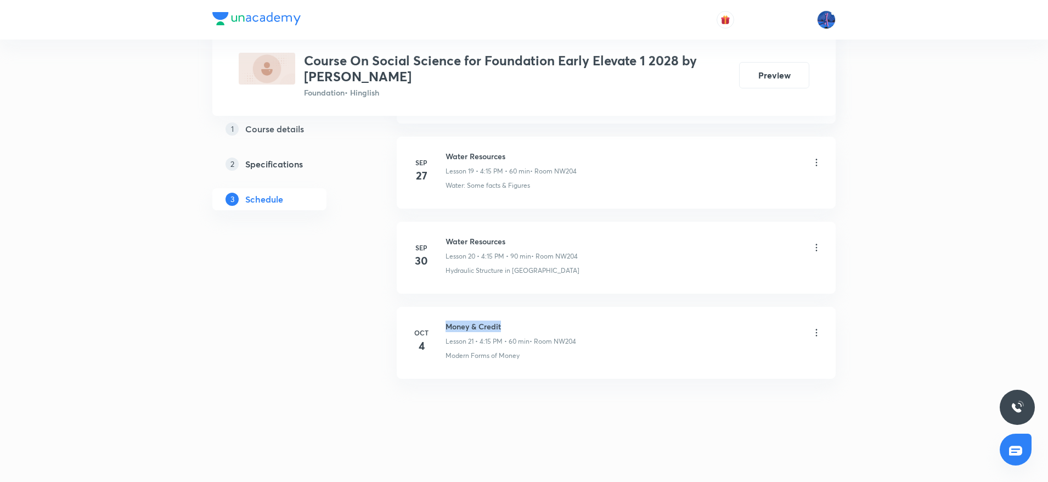
drag, startPoint x: 446, startPoint y: 326, endPoint x: 523, endPoint y: 322, distance: 76.9
click at [523, 322] on h6 "Money & Credit" at bounding box center [510, 326] width 131 height 12
copy h6 "Money & Credit"
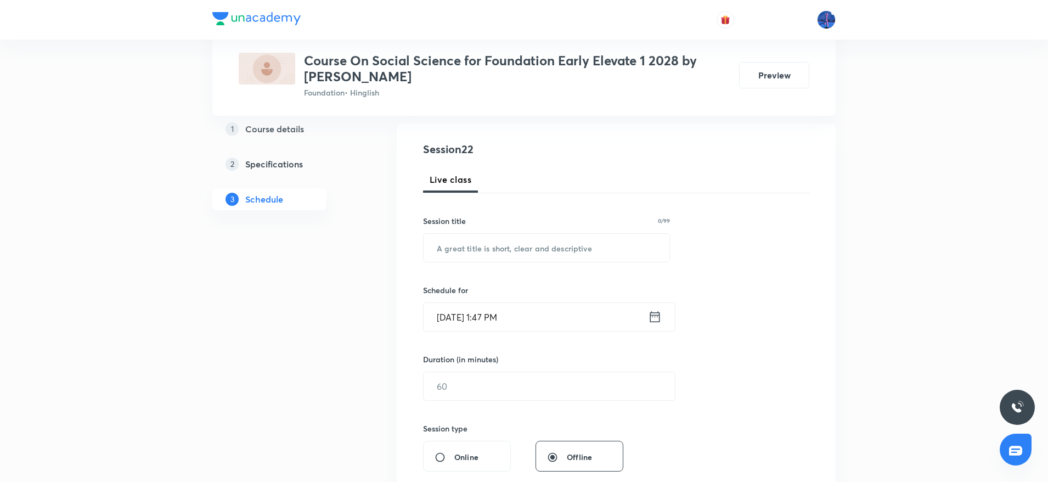
scroll to position [112, 0]
click at [502, 251] on input "text" at bounding box center [546, 245] width 246 height 28
paste input "Money & Credit"
type input "Money & Credit"
click at [603, 315] on input "Oct 7, 2025, 1:47 PM" at bounding box center [535, 314] width 224 height 28
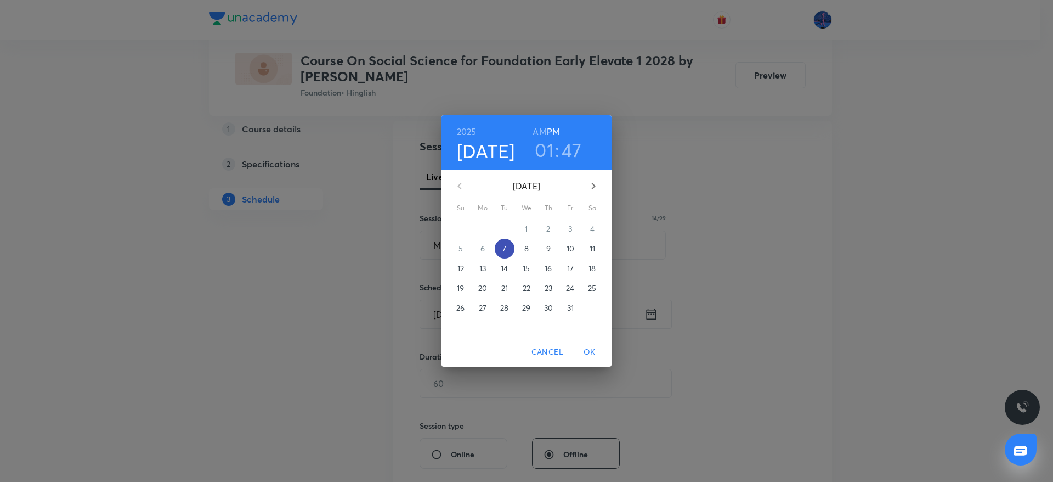
click at [505, 247] on p "7" at bounding box center [504, 248] width 4 height 11
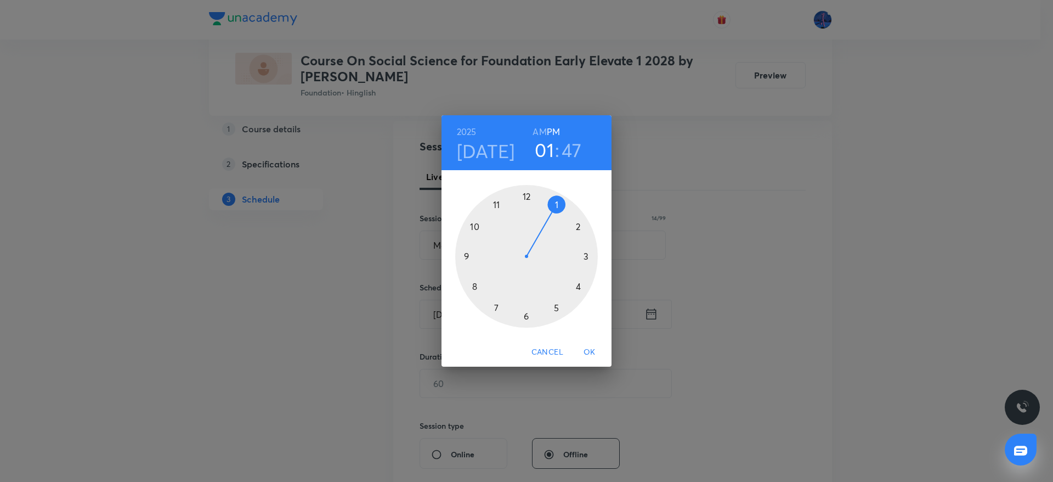
click at [580, 287] on div at bounding box center [526, 256] width 143 height 143
click at [527, 316] on div at bounding box center [526, 256] width 143 height 143
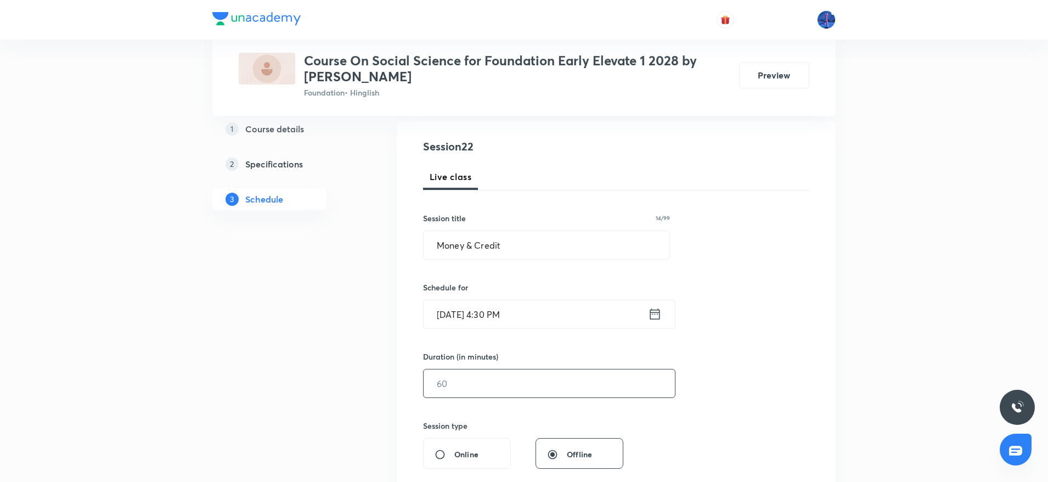
click at [523, 376] on input "text" at bounding box center [548, 383] width 251 height 28
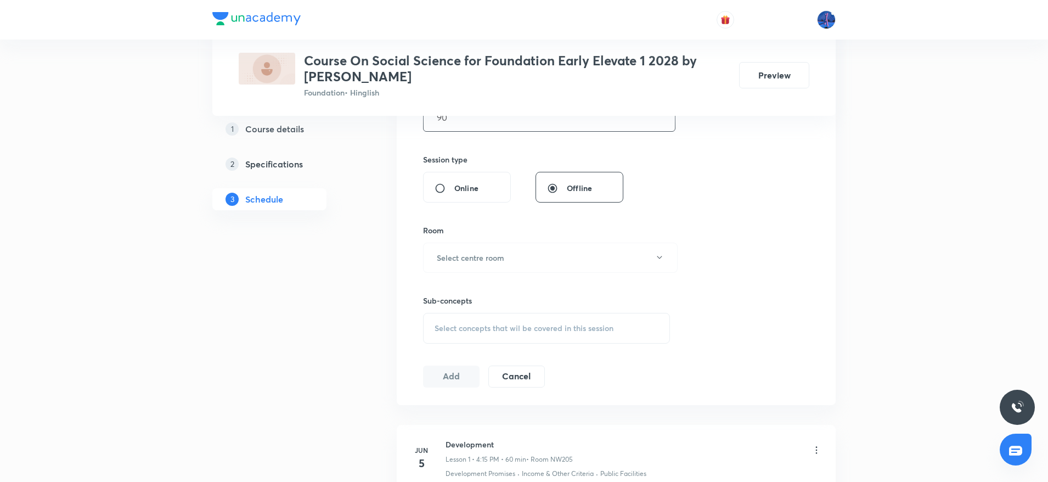
scroll to position [387, 0]
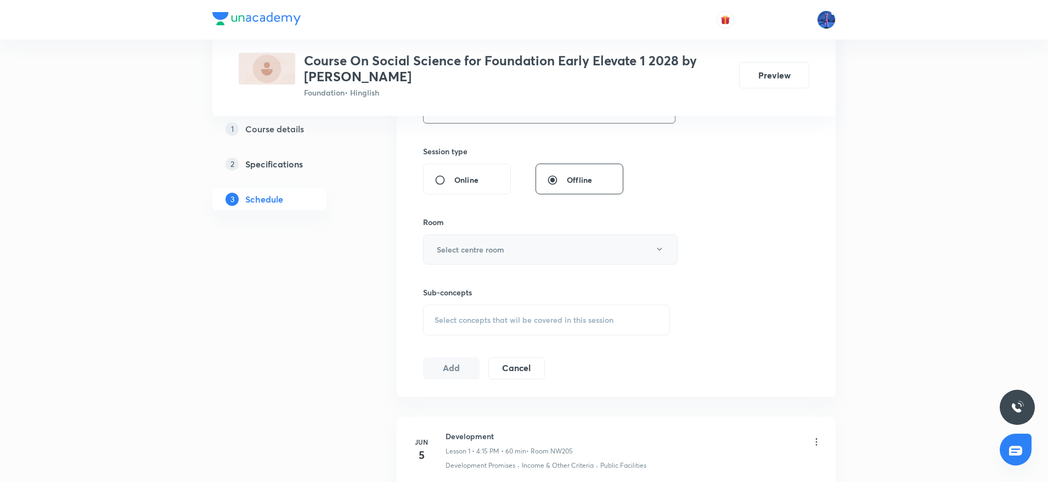
type input "90"
click at [618, 254] on button "Select centre room" at bounding box center [550, 249] width 254 height 30
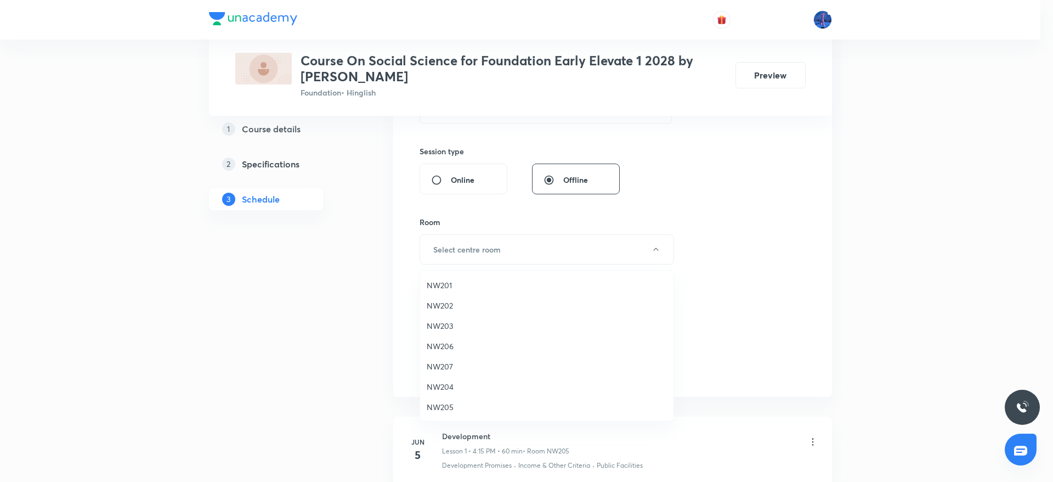
click at [446, 387] on span "NW204" at bounding box center [547, 387] width 240 height 12
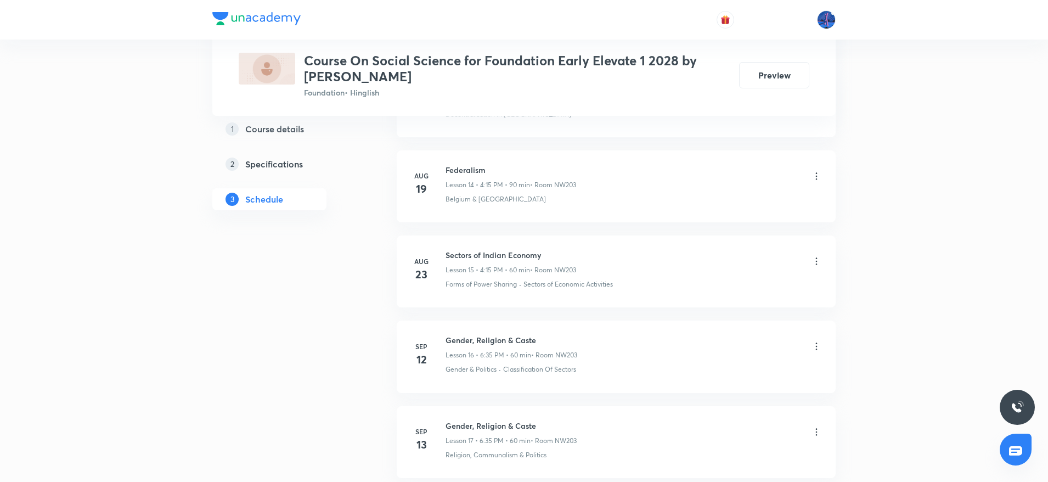
scroll to position [2198, 0]
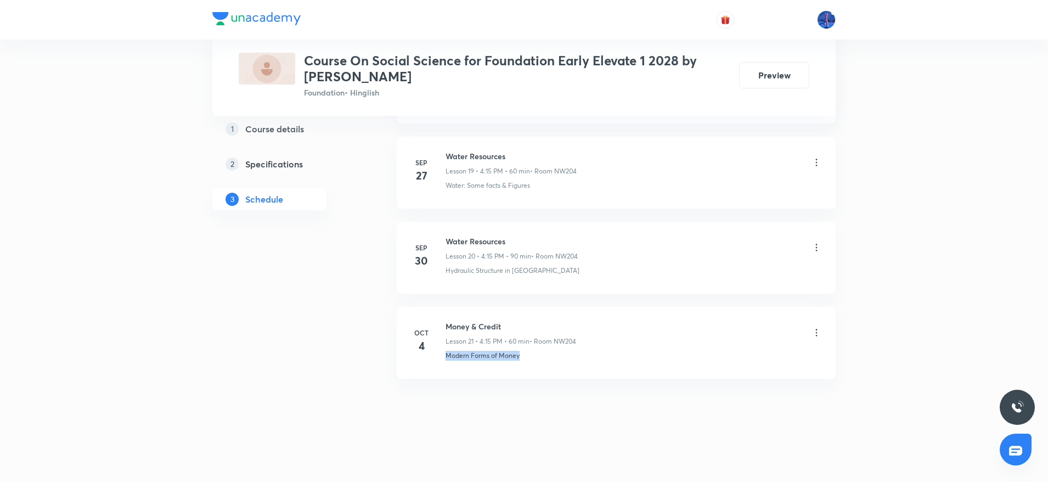
drag, startPoint x: 534, startPoint y: 357, endPoint x: 448, endPoint y: 369, distance: 86.9
click at [448, 369] on li "Oct 4 Money & Credit Lesson 21 • 4:15 PM • 60 min • Room NW204 Modern Forms of …" at bounding box center [616, 343] width 439 height 72
copy p "Modern Forms of Money"
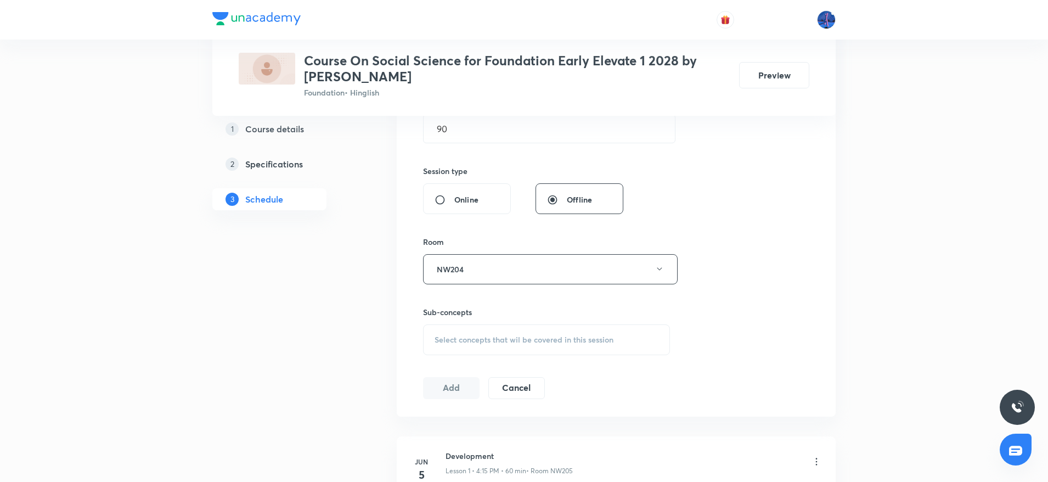
scroll to position [367, 0]
click at [496, 341] on span "Select concepts that wil be covered in this session" at bounding box center [523, 339] width 179 height 9
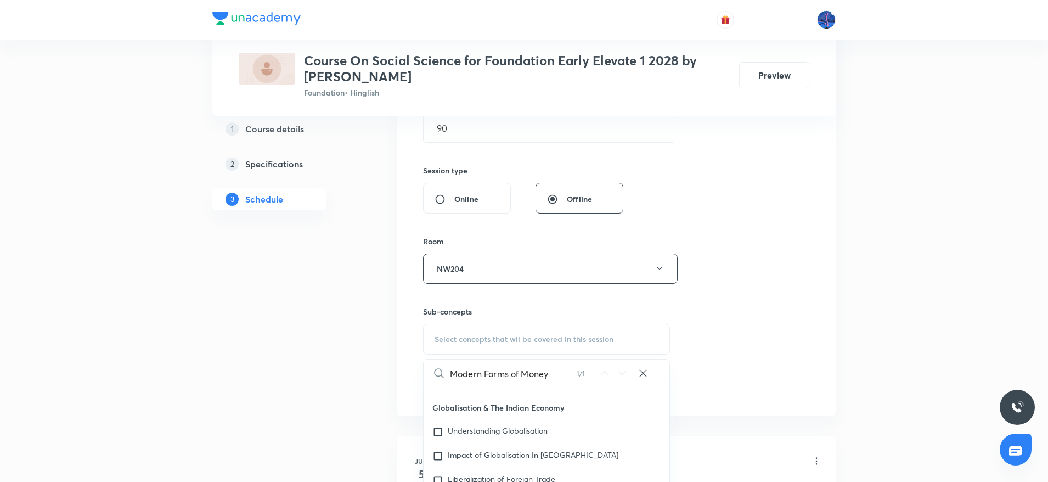
scroll to position [546, 0]
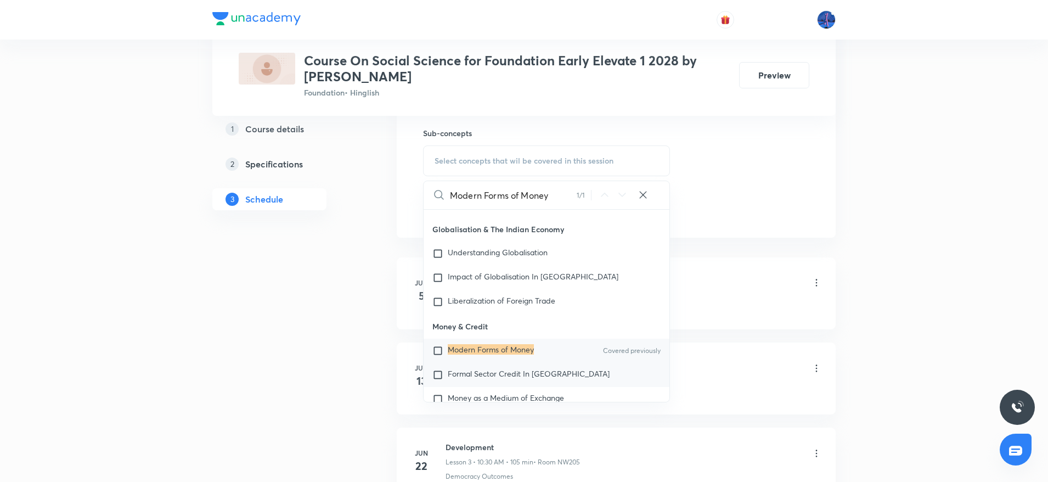
type input "Modern Forms of Money"
click at [500, 366] on div "Formal Sector Credit In India" at bounding box center [546, 375] width 246 height 24
checkbox input "true"
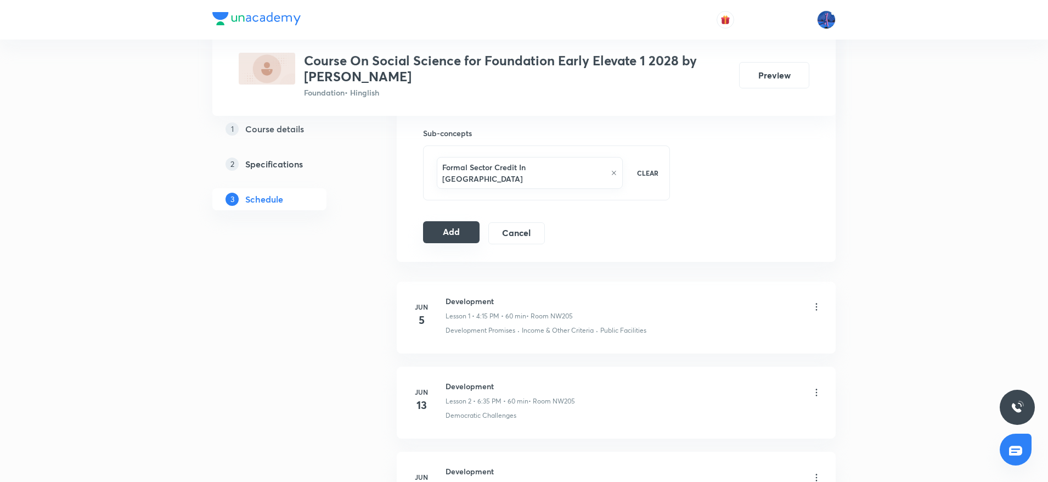
click at [456, 221] on button "Add" at bounding box center [451, 232] width 56 height 22
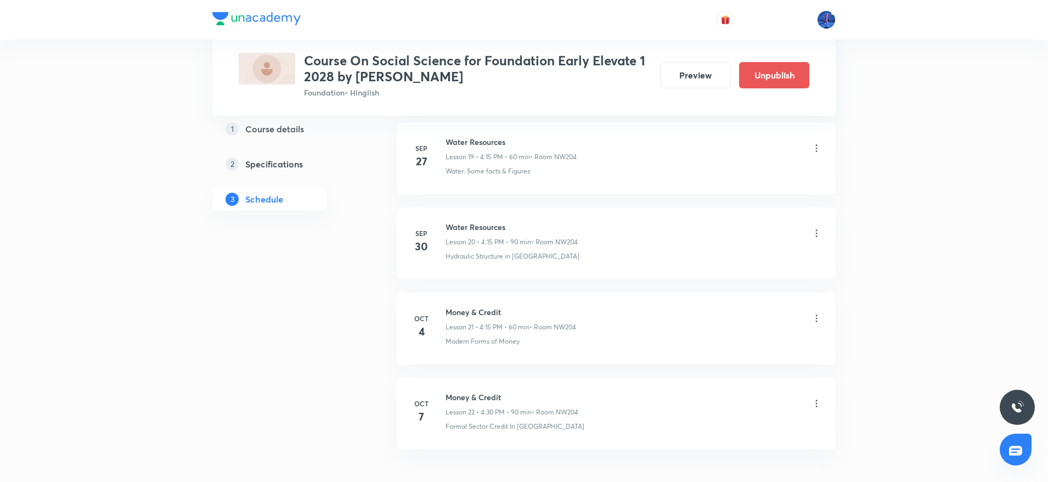
scroll to position [1779, 0]
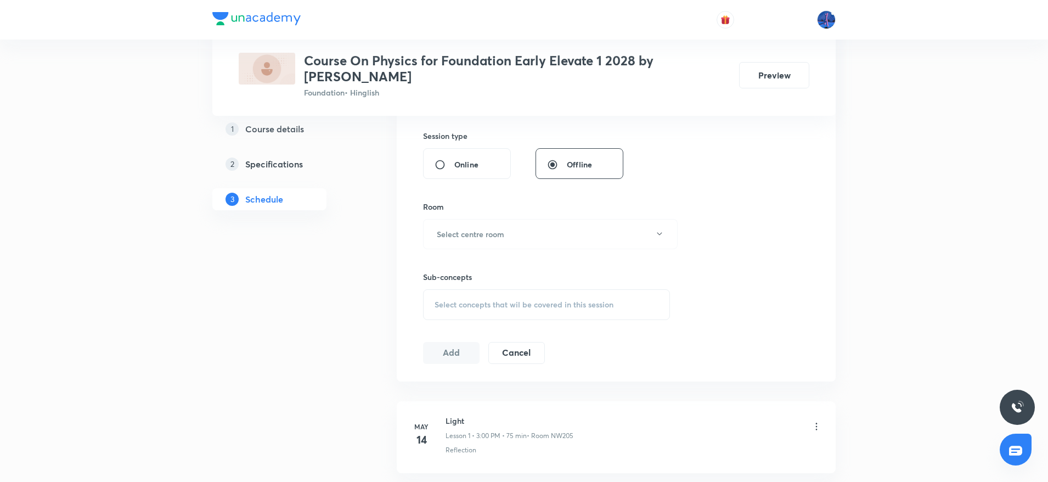
scroll to position [403, 0]
click at [558, 296] on div "Select concepts that wil be covered in this session" at bounding box center [546, 303] width 247 height 31
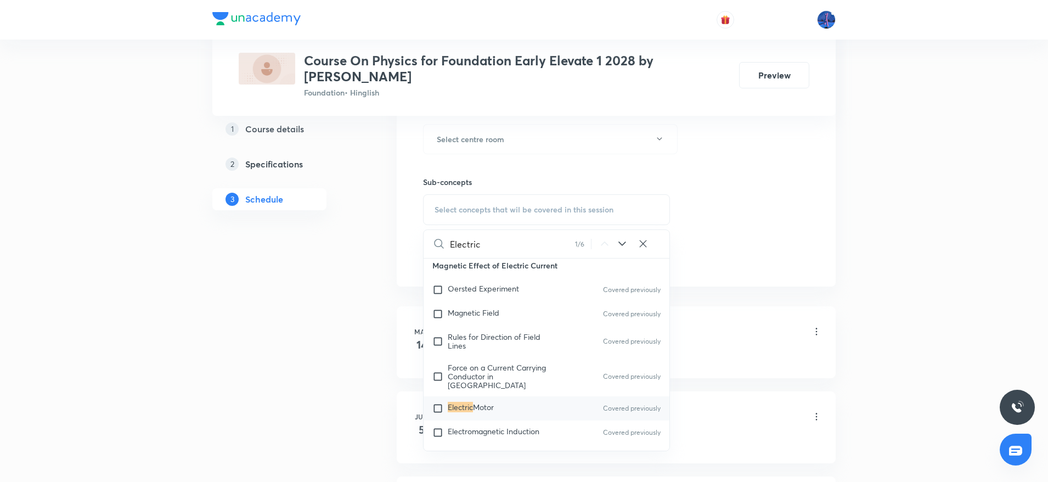
scroll to position [505, 0]
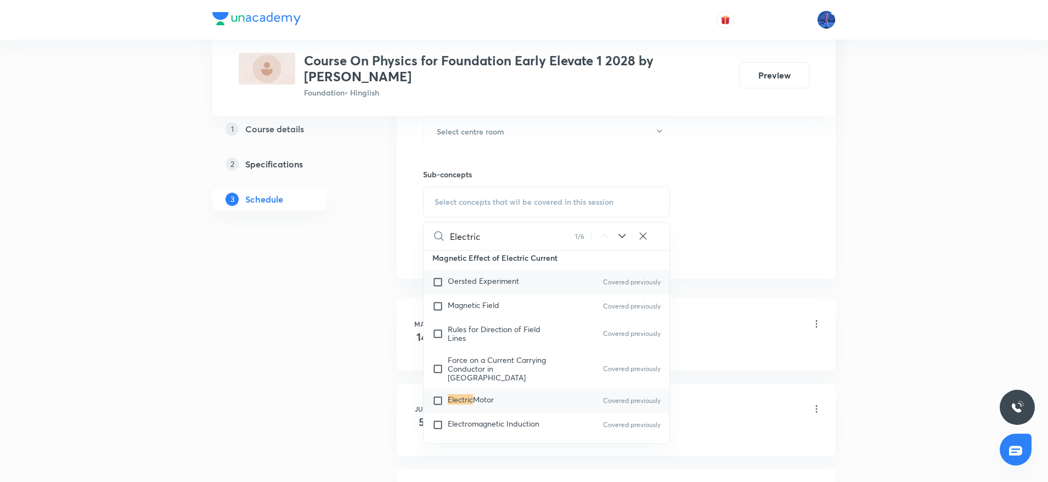
type input "Electric"
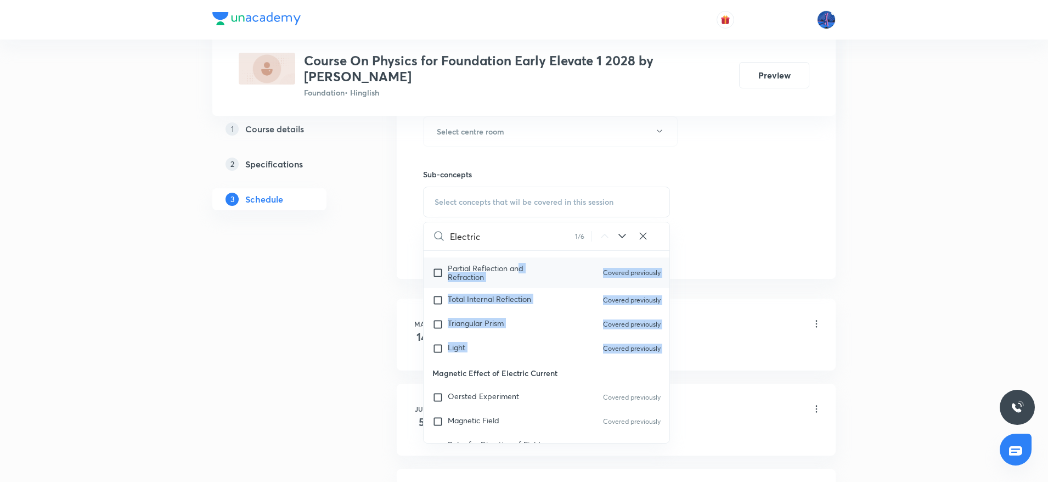
drag, startPoint x: 433, startPoint y: 259, endPoint x: 519, endPoint y: 258, distance: 85.6
click at [519, 258] on div "Sources of Energy Conventional Sources of Energy Non Conventional Sources of En…" at bounding box center [546, 347] width 246 height 192
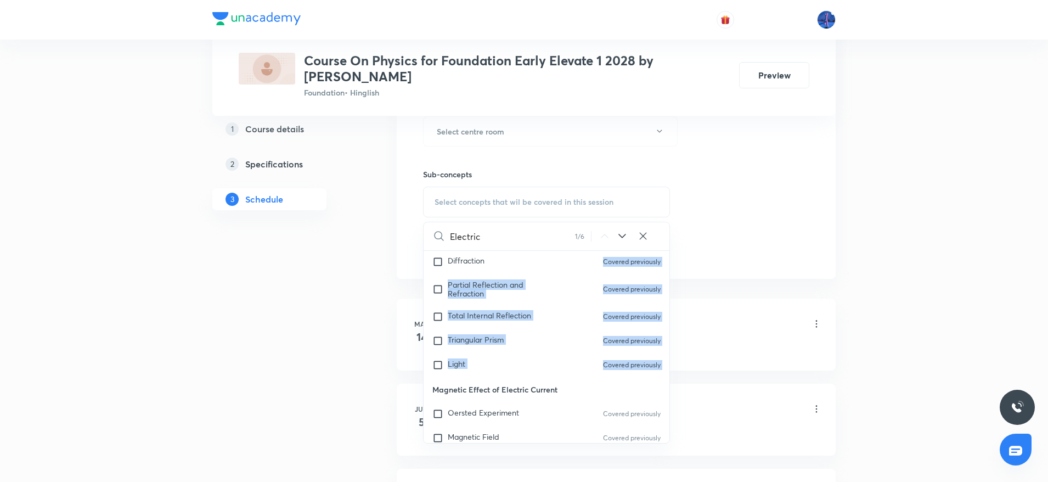
click at [431, 388] on p "Magnetic Effect of Electric Current" at bounding box center [546, 389] width 246 height 25
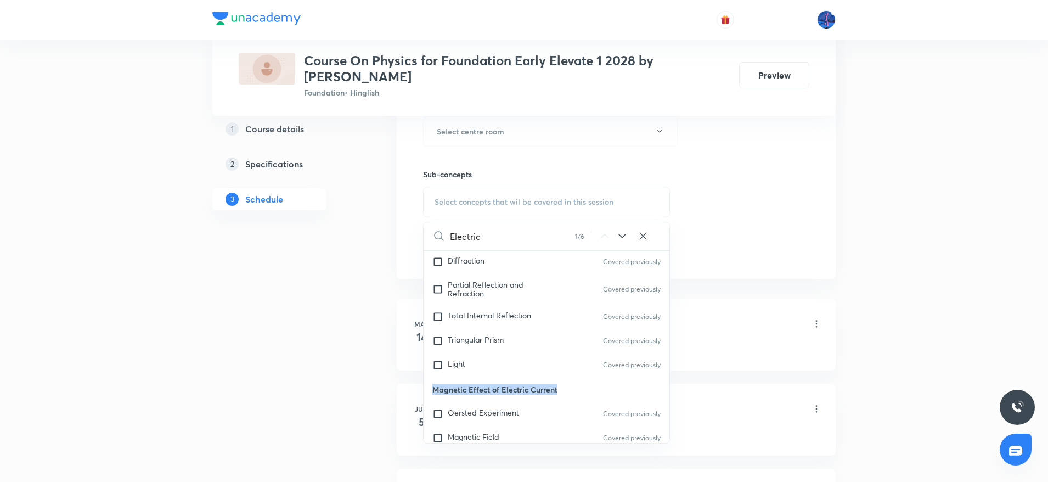
drag, startPoint x: 433, startPoint y: 388, endPoint x: 574, endPoint y: 388, distance: 141.0
click at [574, 388] on p "Magnetic Effect of Electric Current" at bounding box center [546, 389] width 246 height 25
copy p "Magnetic Effect of Electric Current"
click at [468, 418] on p "Oersted Experiment" at bounding box center [483, 413] width 71 height 11
checkbox input "true"
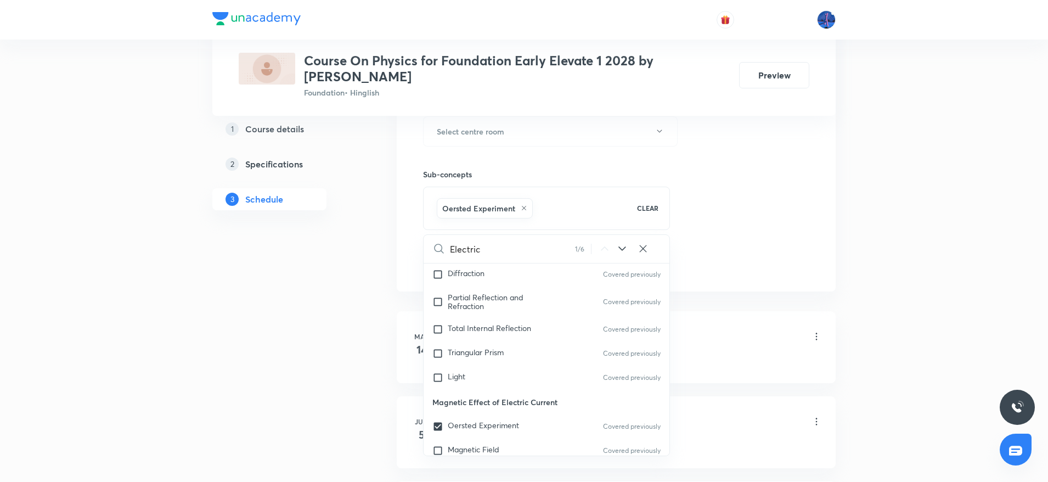
click at [715, 254] on div "Session 33 Live class Session title 0/99 ​ Schedule for [DATE] 1:48 PM ​ Durati…" at bounding box center [616, 10] width 386 height 528
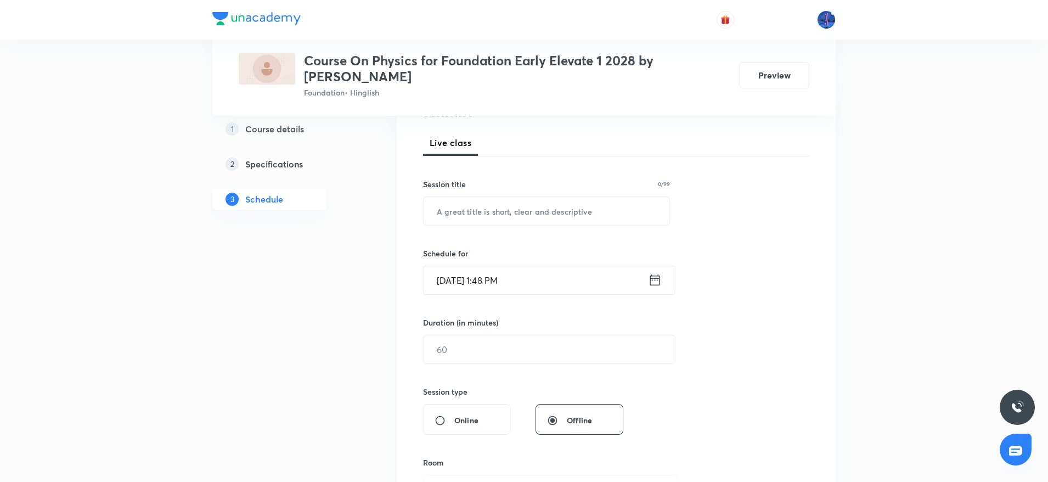
scroll to position [134, 0]
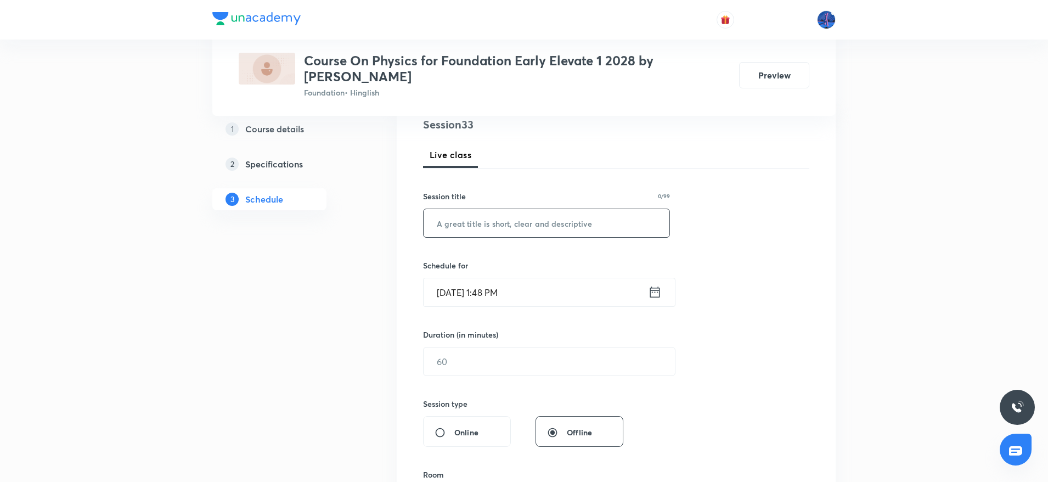
click at [574, 231] on input "text" at bounding box center [546, 223] width 246 height 28
paste input "Magnetic Effect of Electric Current"
type input "Magnetic Effect of Electric Current"
click at [567, 288] on input "[DATE] 1:48 PM" at bounding box center [535, 292] width 224 height 28
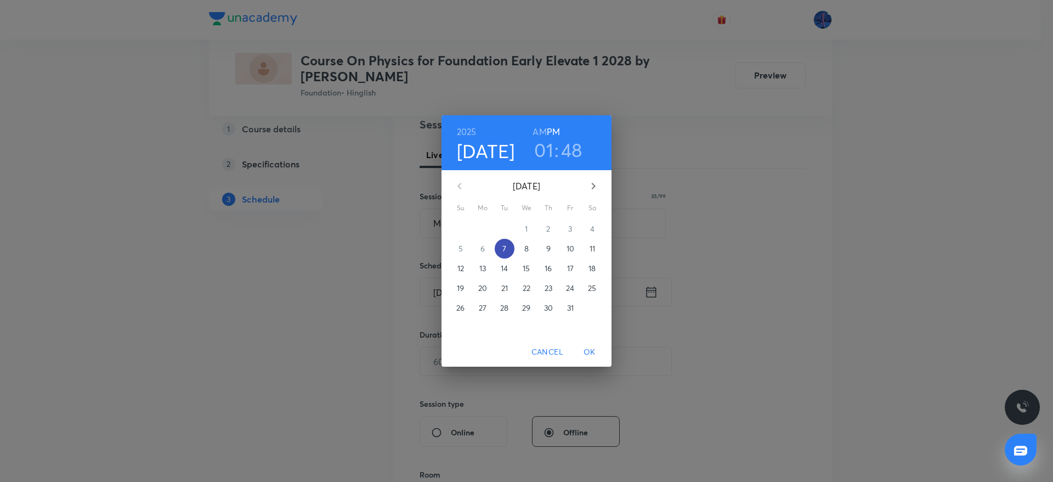
click at [509, 248] on span "7" at bounding box center [505, 248] width 20 height 11
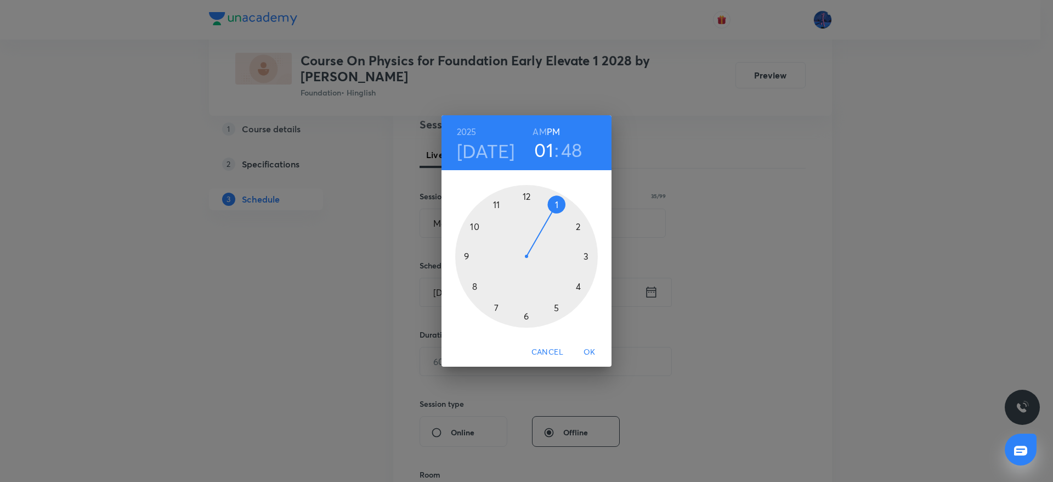
click at [527, 315] on div at bounding box center [526, 256] width 143 height 143
click at [589, 257] on div at bounding box center [526, 256] width 143 height 143
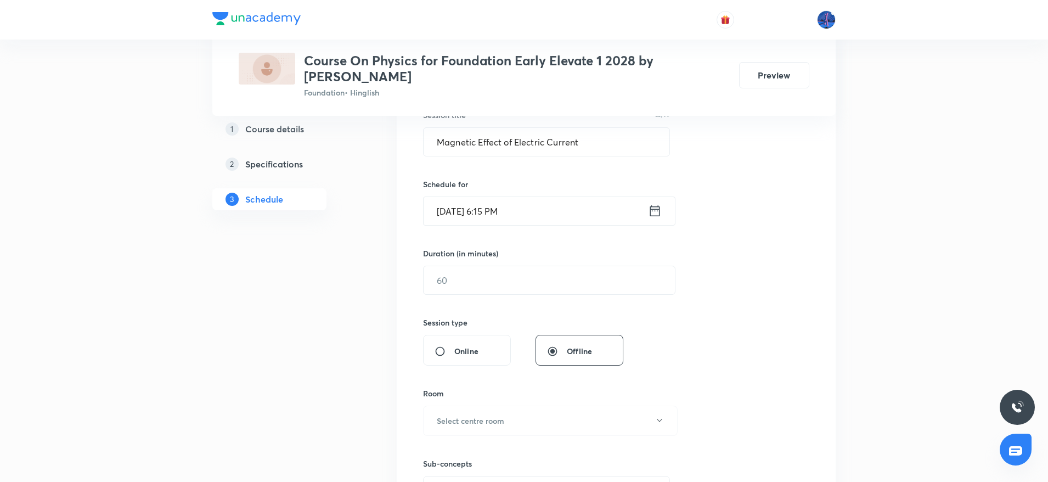
scroll to position [228, 0]
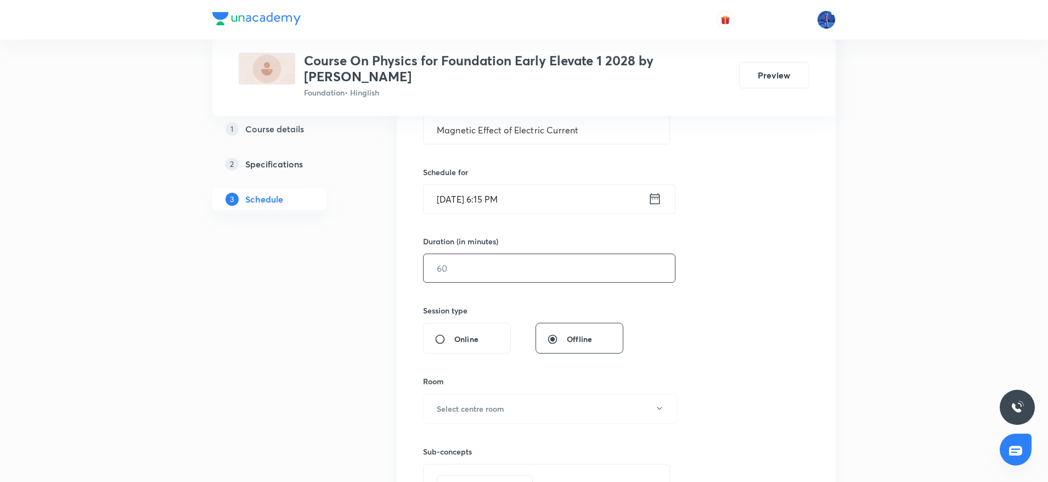
click at [524, 271] on input "text" at bounding box center [548, 268] width 251 height 28
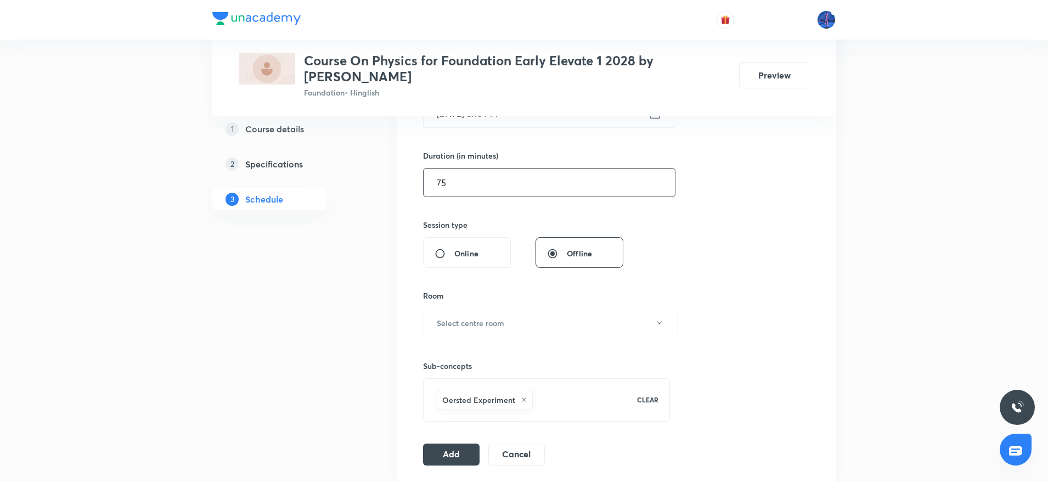
scroll to position [422, 0]
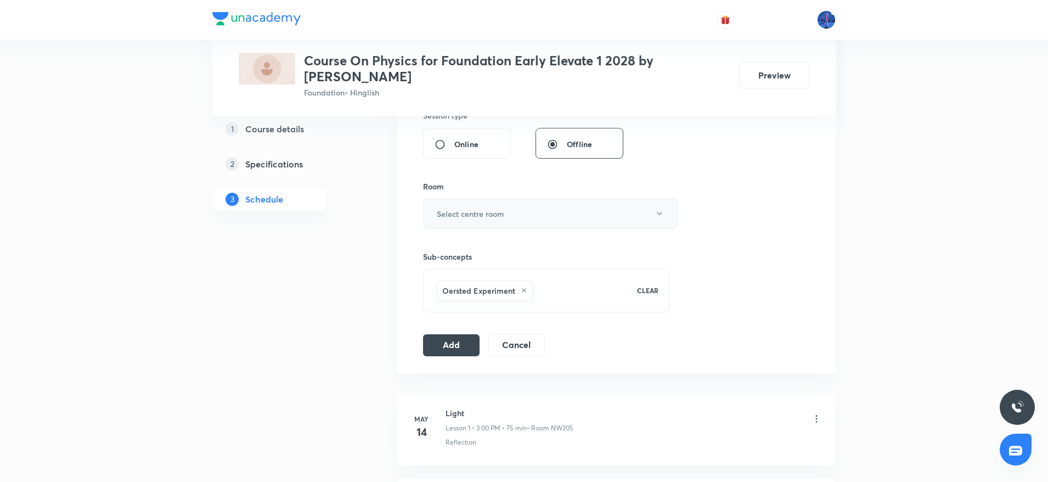
type input "75"
click at [568, 221] on button "Select centre room" at bounding box center [550, 214] width 254 height 30
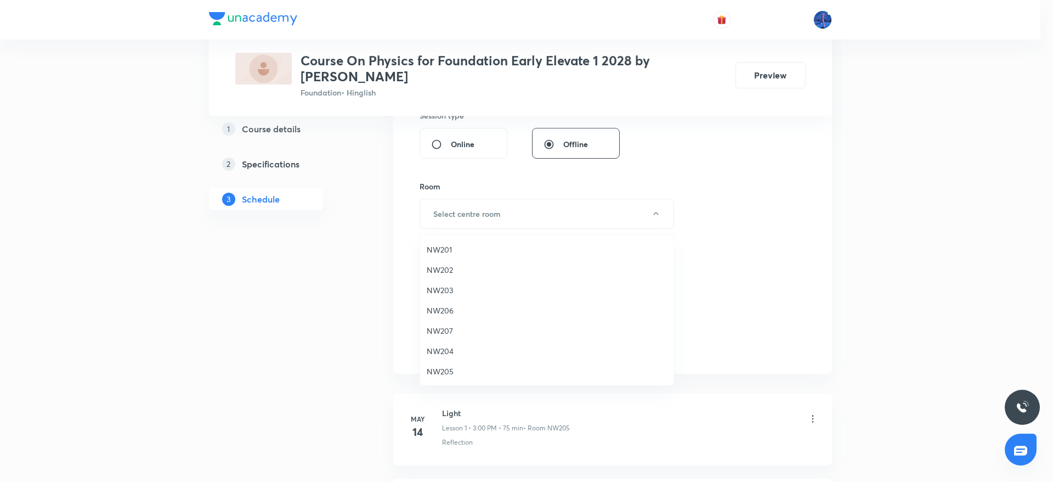
click at [455, 347] on span "NW204" at bounding box center [547, 351] width 240 height 12
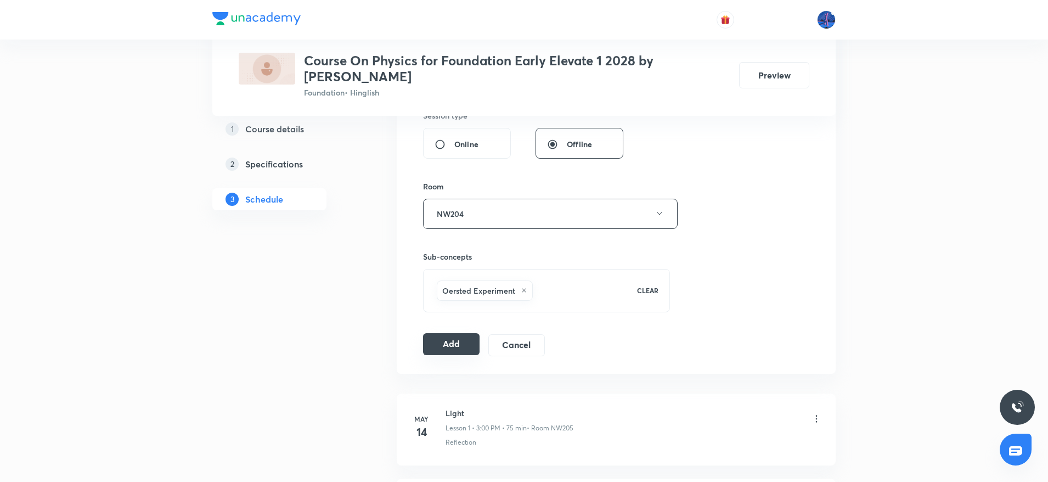
click at [459, 341] on button "Add" at bounding box center [451, 344] width 56 height 22
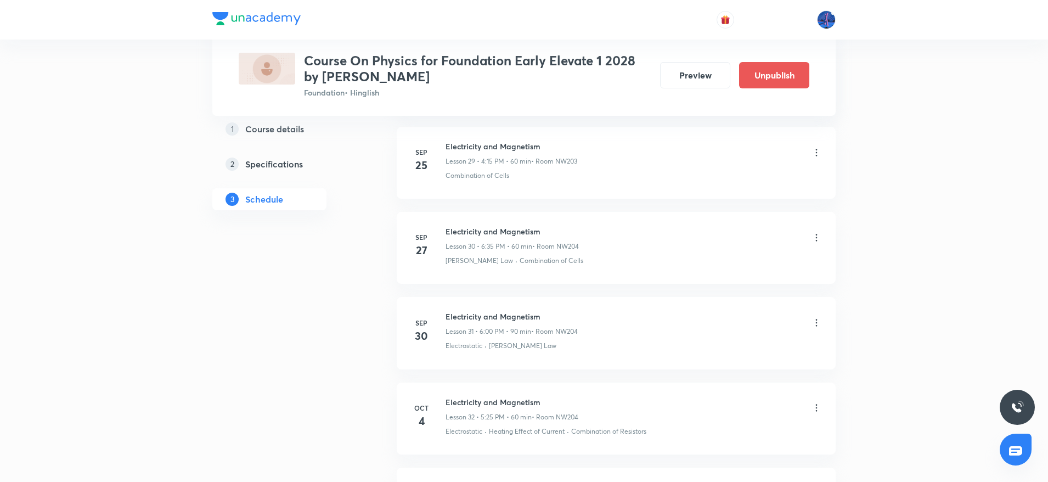
scroll to position [2718, 0]
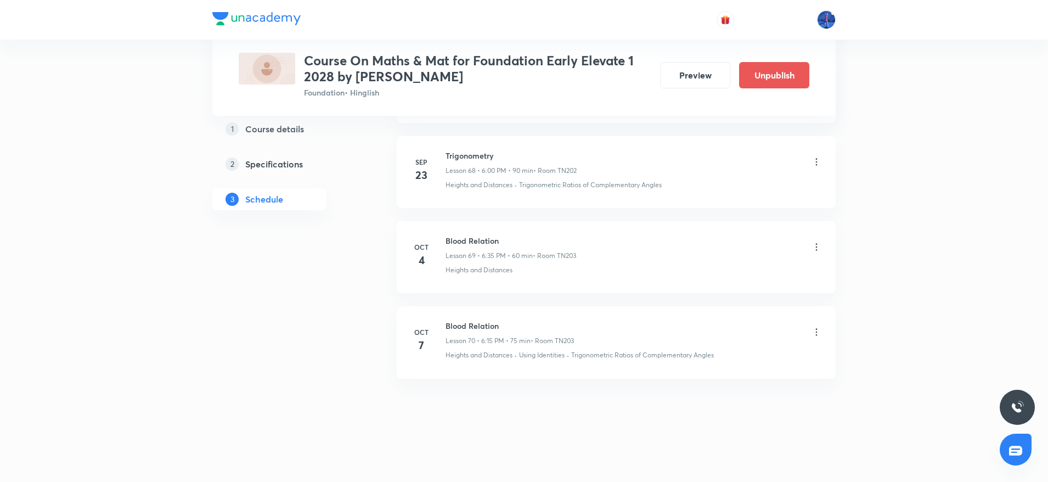
click at [816, 330] on icon at bounding box center [816, 331] width 11 height 11
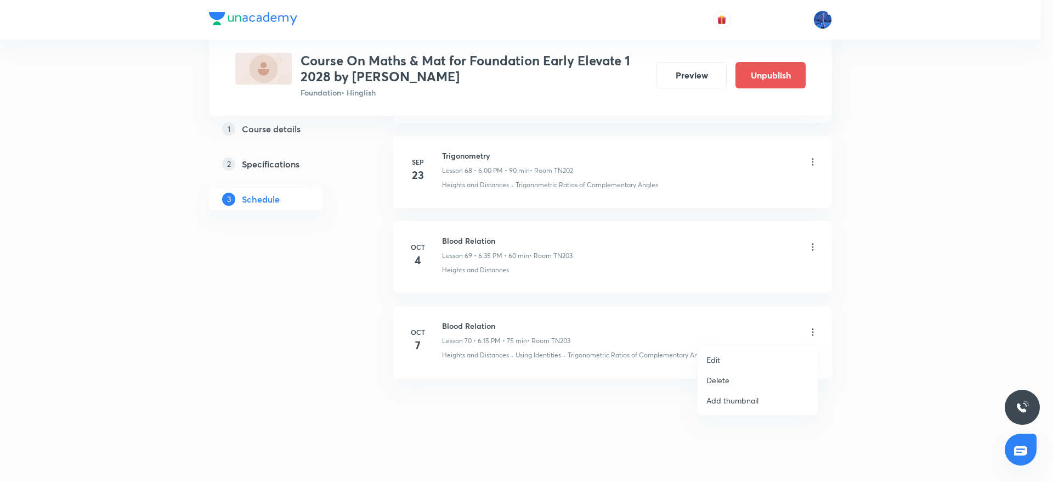
click at [735, 359] on li "Edit" at bounding box center [758, 359] width 120 height 20
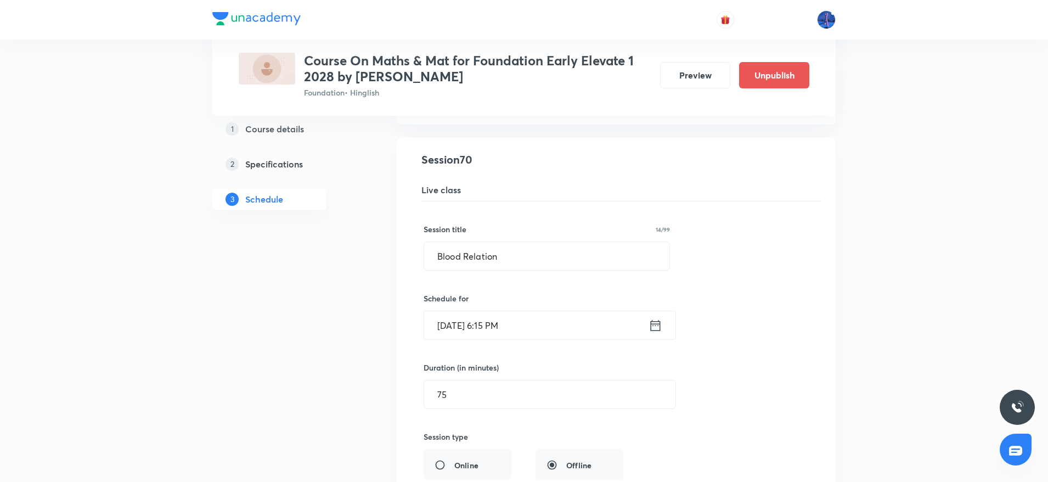
scroll to position [6002, 0]
click at [546, 264] on input "Blood Relation" at bounding box center [546, 256] width 245 height 28
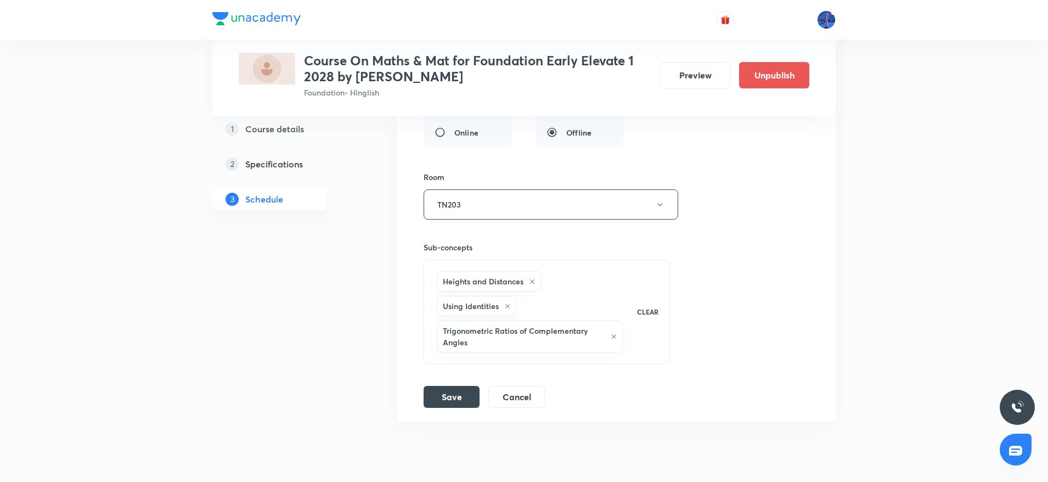
scroll to position [6377, 0]
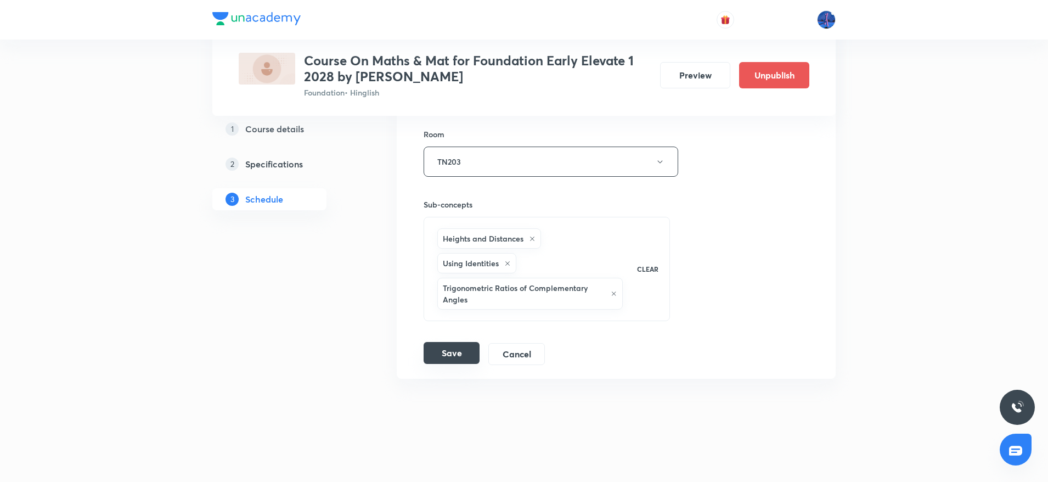
type input "Circle"
click at [449, 348] on button "Save" at bounding box center [451, 353] width 56 height 22
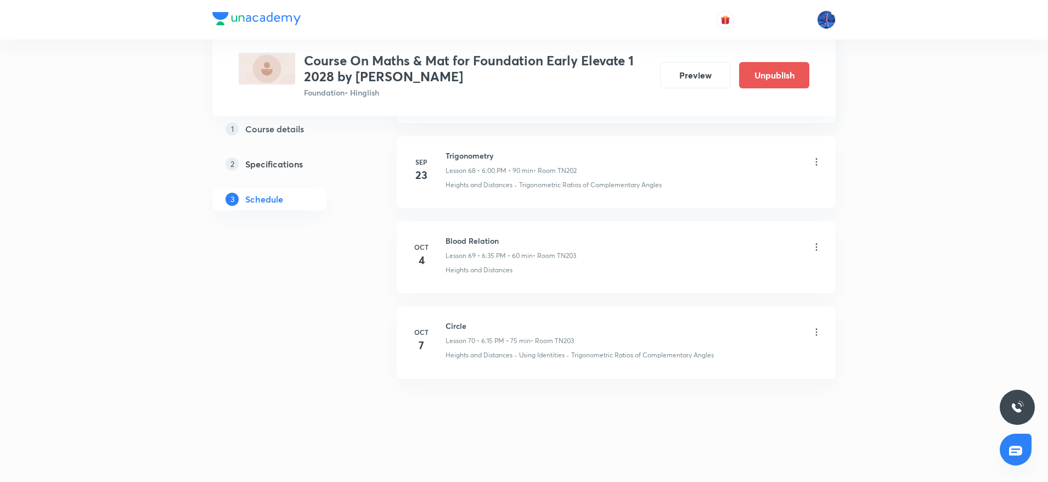
scroll to position [5895, 0]
